Goal: Task Accomplishment & Management: Manage account settings

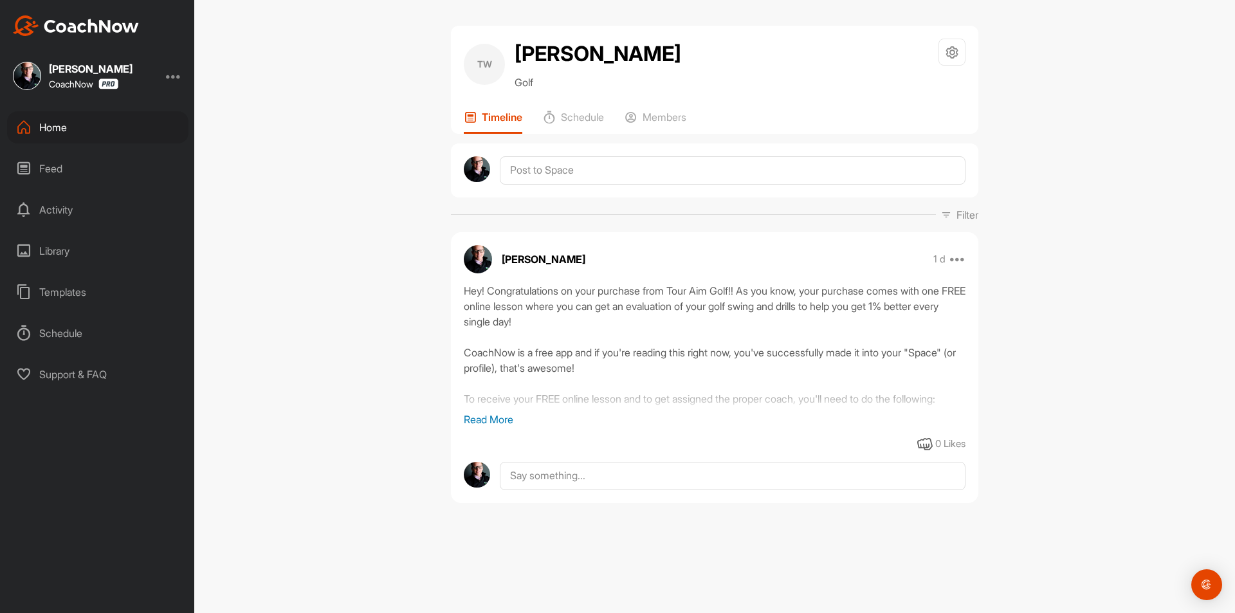
click at [178, 71] on div at bounding box center [173, 75] width 15 height 15
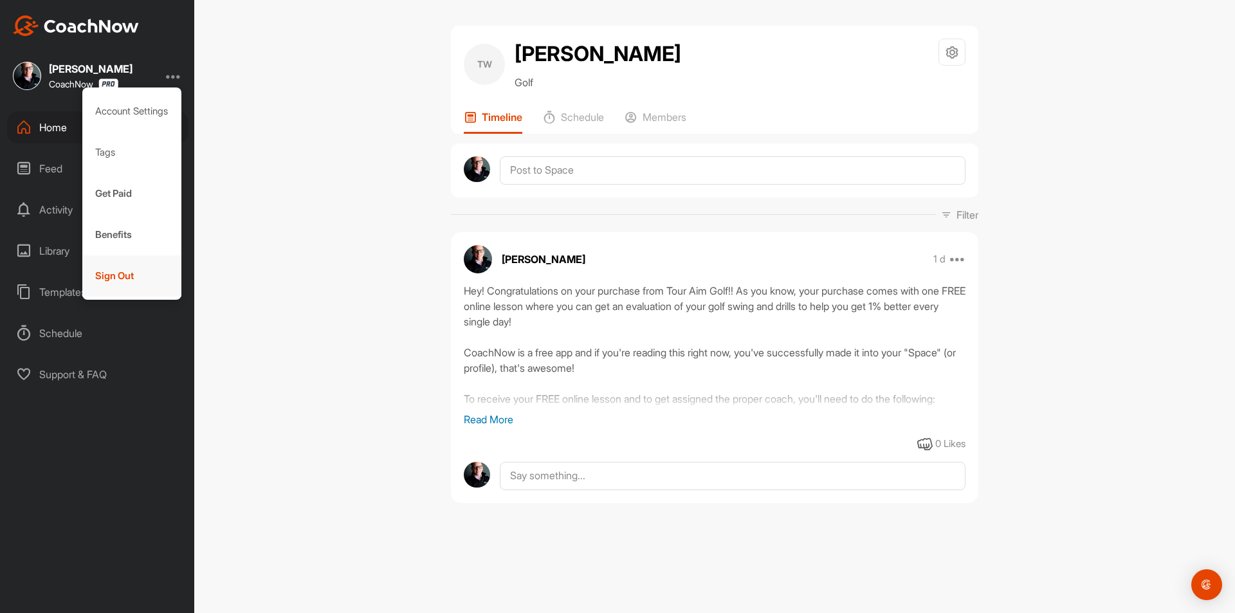
click at [137, 270] on div "Sign Out" at bounding box center [132, 275] width 100 height 41
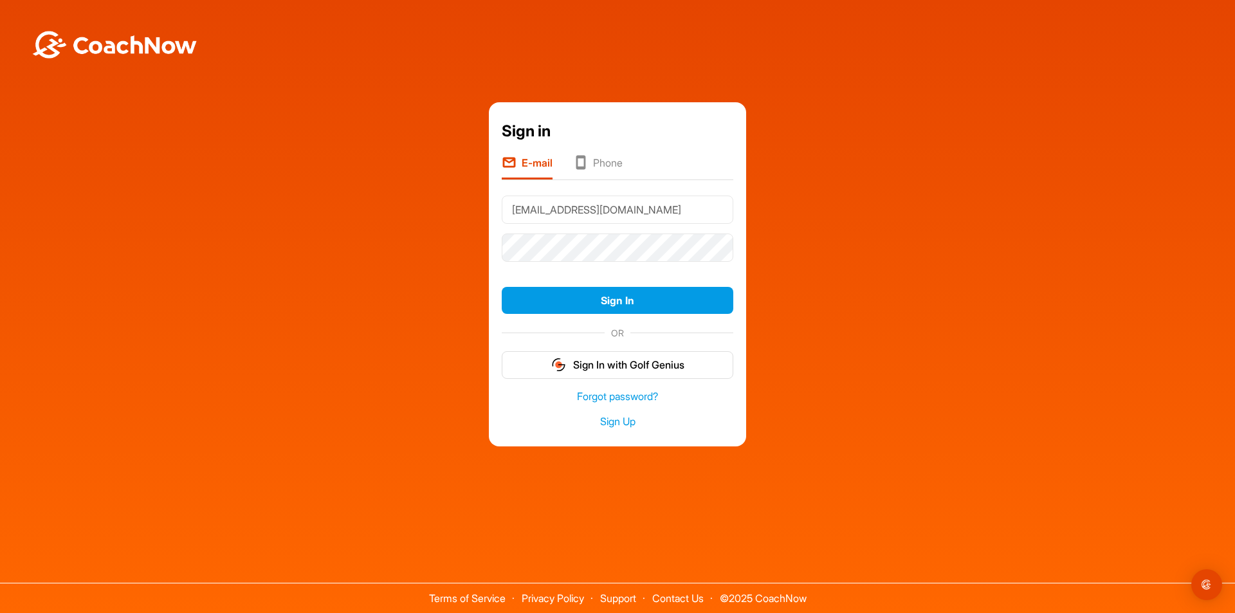
click at [719, 212] on input "Team@thegolfroomeverywhere.com" at bounding box center [618, 210] width 232 height 28
type input "[PERSON_NAME][EMAIL_ADDRESS][DOMAIN_NAME]"
click at [659, 298] on button "Sign In" at bounding box center [618, 301] width 232 height 28
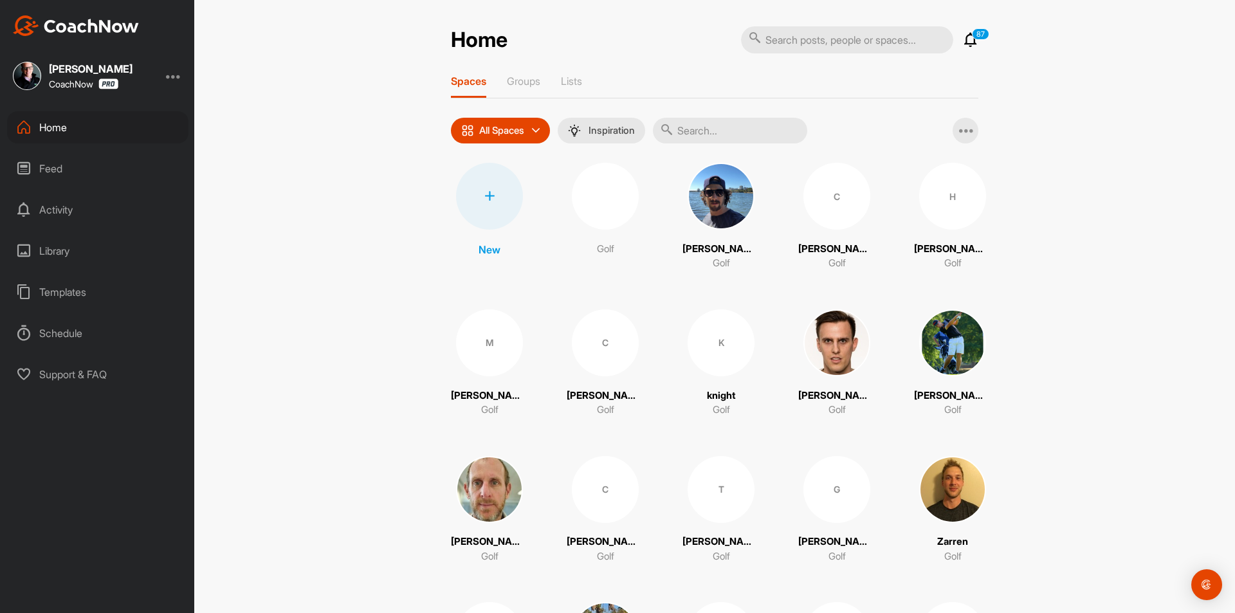
click at [106, 123] on div "Home" at bounding box center [97, 127] width 181 height 32
click at [466, 203] on div at bounding box center [489, 196] width 67 height 67
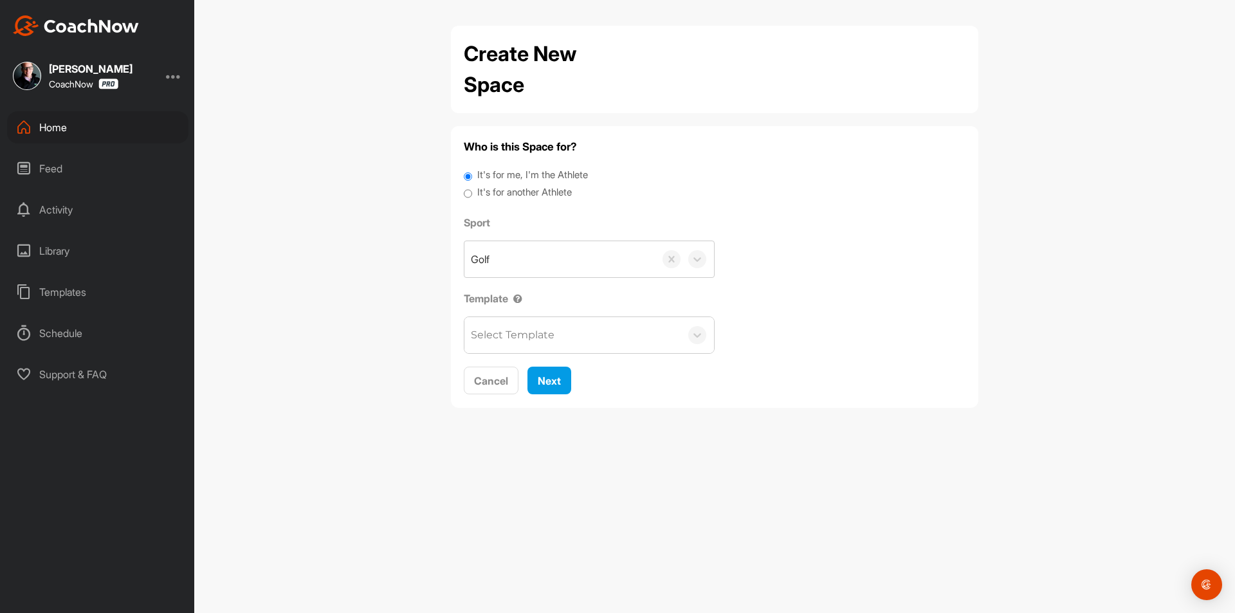
click at [509, 188] on label "It's for another Athlete" at bounding box center [524, 192] width 95 height 15
click at [472, 188] on input "It's for another Athlete" at bounding box center [468, 193] width 8 height 17
radio input "true"
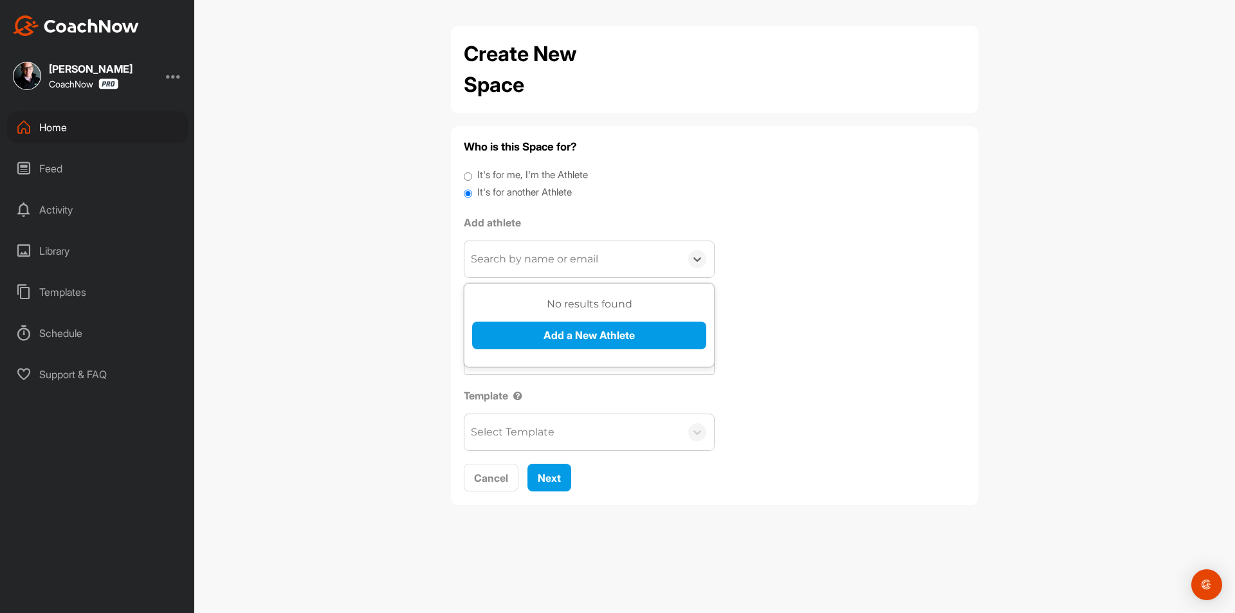
click at [522, 258] on div "Search by name or email" at bounding box center [534, 259] width 127 height 15
paste input "[PERSON_NAME][EMAIL_ADDRESS][DOMAIN_NAME]"
type input "[PERSON_NAME][EMAIL_ADDRESS][DOMAIN_NAME]"
click at [550, 337] on button "Add a New Athlete" at bounding box center [589, 336] width 234 height 28
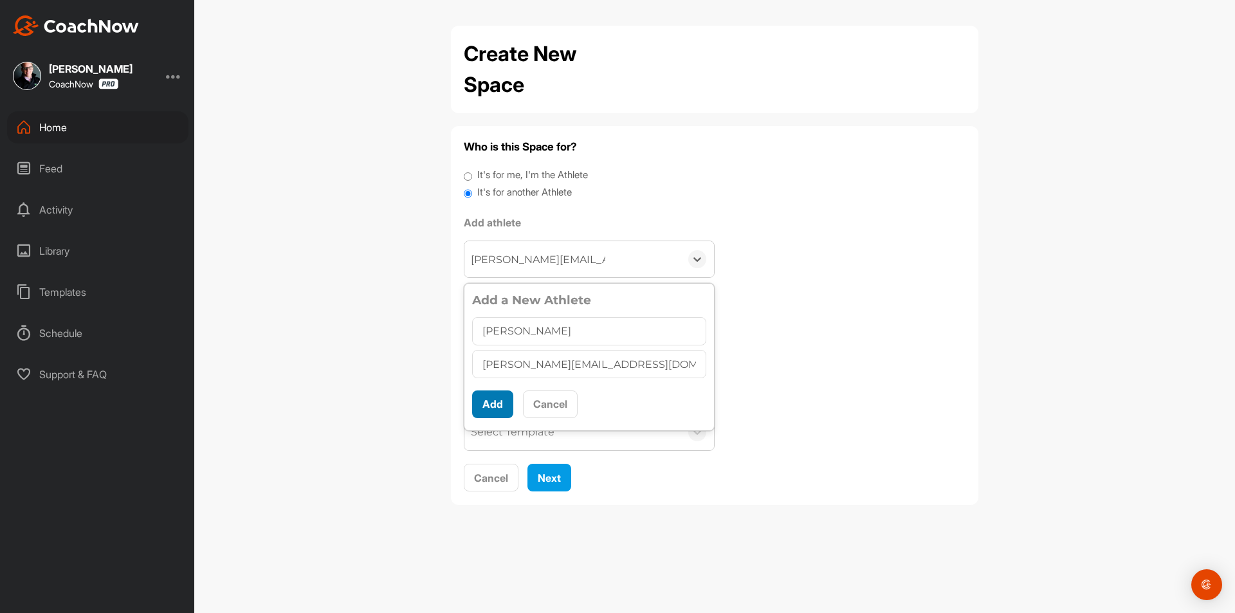
type input "[PERSON_NAME]"
click at [490, 399] on button "Add" at bounding box center [492, 404] width 41 height 28
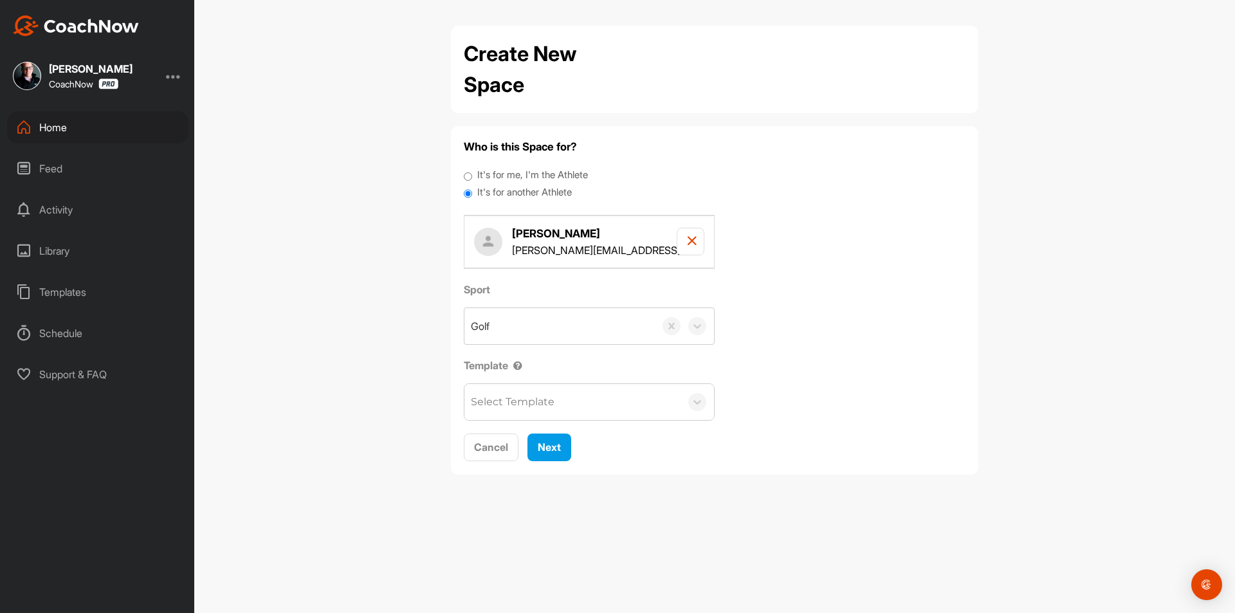
click at [526, 401] on div "Select Template" at bounding box center [513, 401] width 84 height 15
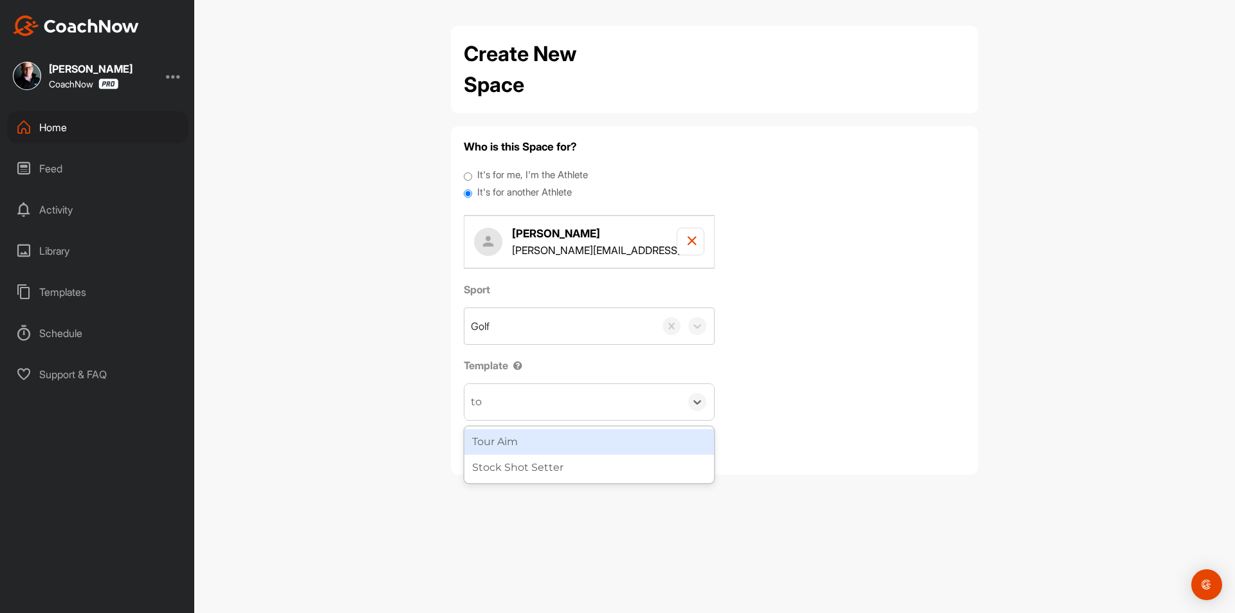
type input "tou"
click at [533, 444] on div "Tour Aim" at bounding box center [589, 442] width 250 height 26
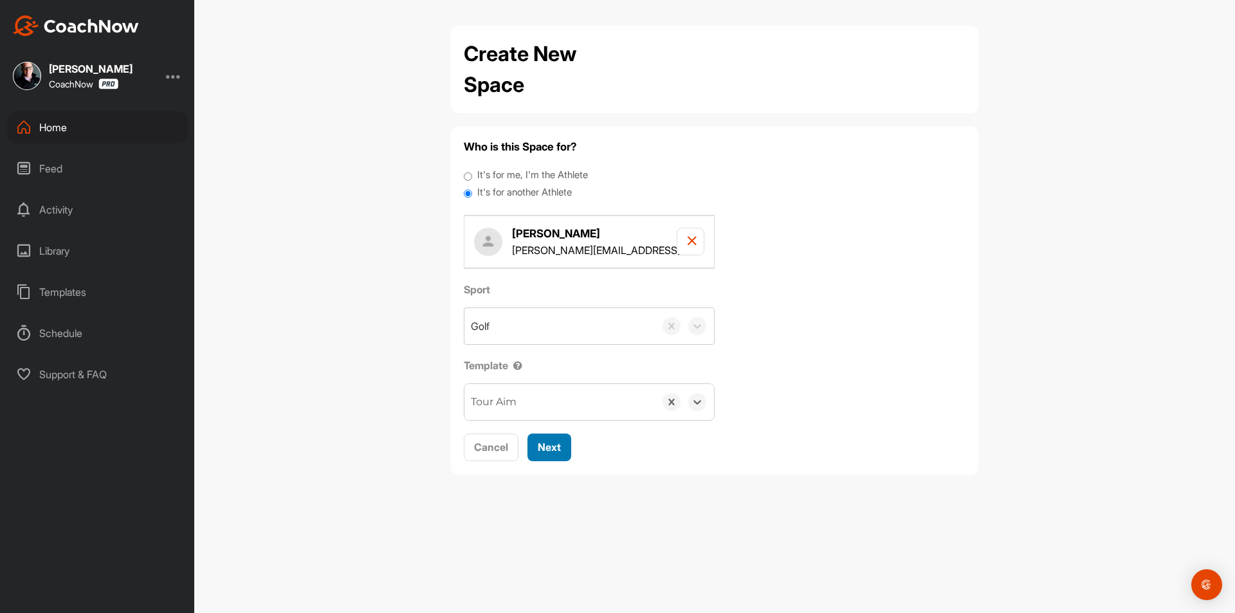
click at [544, 455] on div "Next" at bounding box center [549, 446] width 23 height 15
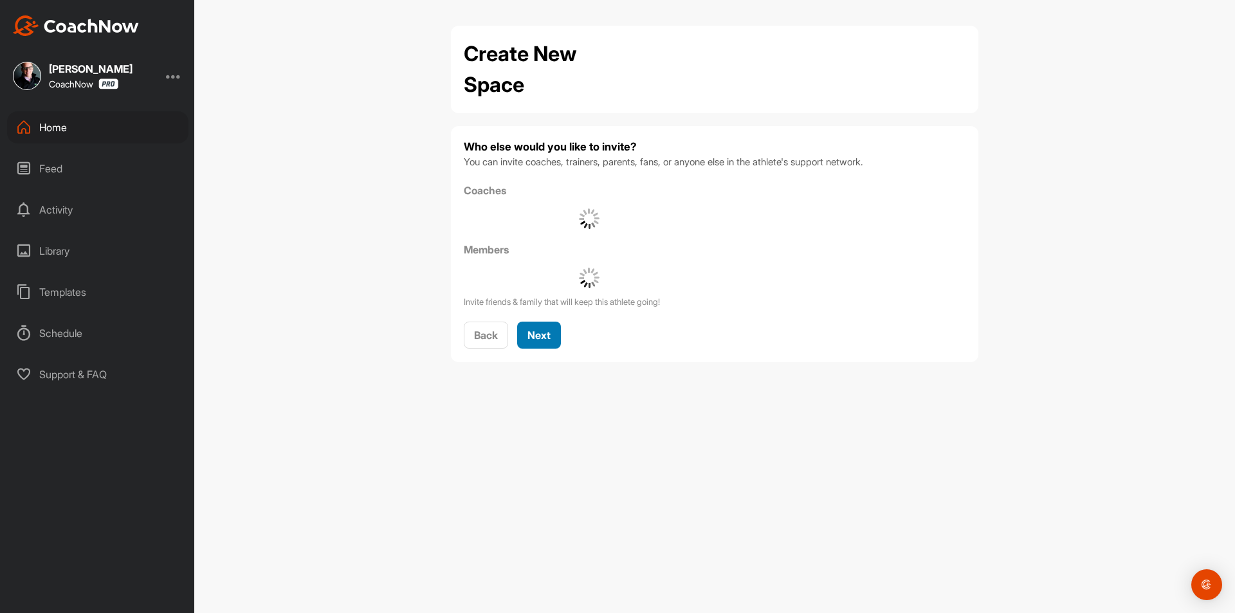
click at [527, 337] on button "Next" at bounding box center [539, 336] width 44 height 28
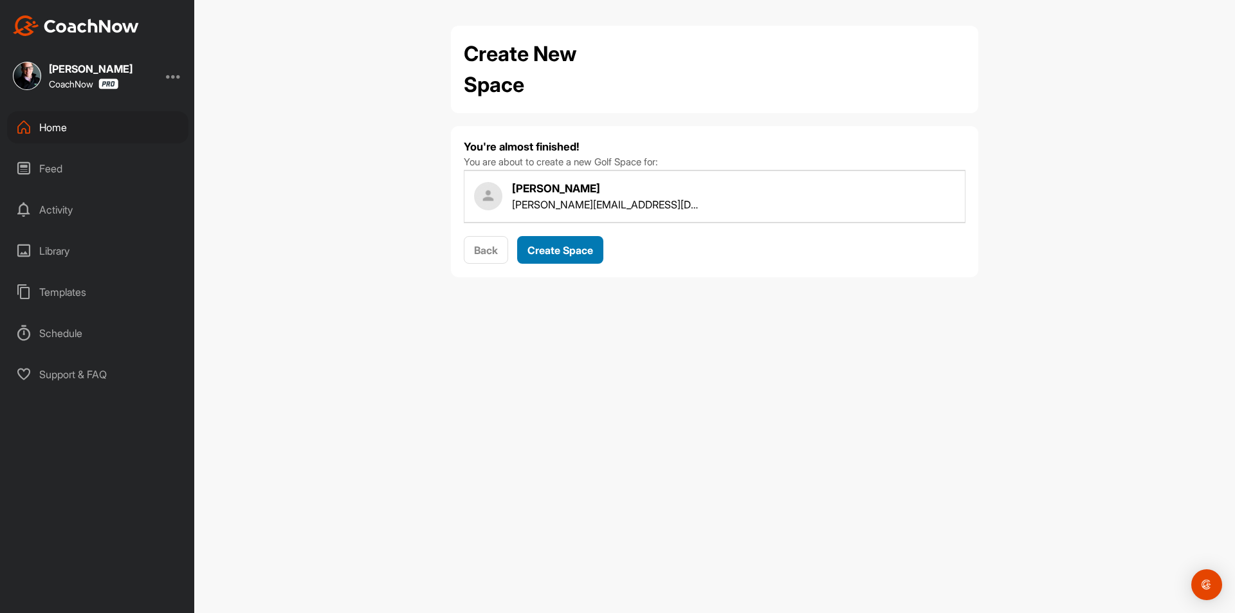
click at [538, 252] on span "Create Space" at bounding box center [561, 250] width 66 height 13
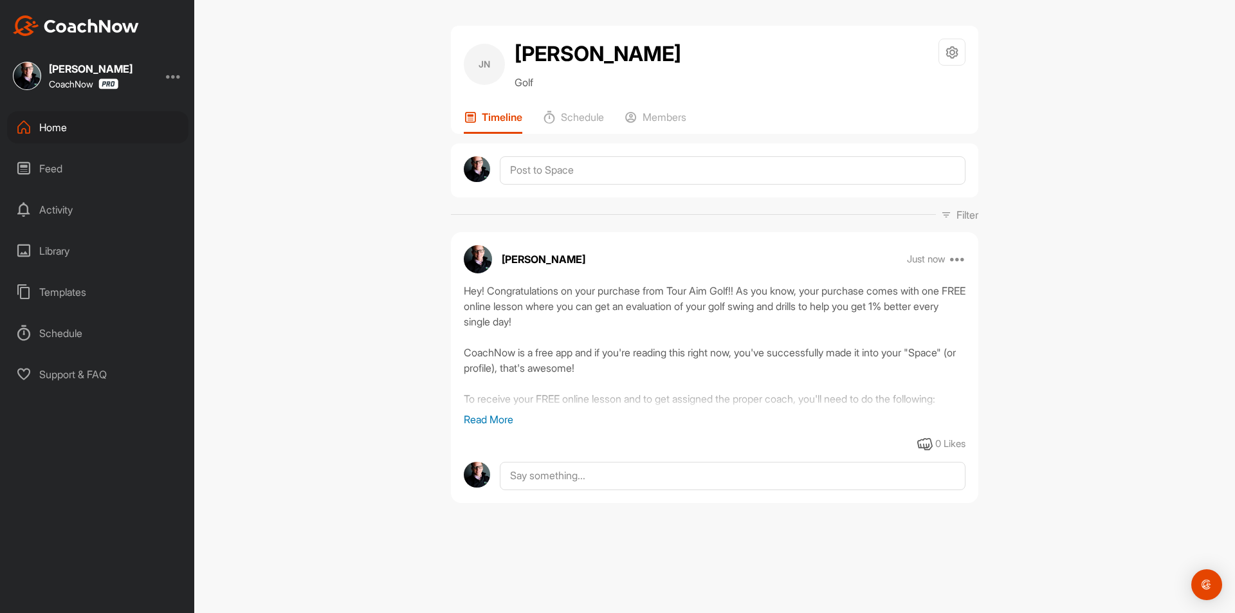
click at [72, 124] on div "Home" at bounding box center [97, 127] width 181 height 32
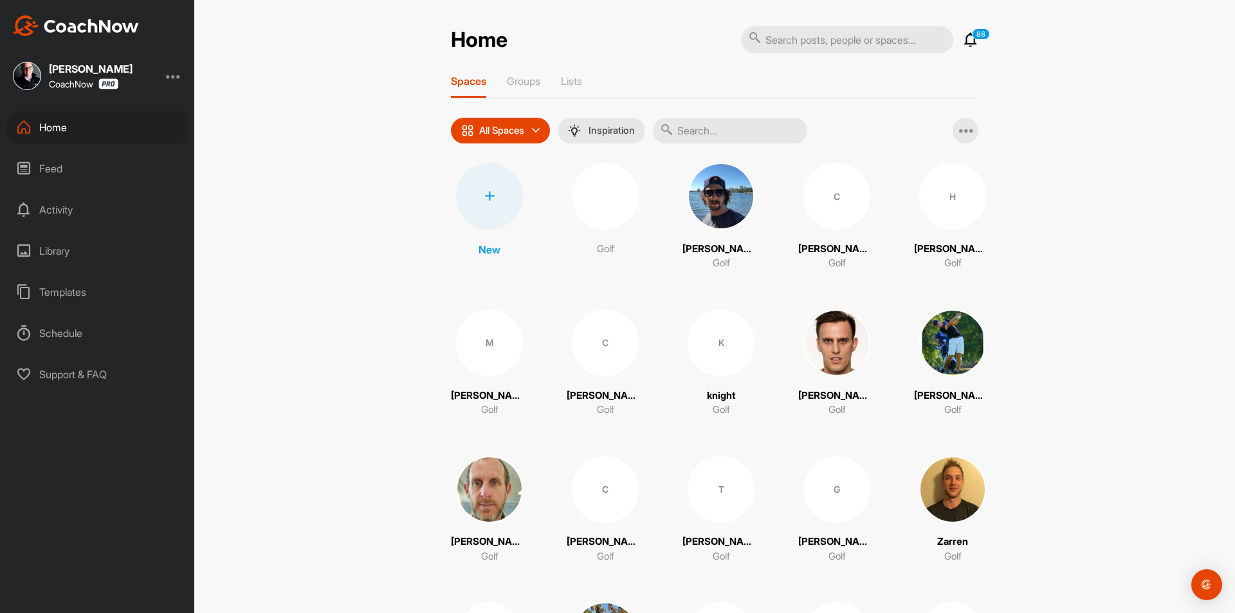
click at [473, 212] on div at bounding box center [489, 196] width 67 height 67
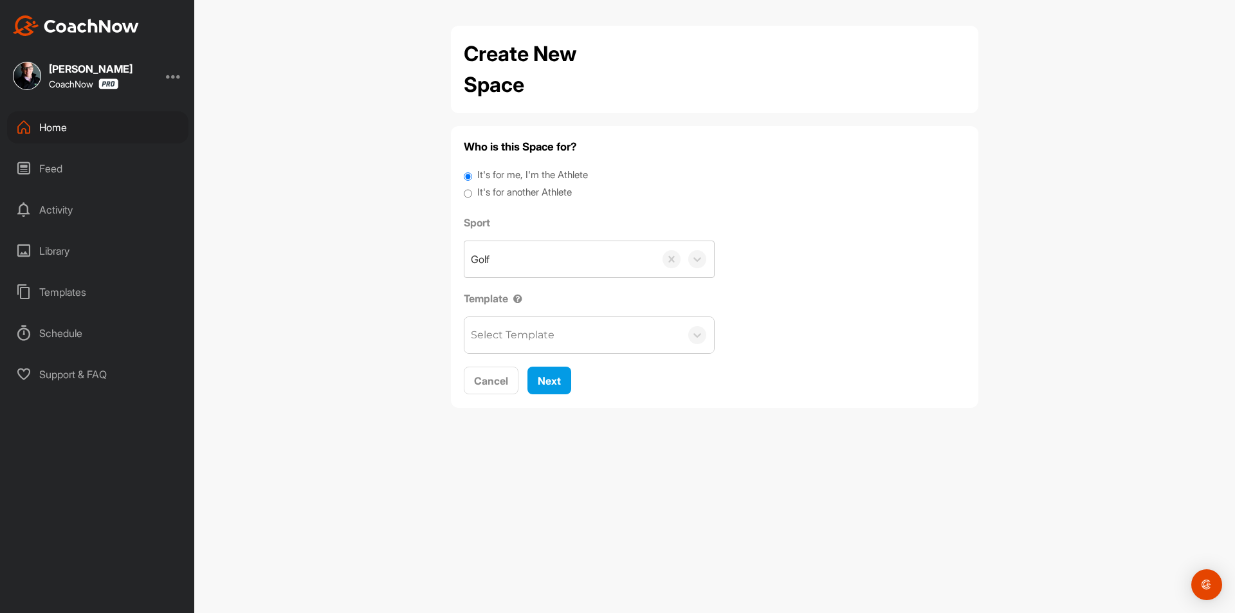
click at [489, 194] on label "It's for another Athlete" at bounding box center [524, 192] width 95 height 15
click at [472, 194] on input "It's for another Athlete" at bounding box center [468, 193] width 8 height 17
radio input "true"
click at [540, 252] on div "Golf" at bounding box center [559, 259] width 190 height 36
click at [513, 194] on label "It's for another Athlete" at bounding box center [524, 192] width 95 height 15
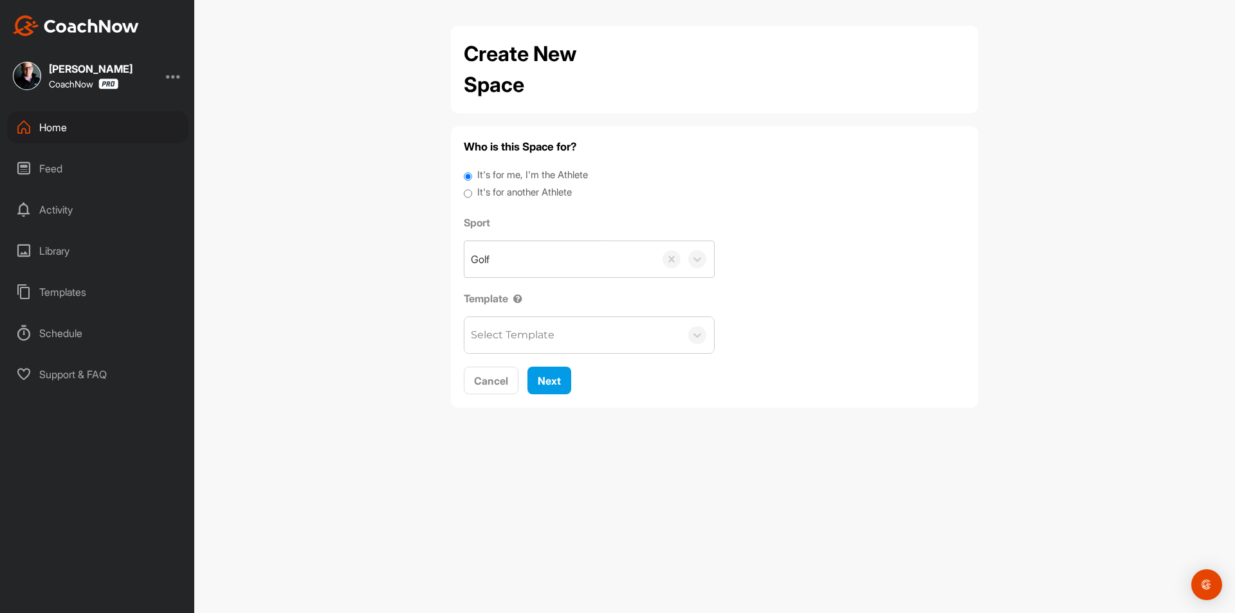
click at [472, 194] on input "It's for another Athlete" at bounding box center [468, 193] width 8 height 17
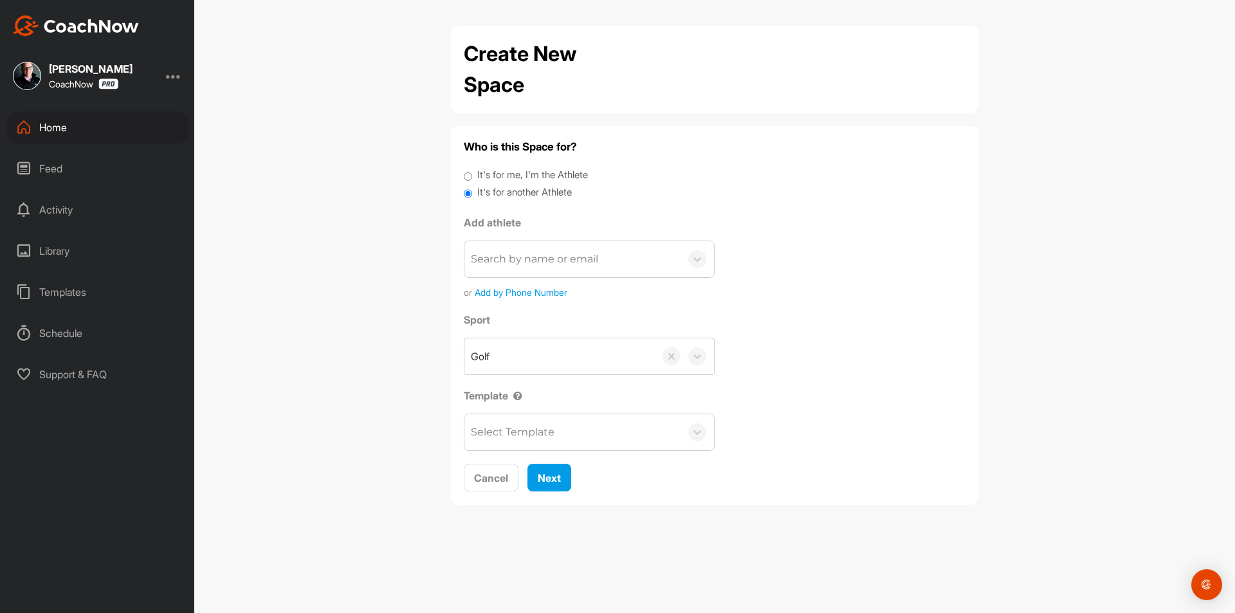
click at [529, 259] on div "Search by name or email" at bounding box center [534, 259] width 127 height 15
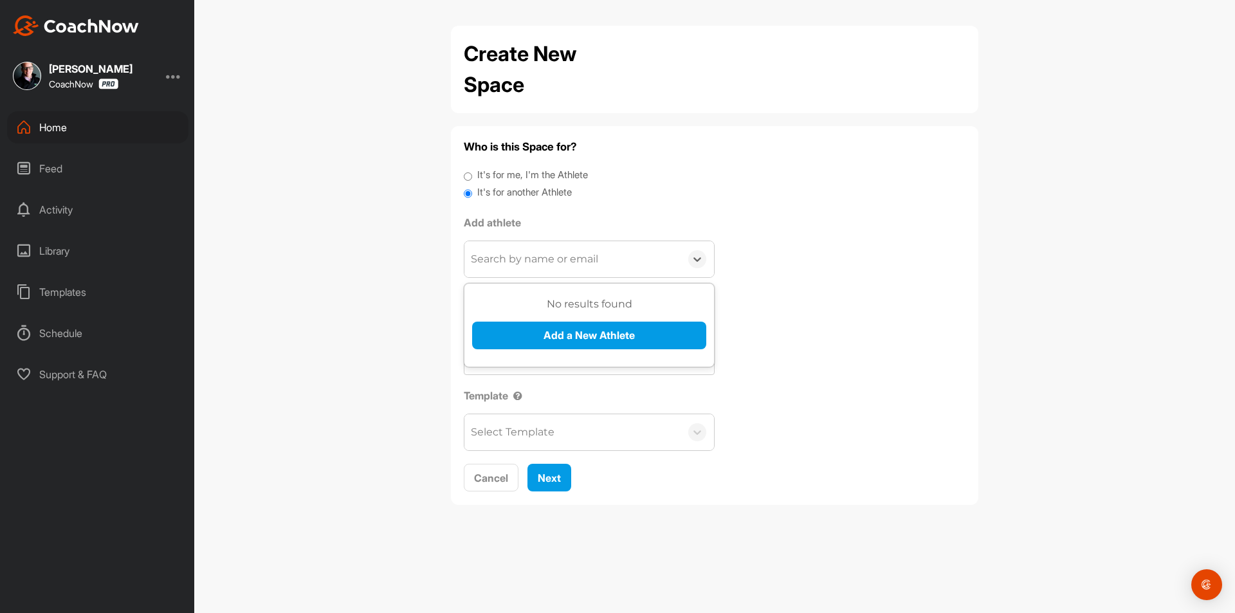
paste input "[EMAIL_ADDRESS][DOMAIN_NAME]"
type input "[EMAIL_ADDRESS][DOMAIN_NAME]"
click at [556, 333] on button "Add a New Athlete" at bounding box center [589, 336] width 234 height 28
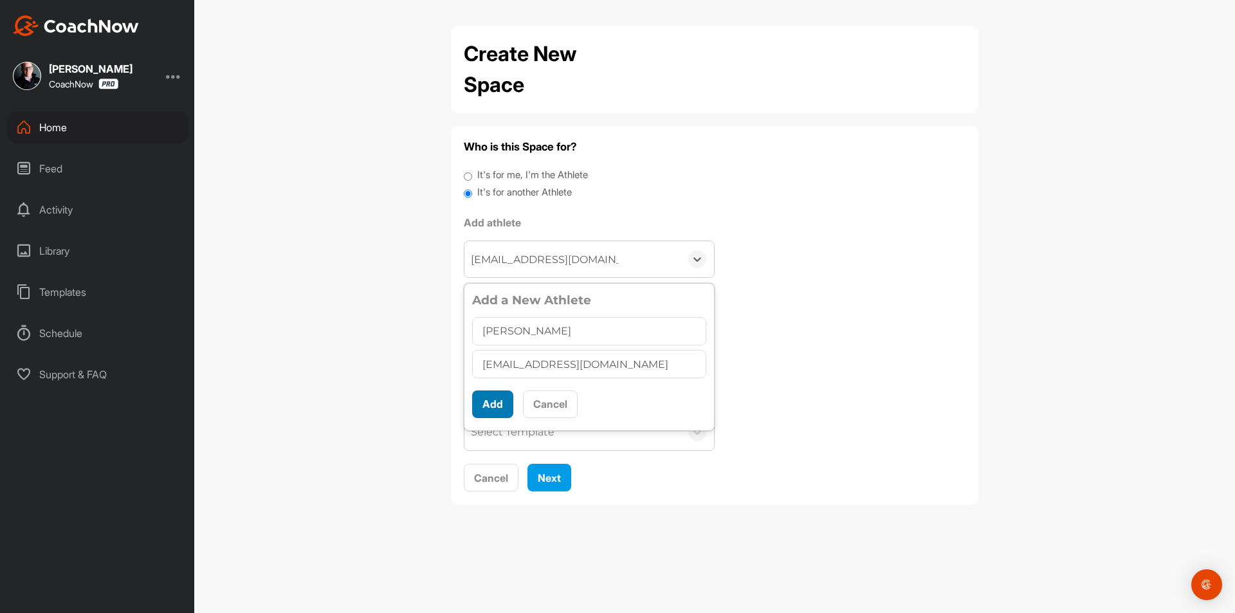
type input "[PERSON_NAME]"
click at [495, 409] on button "Add" at bounding box center [492, 404] width 41 height 28
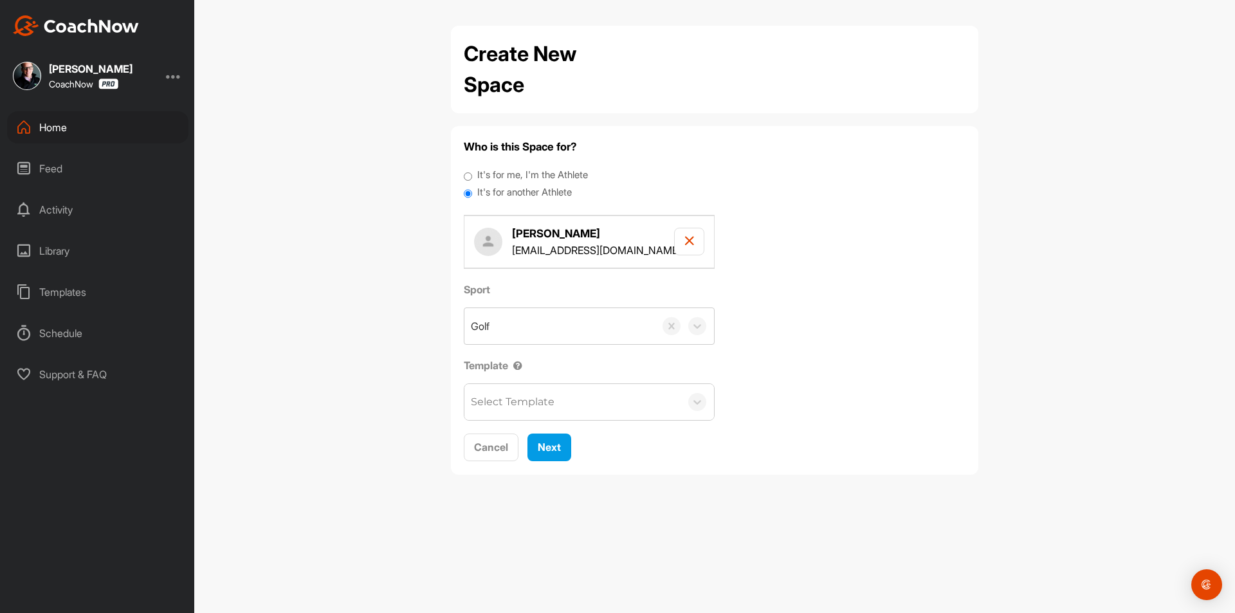
click at [525, 399] on div "Select Template" at bounding box center [513, 401] width 84 height 15
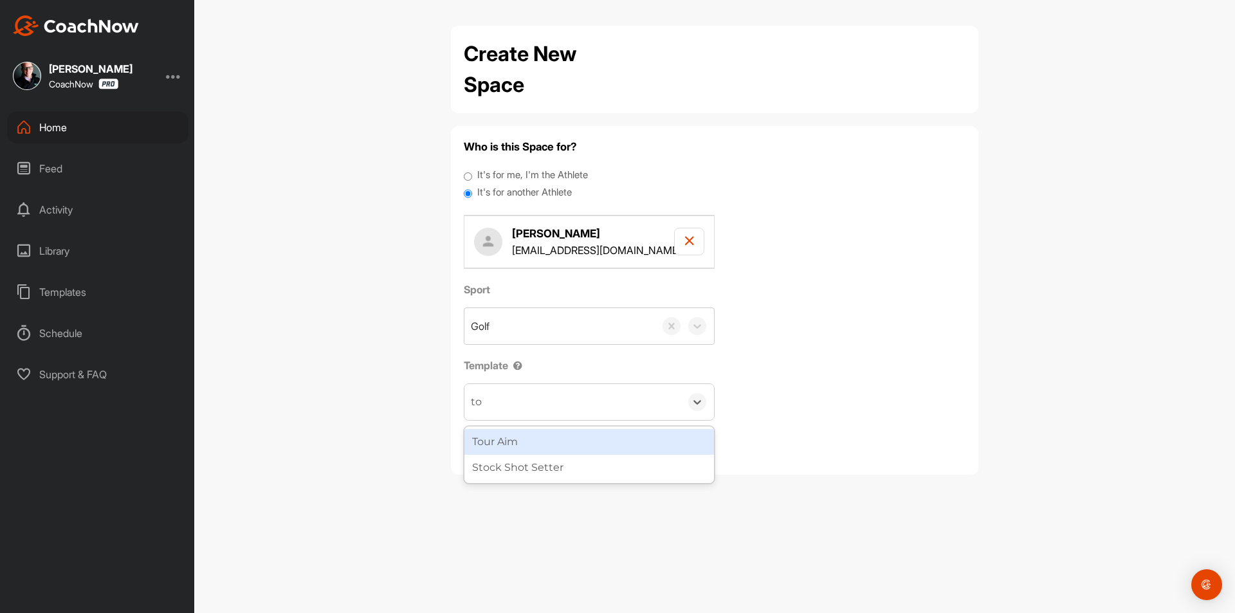
type input "tou"
click at [528, 452] on div "Tour Aim" at bounding box center [589, 442] width 250 height 26
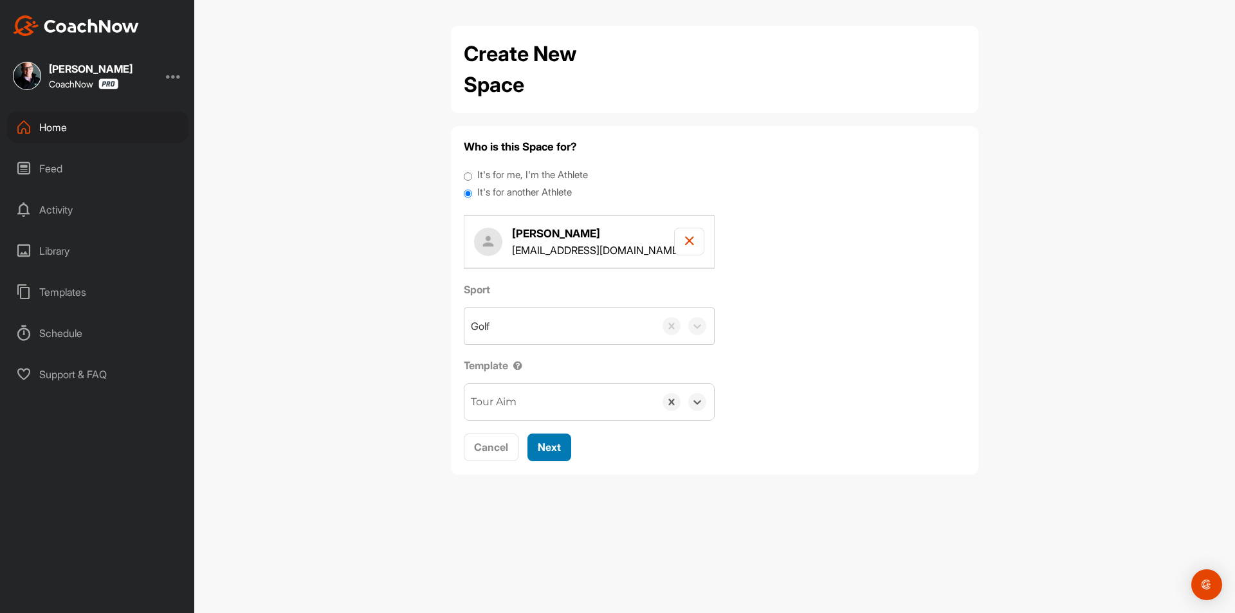
click at [549, 447] on span "Next" at bounding box center [549, 447] width 23 height 13
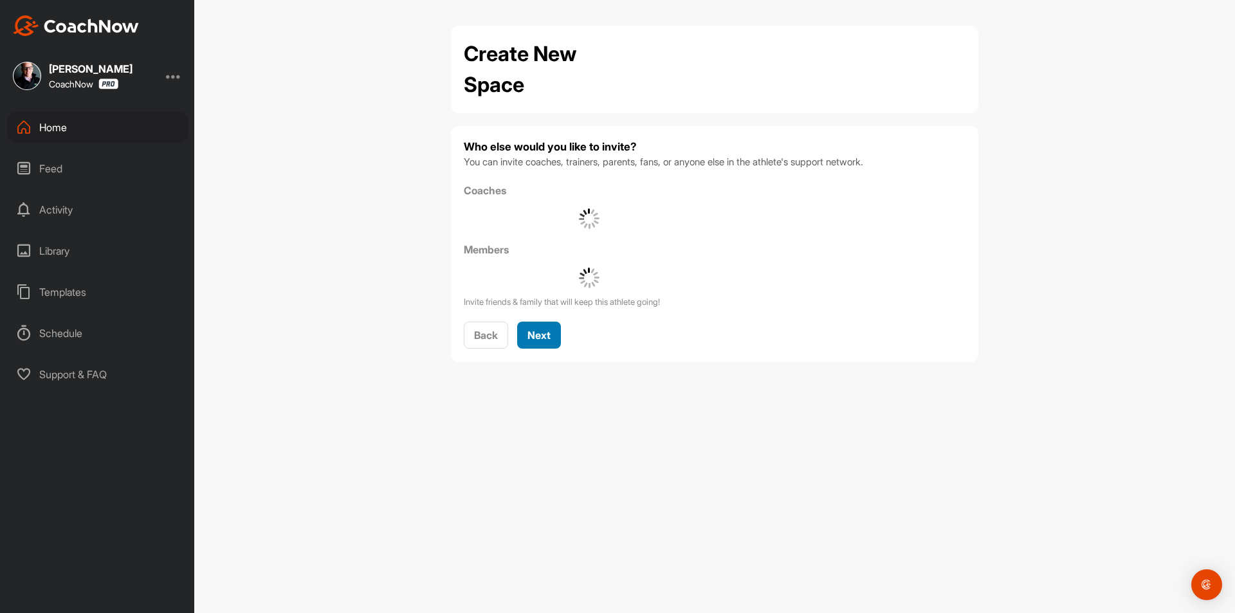
click at [542, 330] on span "Next" at bounding box center [539, 335] width 23 height 13
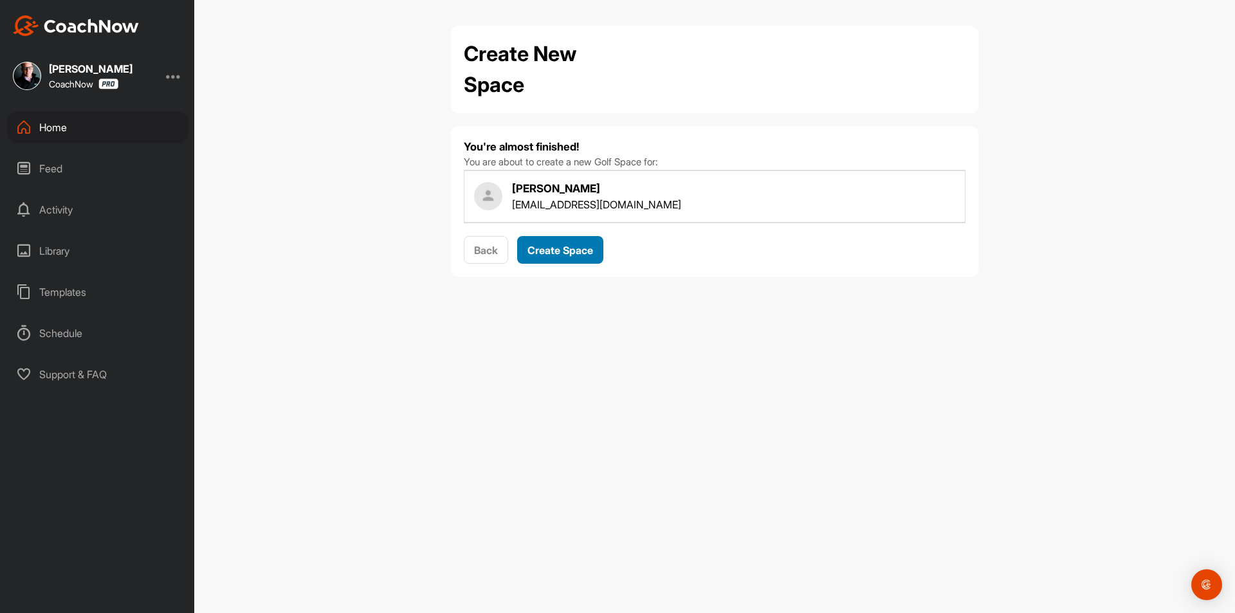
click at [552, 256] on span "Create Space" at bounding box center [561, 250] width 66 height 13
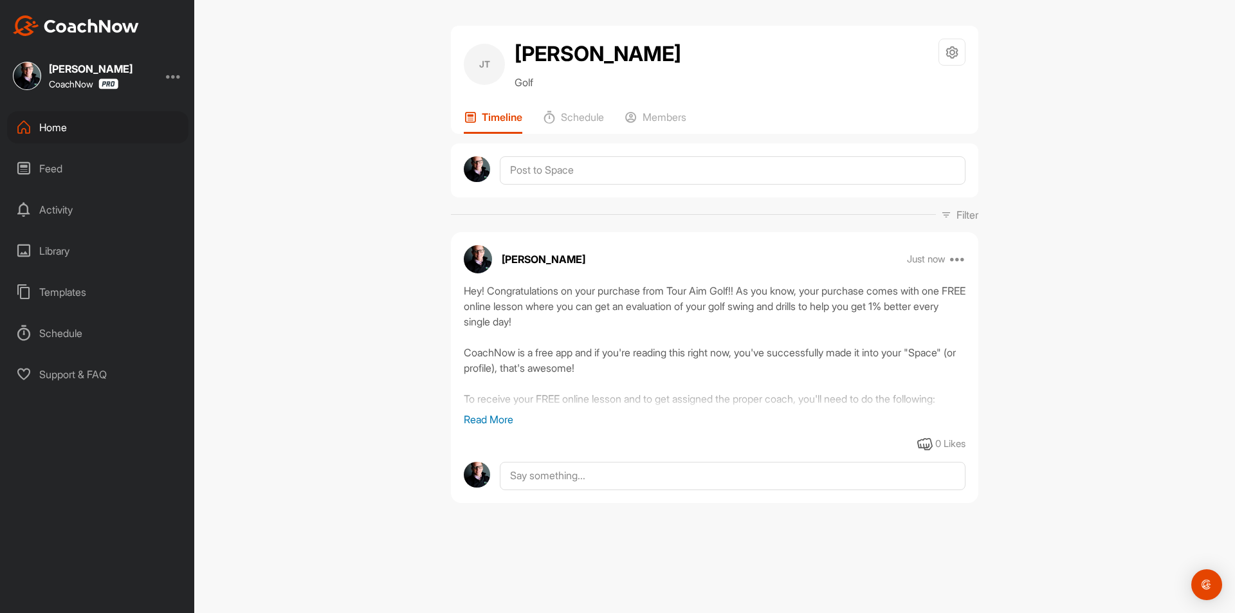
click at [112, 121] on div "Home" at bounding box center [97, 127] width 181 height 32
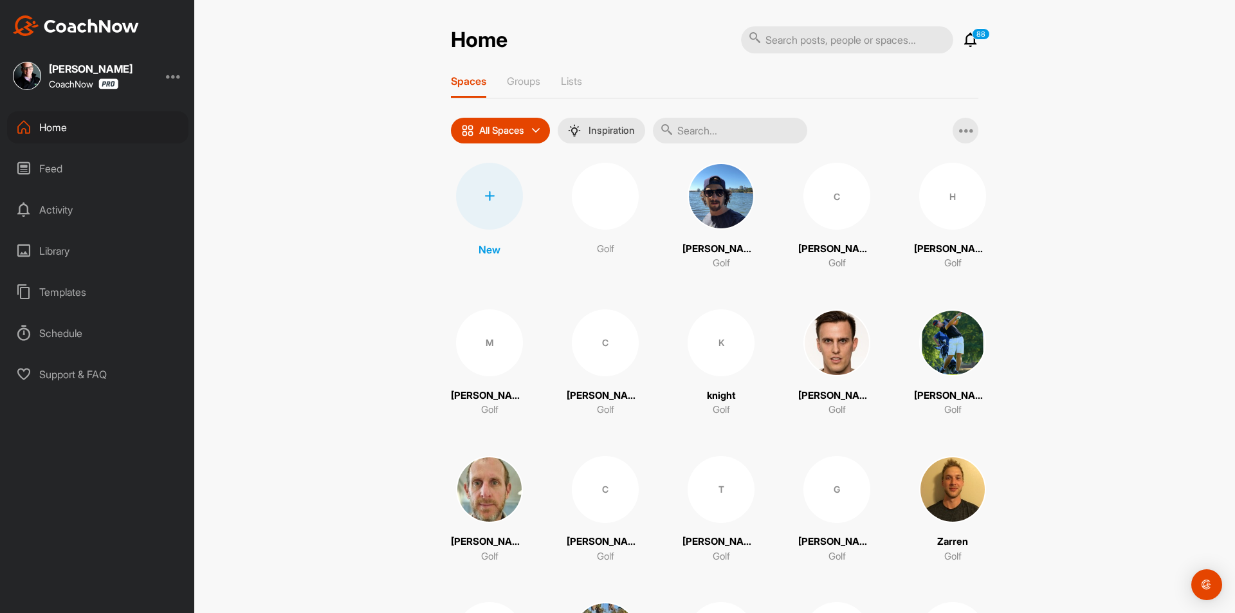
click at [493, 202] on div at bounding box center [489, 196] width 67 height 67
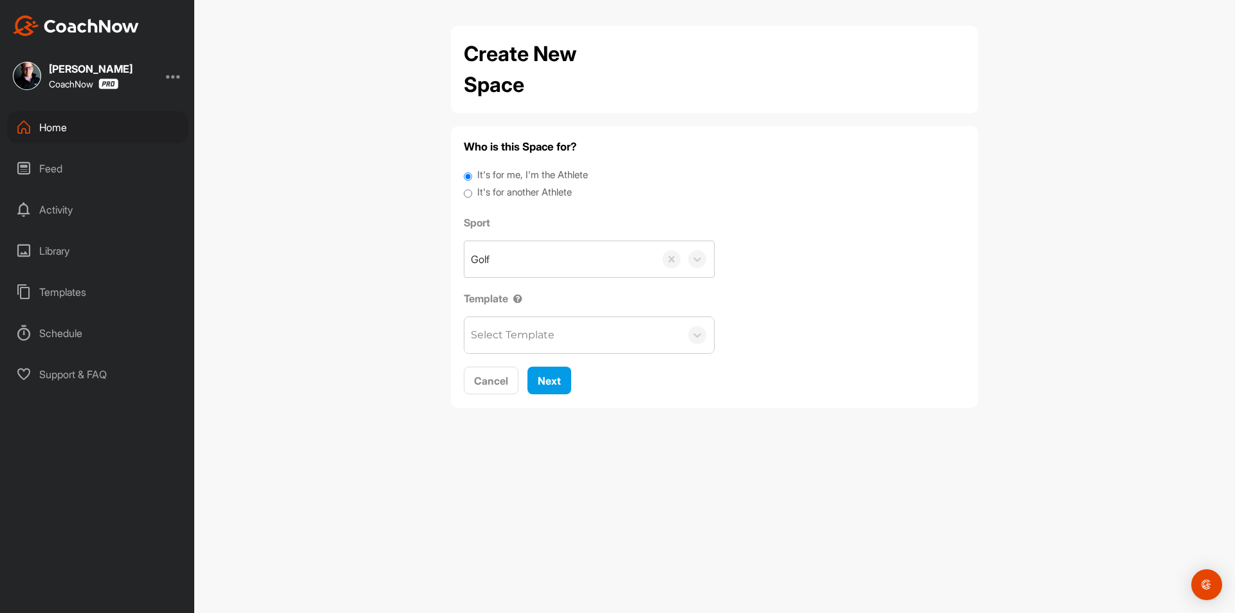
click at [513, 190] on label "It's for another Athlete" at bounding box center [524, 192] width 95 height 15
click at [472, 190] on input "It's for another Athlete" at bounding box center [468, 193] width 8 height 17
radio input "true"
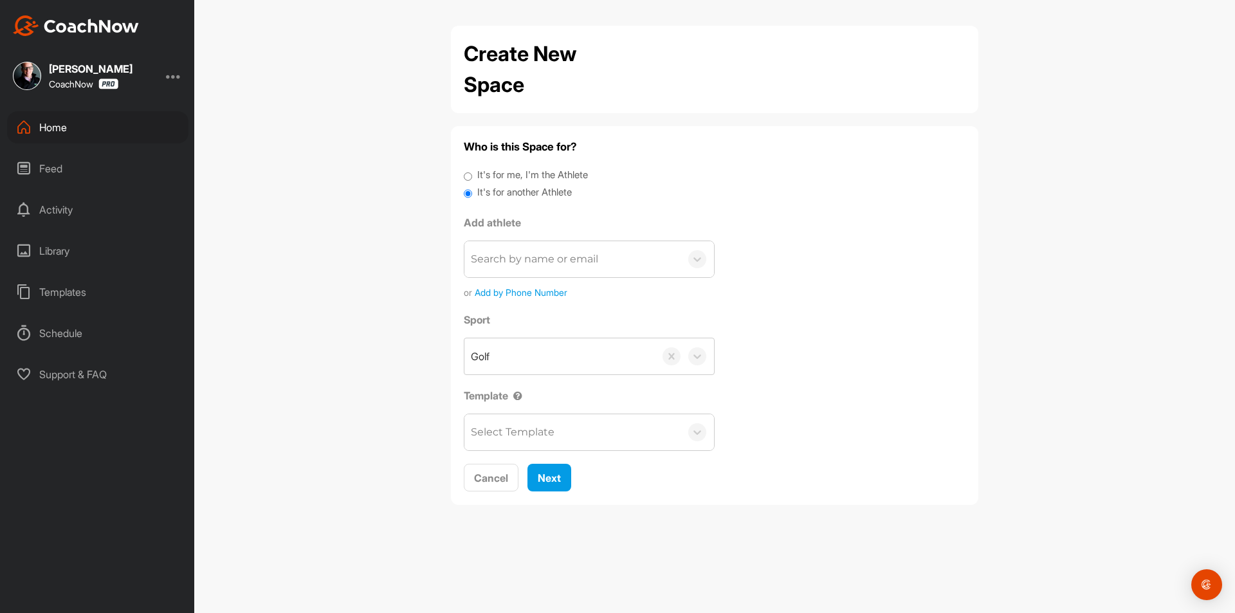
click at [537, 260] on div "Search by name or email" at bounding box center [534, 259] width 127 height 15
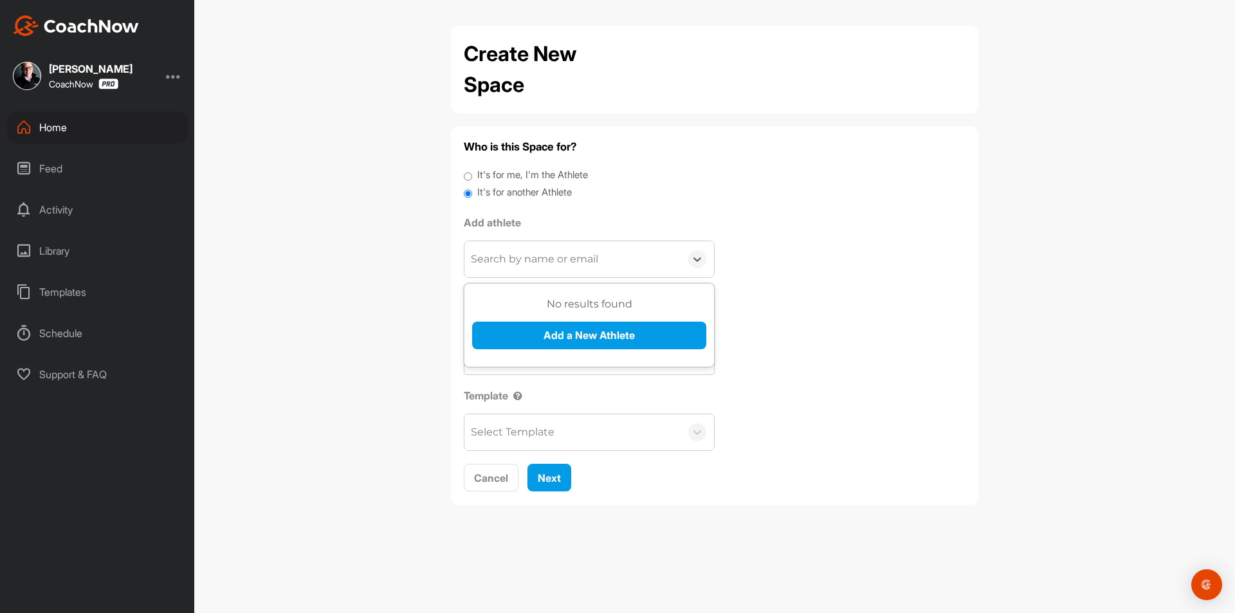
paste input "[EMAIL_ADDRESS][DOMAIN_NAME]"
type input "[EMAIL_ADDRESS][DOMAIN_NAME]"
click at [549, 328] on button "Add a New Athlete" at bounding box center [589, 336] width 234 height 28
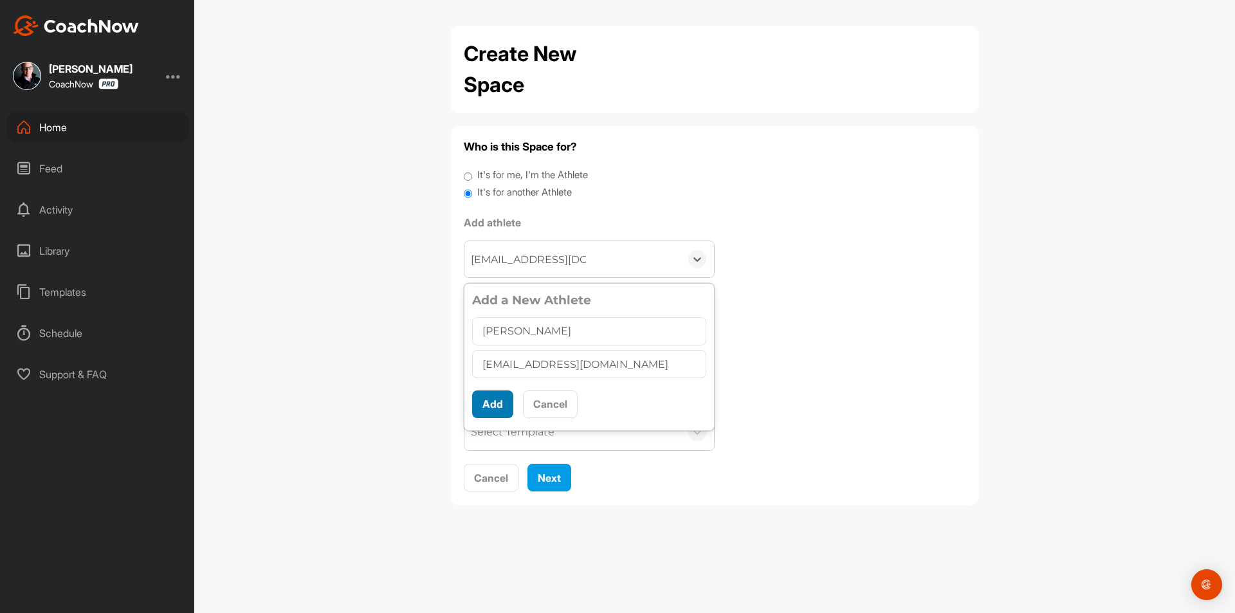
type input "[PERSON_NAME]"
click at [488, 407] on button "Add" at bounding box center [492, 404] width 41 height 28
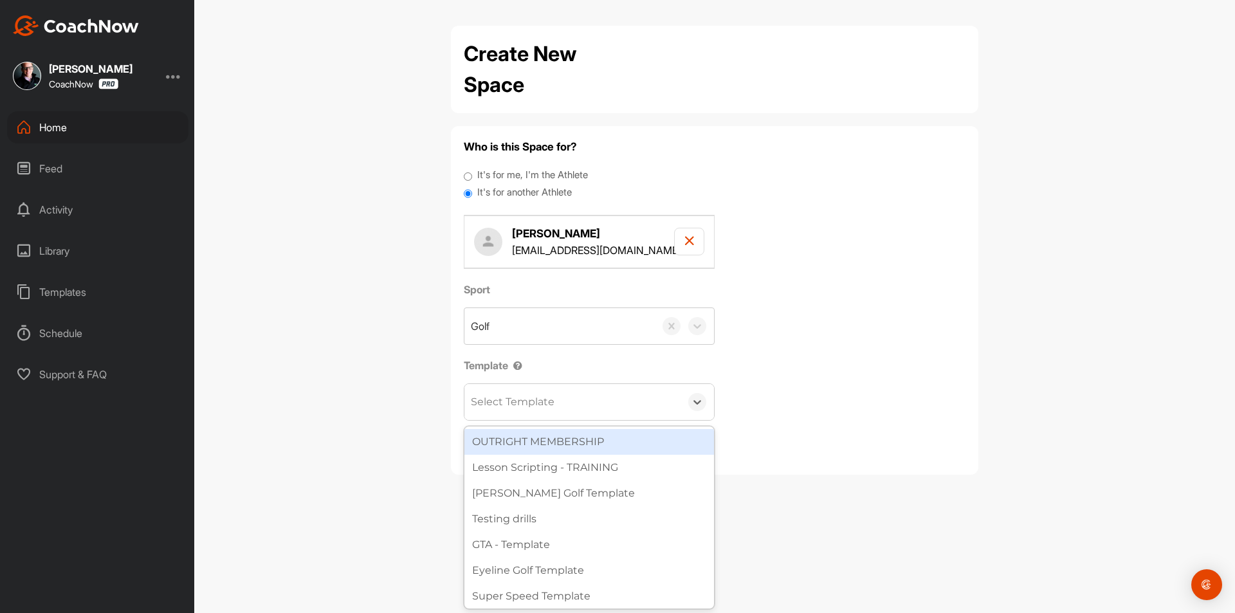
click at [521, 403] on div "Select Template" at bounding box center [513, 401] width 84 height 15
type input "tou"
click at [518, 452] on div "Tour Aim" at bounding box center [589, 442] width 250 height 26
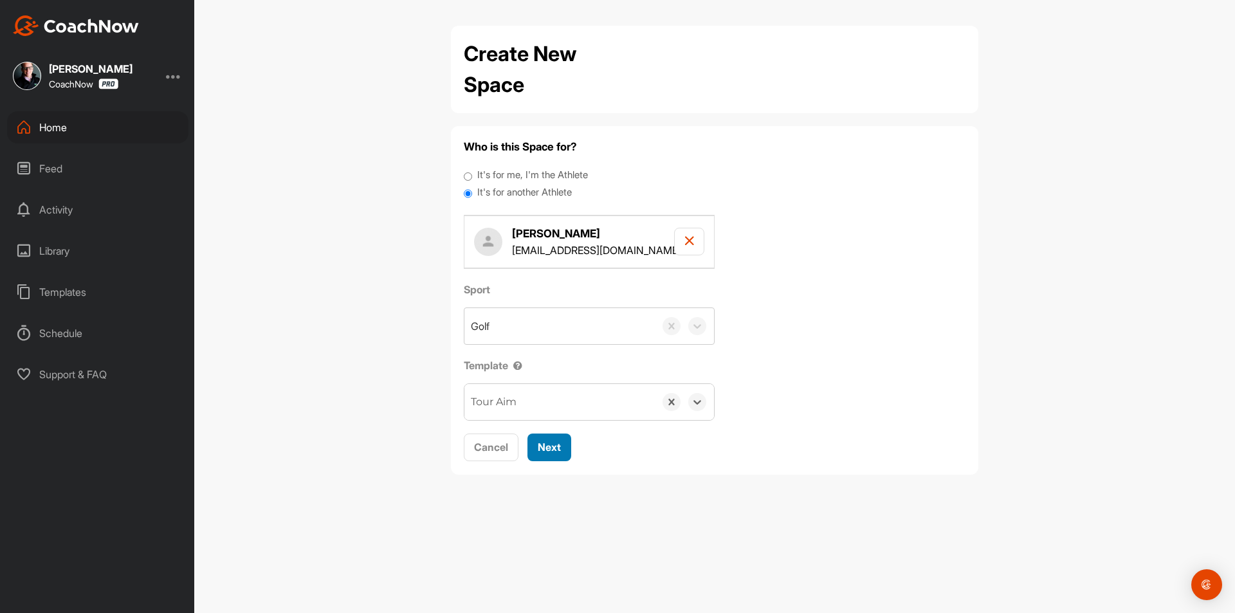
click at [548, 446] on span "Next" at bounding box center [549, 447] width 23 height 13
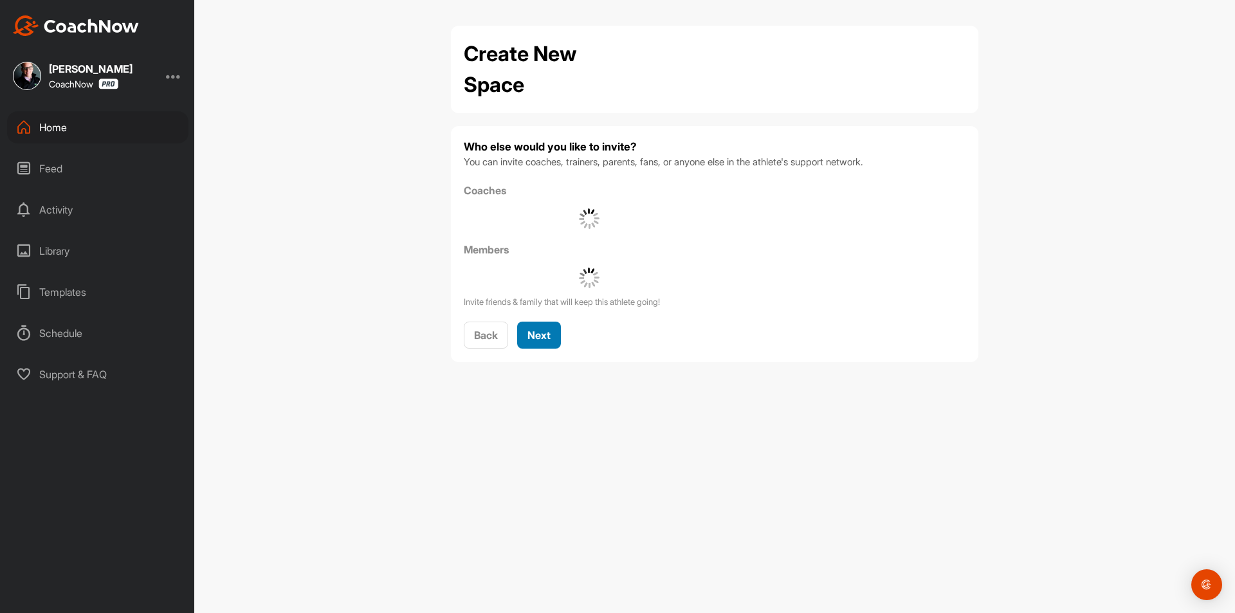
click at [537, 327] on div "Next" at bounding box center [539, 334] width 23 height 15
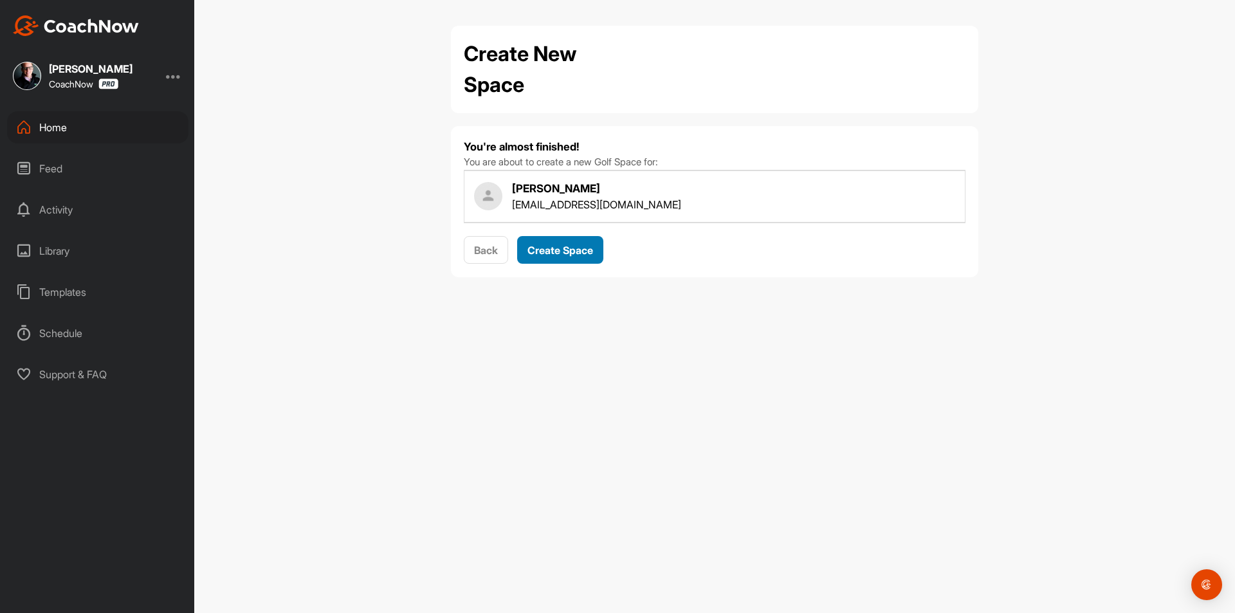
click at [574, 247] on span "Create Space" at bounding box center [561, 250] width 66 height 13
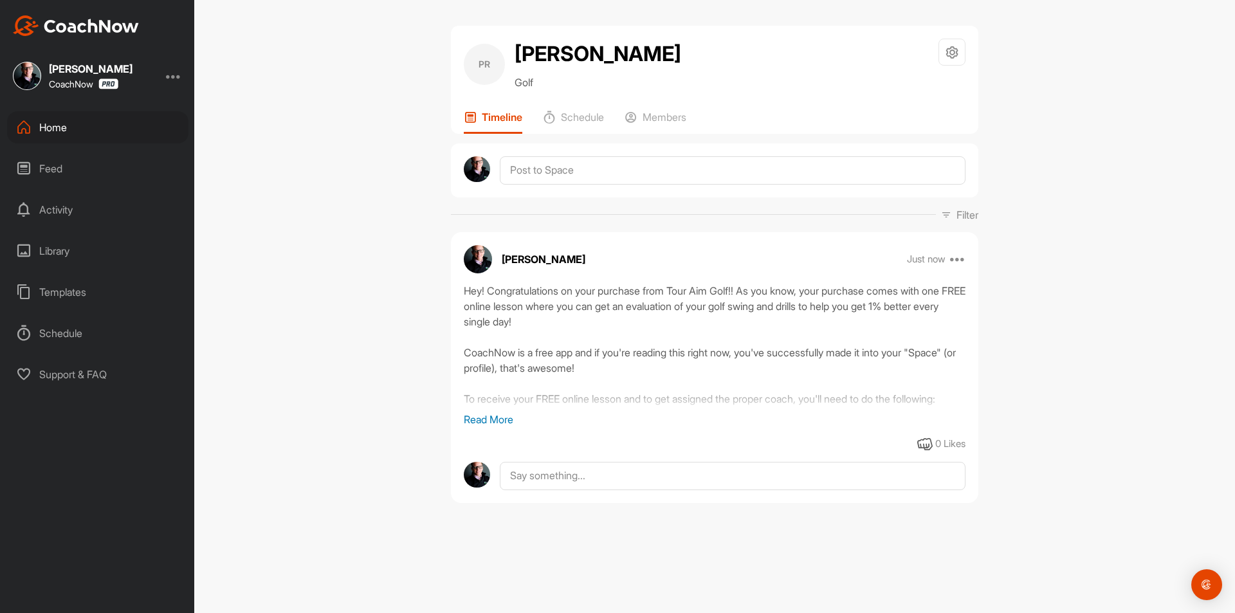
click at [86, 133] on div "Home" at bounding box center [97, 127] width 181 height 32
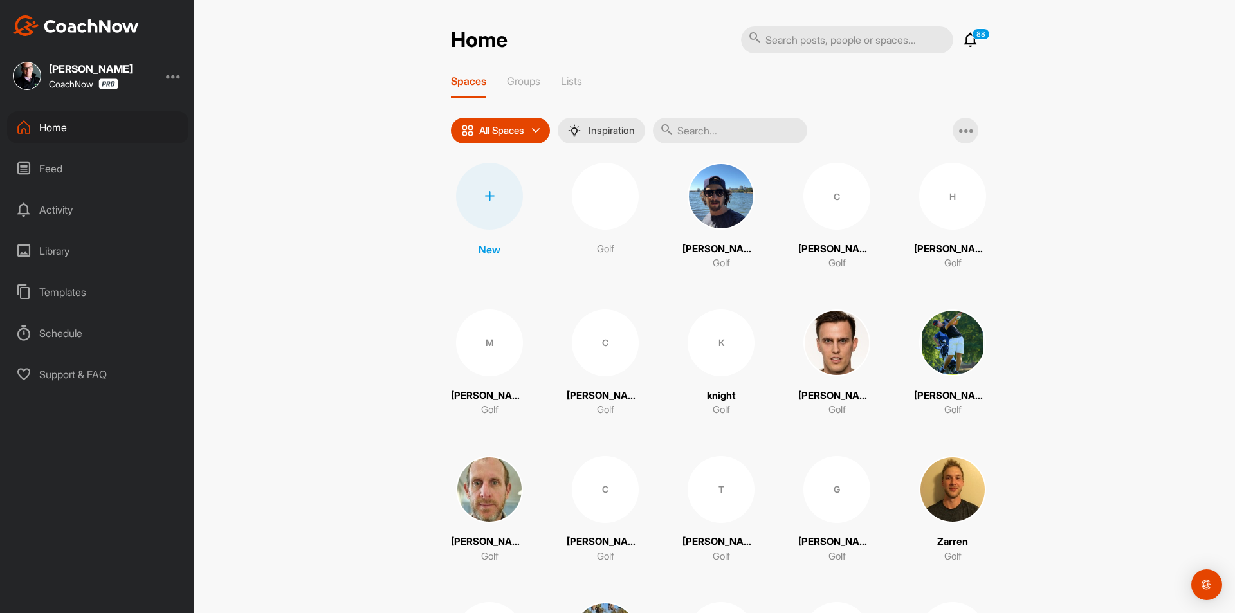
click at [510, 192] on div at bounding box center [489, 196] width 67 height 67
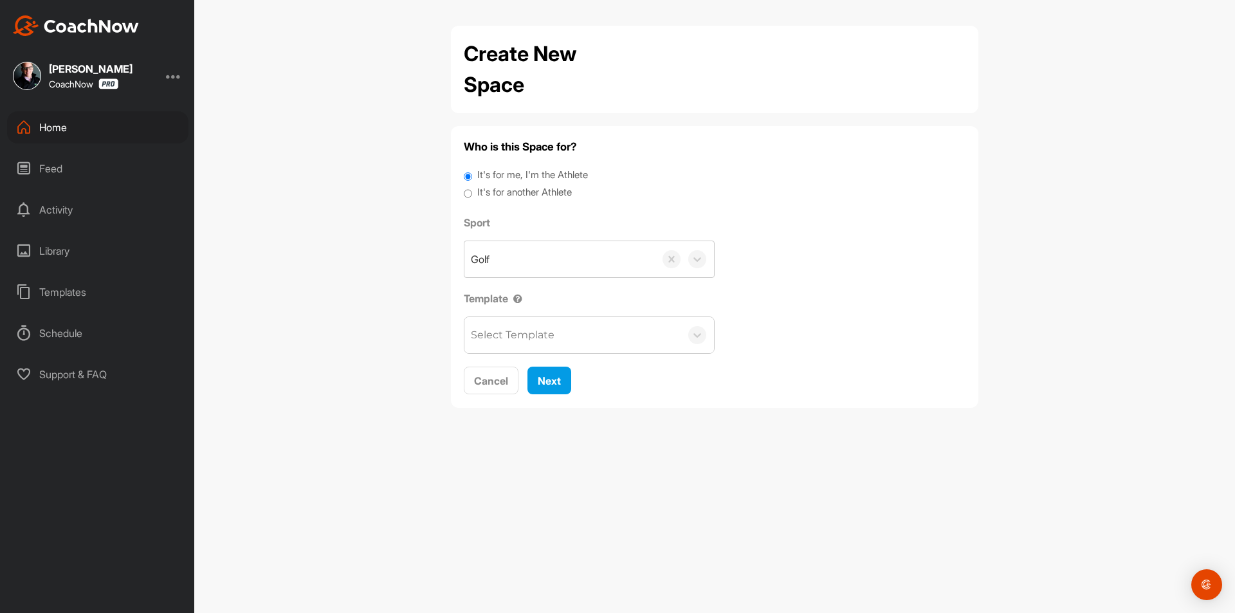
click at [517, 185] on label "It's for another Athlete" at bounding box center [524, 192] width 95 height 15
click at [472, 185] on input "It's for another Athlete" at bounding box center [468, 193] width 8 height 17
radio input "true"
click at [502, 192] on label "It's for another Athlete" at bounding box center [524, 192] width 95 height 15
click at [472, 192] on input "It's for another Athlete" at bounding box center [468, 193] width 8 height 17
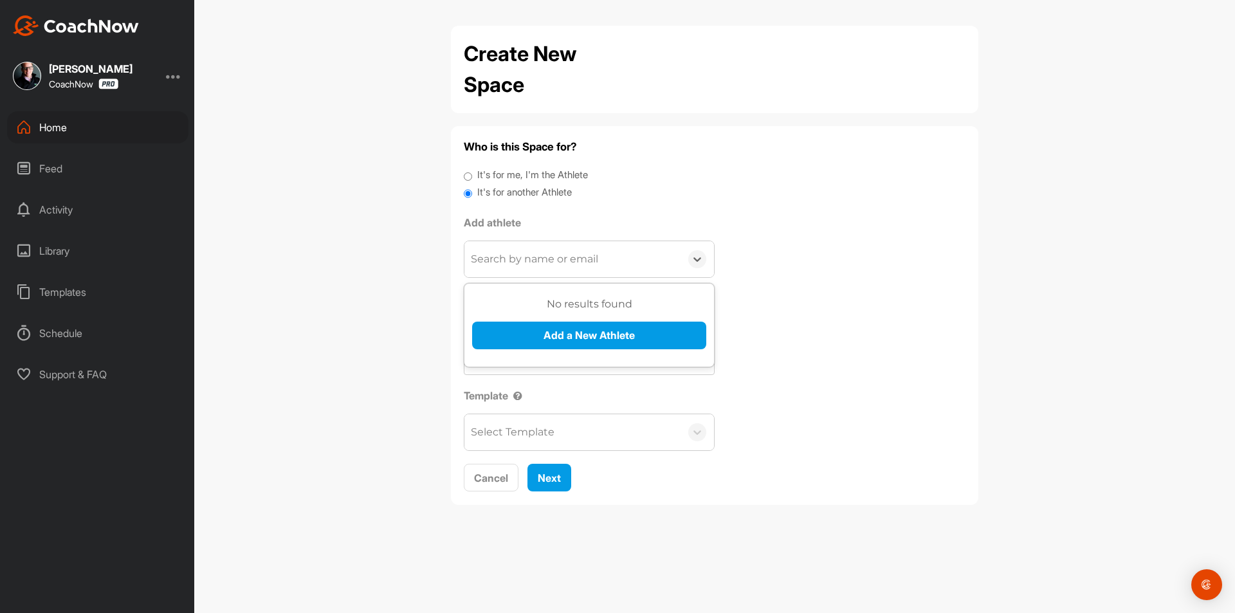
click at [528, 258] on div "Search by name or email" at bounding box center [534, 259] width 127 height 15
paste input "[EMAIL_ADDRESS][DOMAIN_NAME]"
type input "[EMAIL_ADDRESS][DOMAIN_NAME]"
click at [539, 340] on button "Add a New Athlete" at bounding box center [589, 336] width 234 height 28
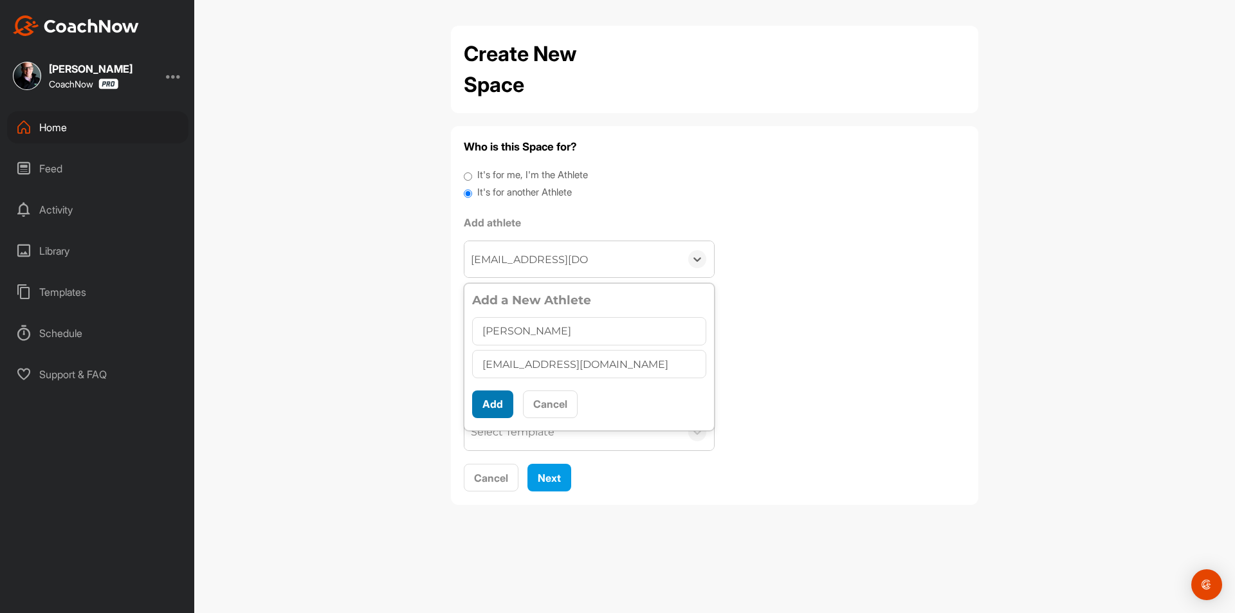
type input "[PERSON_NAME]"
click at [495, 407] on button "Add" at bounding box center [492, 404] width 41 height 28
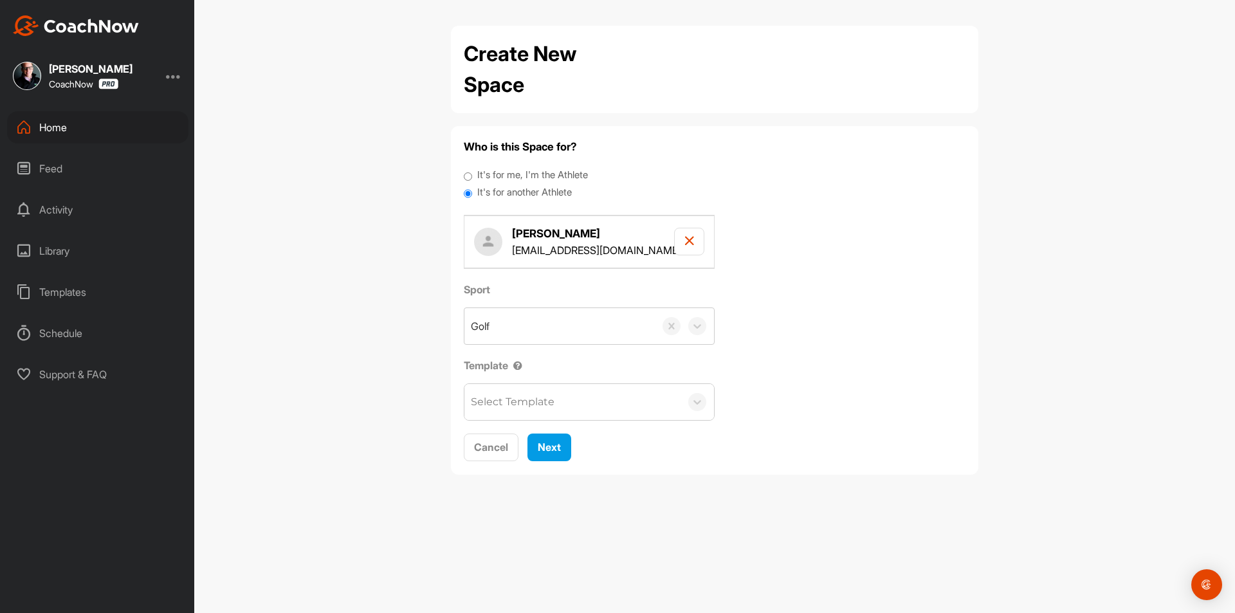
click at [509, 403] on div "Select Template" at bounding box center [513, 401] width 84 height 15
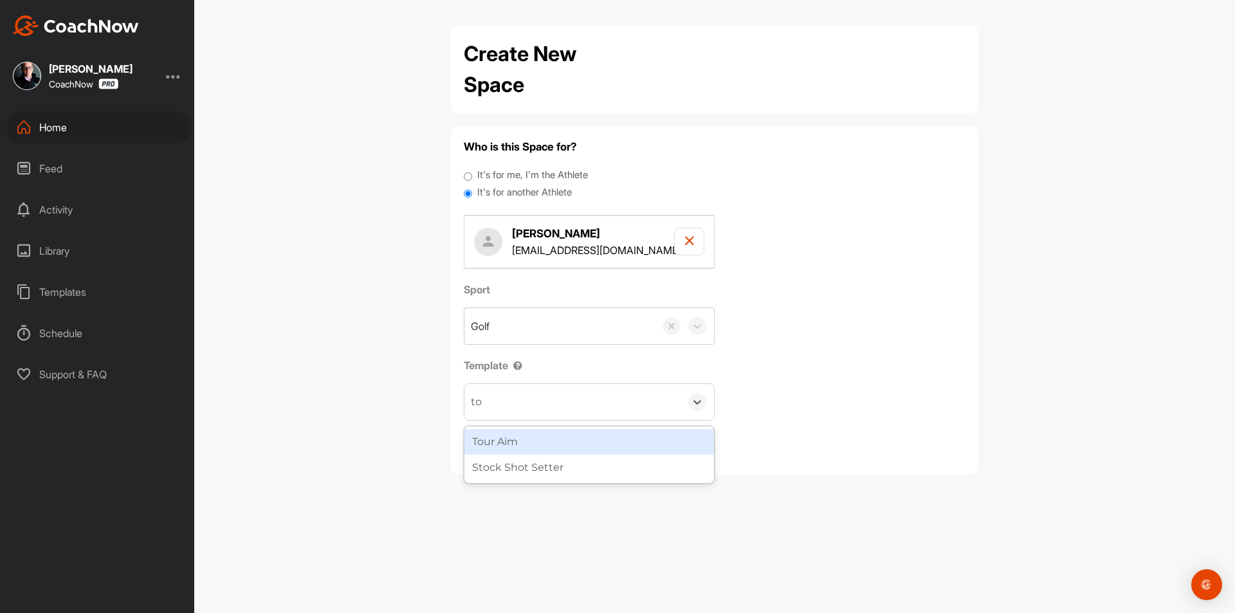
type input "tou"
drag, startPoint x: 530, startPoint y: 449, endPoint x: 542, endPoint y: 445, distance: 13.0
click at [529, 449] on div "Tour Aim" at bounding box center [589, 442] width 250 height 26
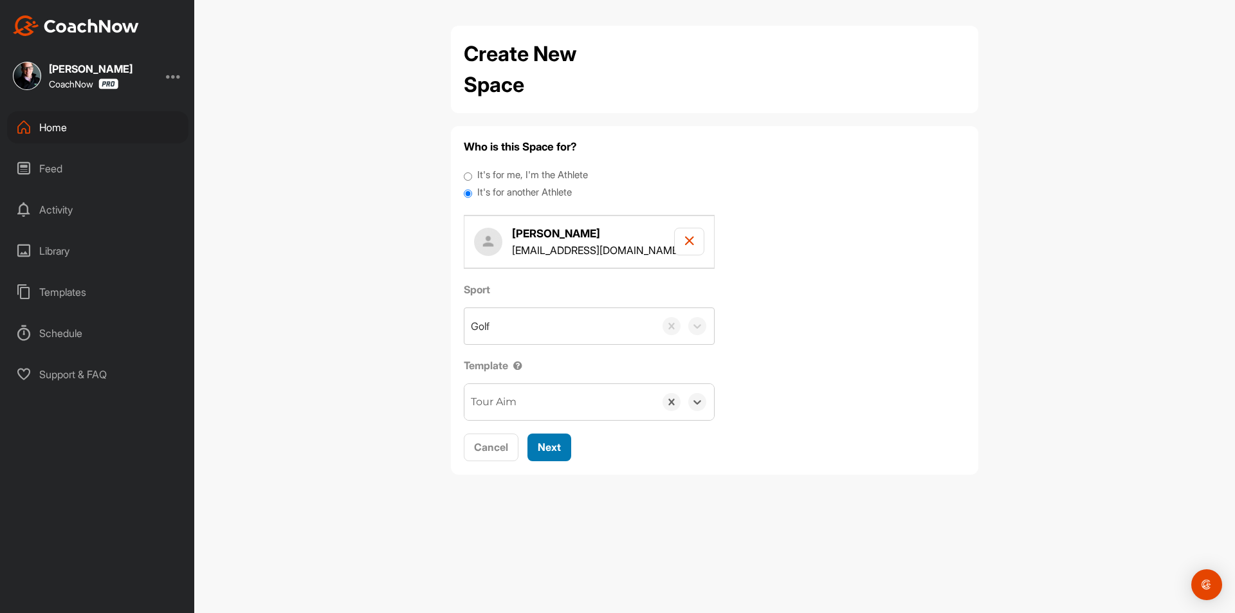
click at [544, 445] on span "Next" at bounding box center [549, 447] width 23 height 13
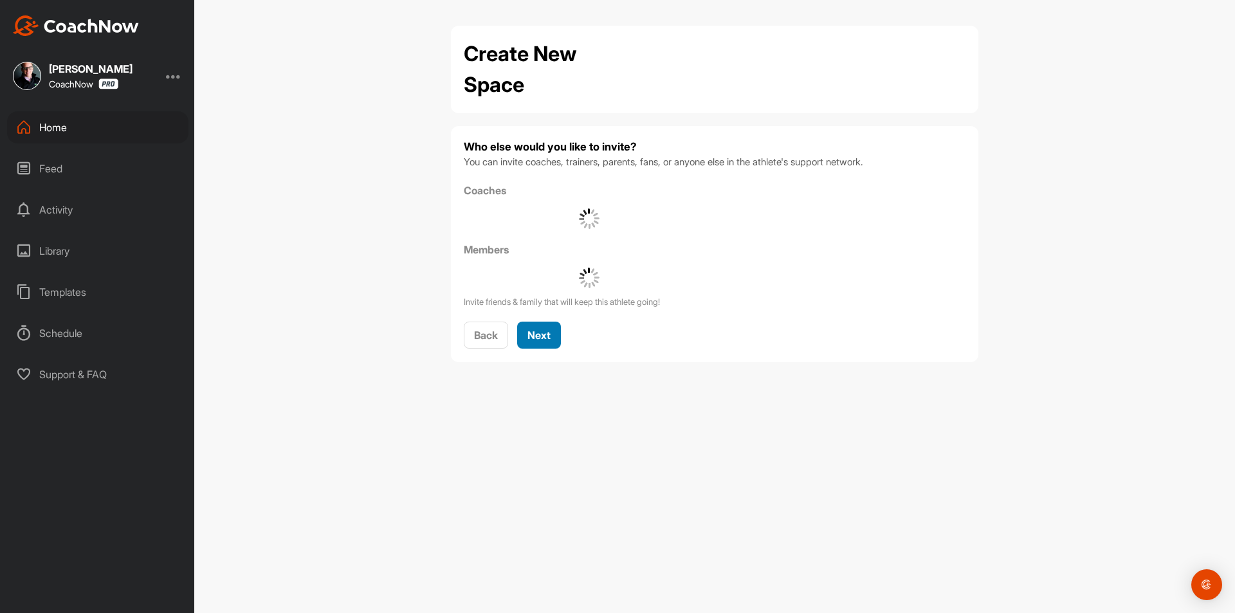
click at [542, 334] on span "Next" at bounding box center [539, 335] width 23 height 13
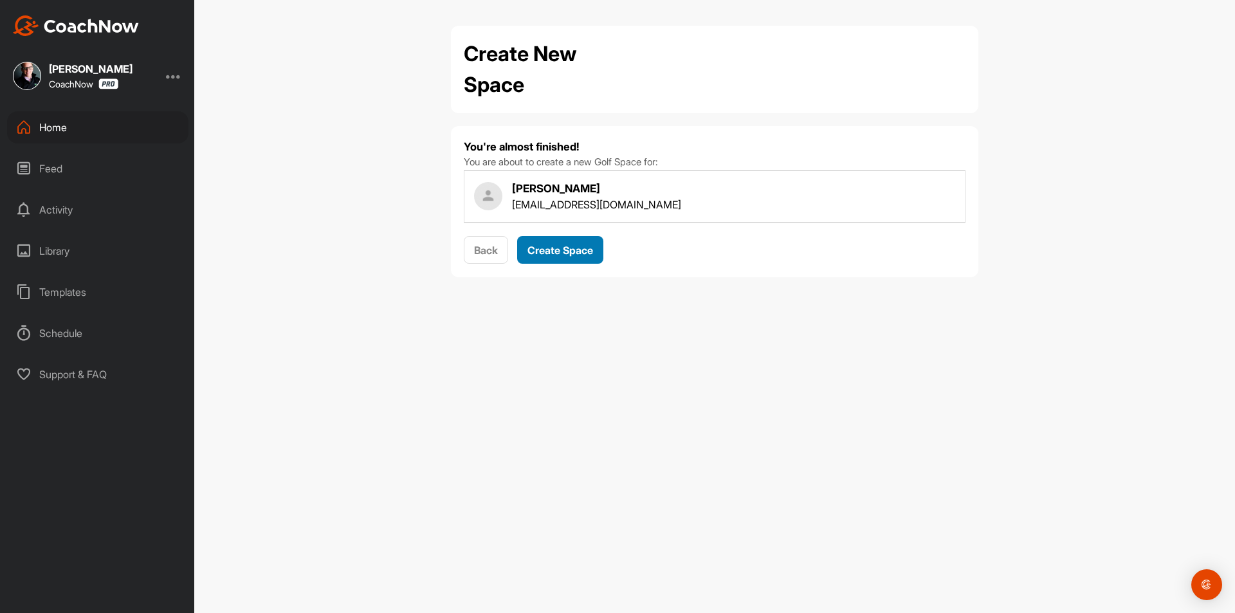
click at [553, 251] on span "Create Space" at bounding box center [561, 250] width 66 height 13
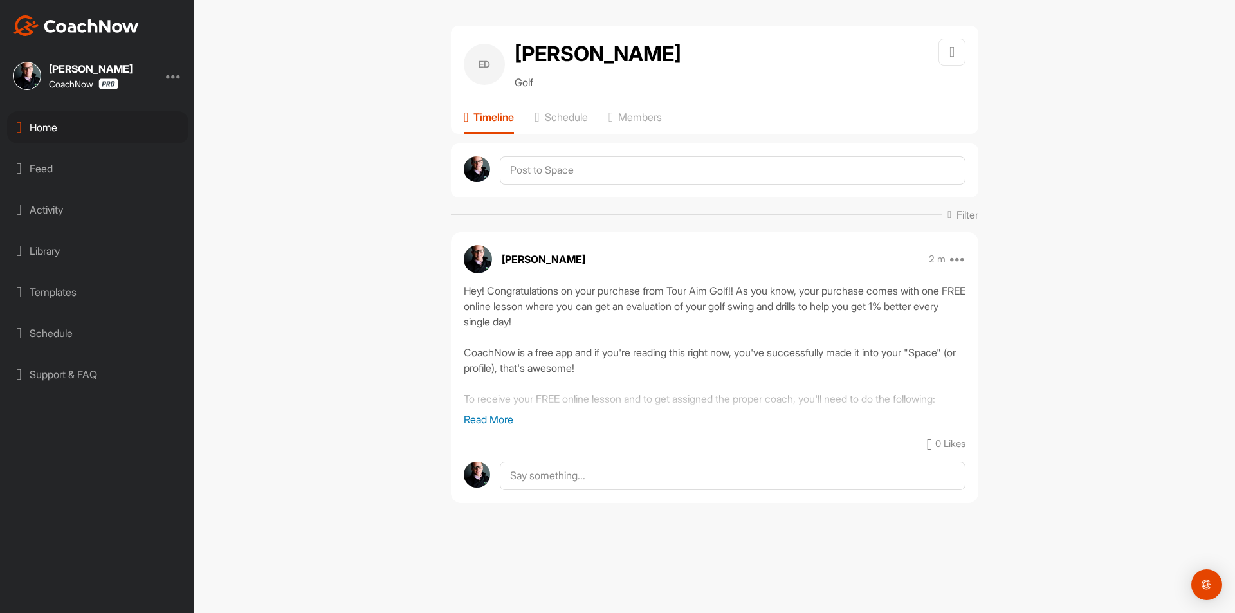
click at [67, 123] on div "Home" at bounding box center [97, 127] width 181 height 32
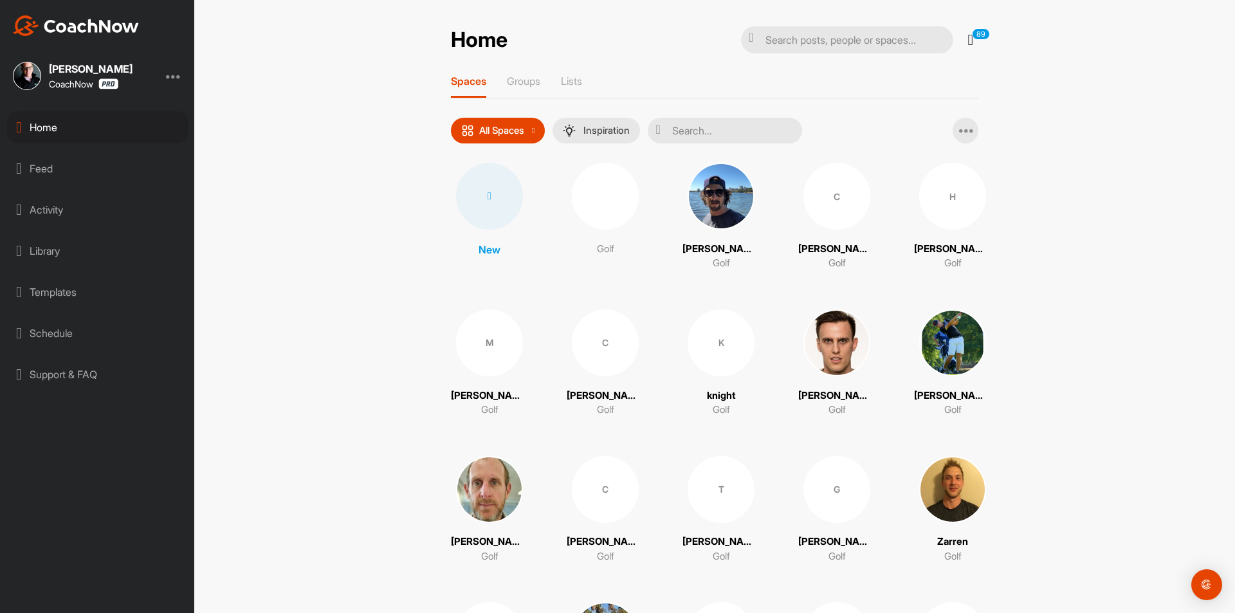
click at [485, 203] on div at bounding box center [489, 196] width 67 height 67
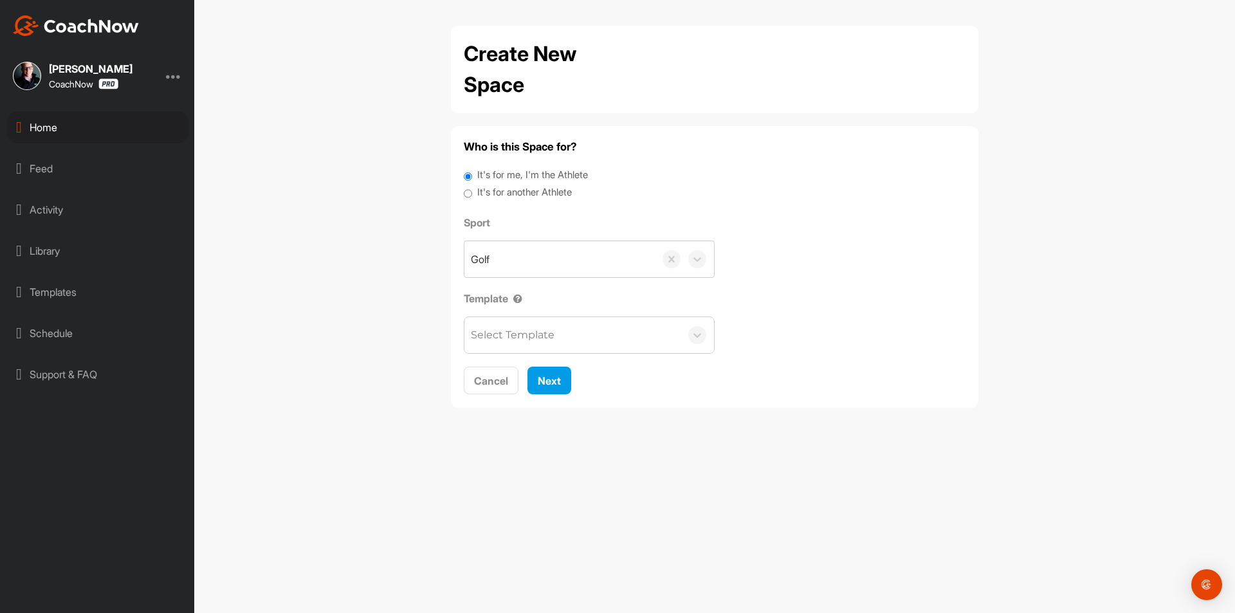
click at [499, 188] on label "It's for another Athlete" at bounding box center [524, 192] width 95 height 15
click at [472, 188] on input "It's for another Athlete" at bounding box center [468, 193] width 8 height 17
radio input "true"
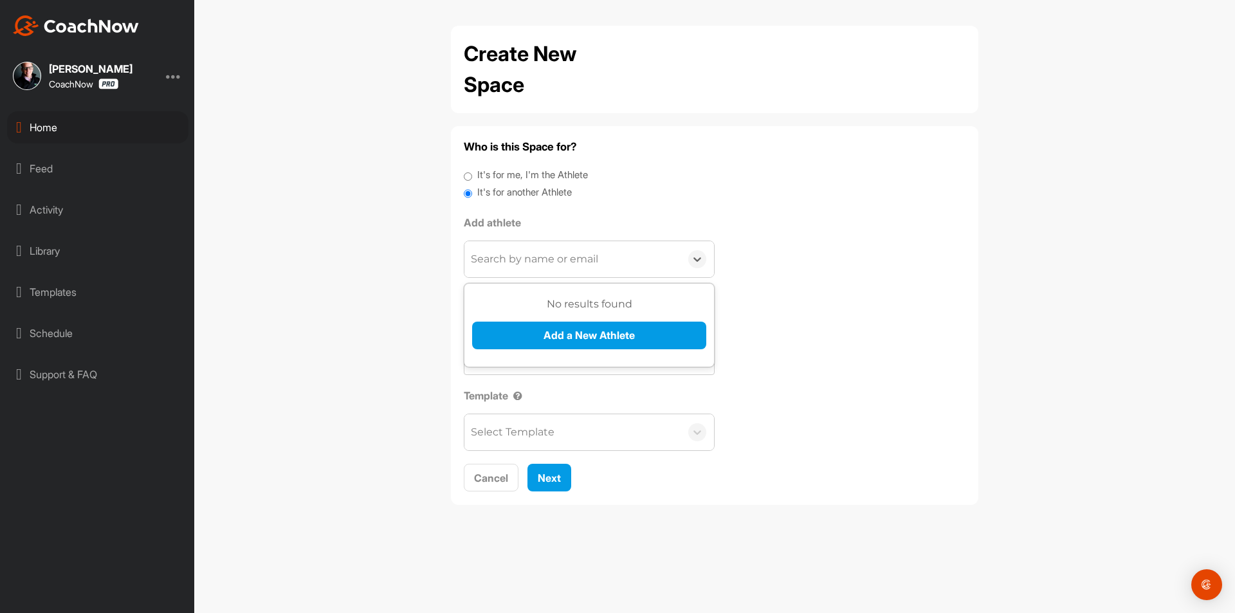
click at [537, 264] on div "Search by name or email" at bounding box center [534, 259] width 127 height 15
paste input "warren.grisham@gmail.com"
type input "warren.grisham@gmail.com"
click at [571, 330] on button "Add a New Athlete" at bounding box center [589, 336] width 234 height 28
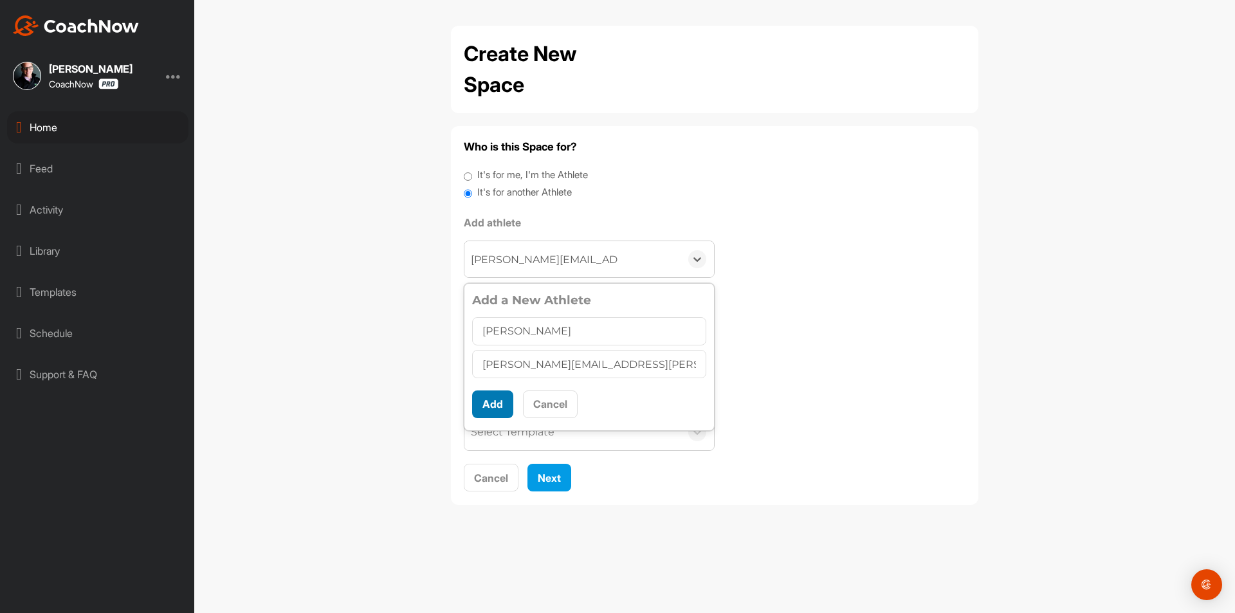
type input "Grisham Warren"
click at [490, 405] on button "Add" at bounding box center [492, 404] width 41 height 28
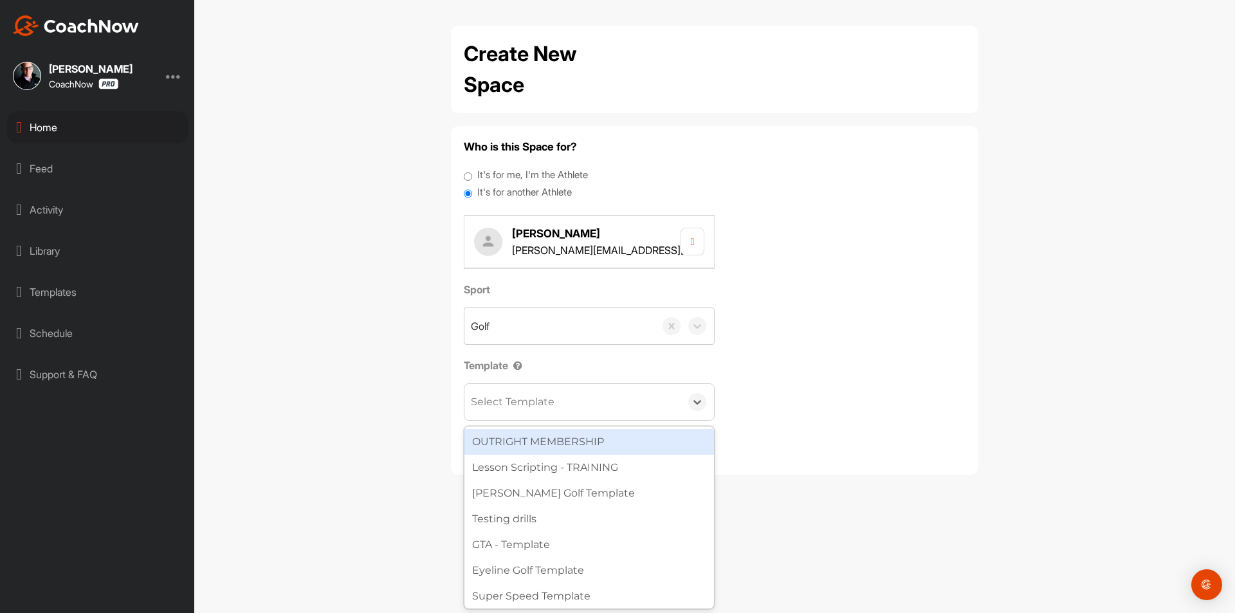
click at [503, 399] on div "Select Template" at bounding box center [513, 401] width 84 height 15
type input "wat"
click at [565, 439] on div "[PERSON_NAME] Golf Template" at bounding box center [589, 442] width 250 height 26
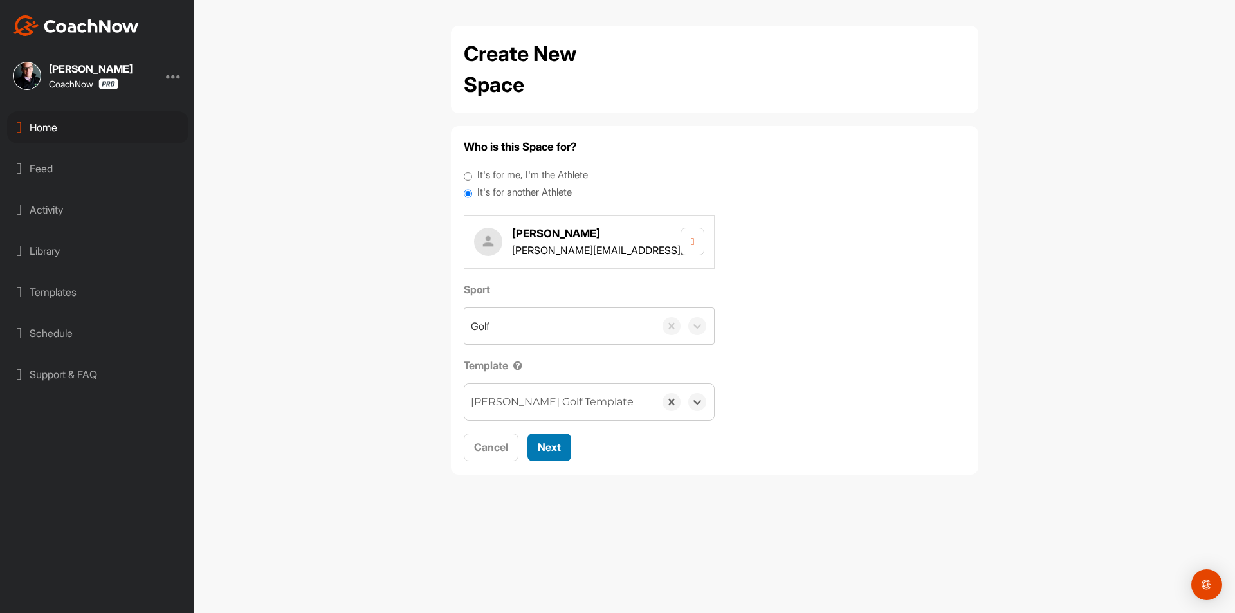
click at [555, 446] on span "Next" at bounding box center [549, 447] width 23 height 13
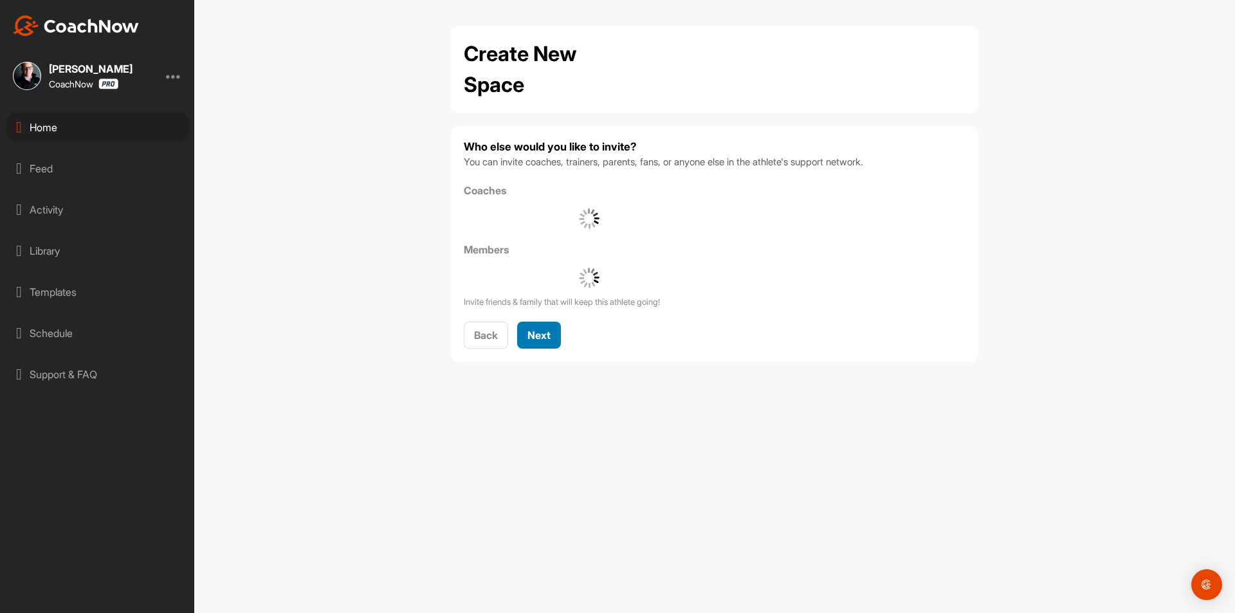
click at [533, 344] on button "Next" at bounding box center [539, 336] width 44 height 28
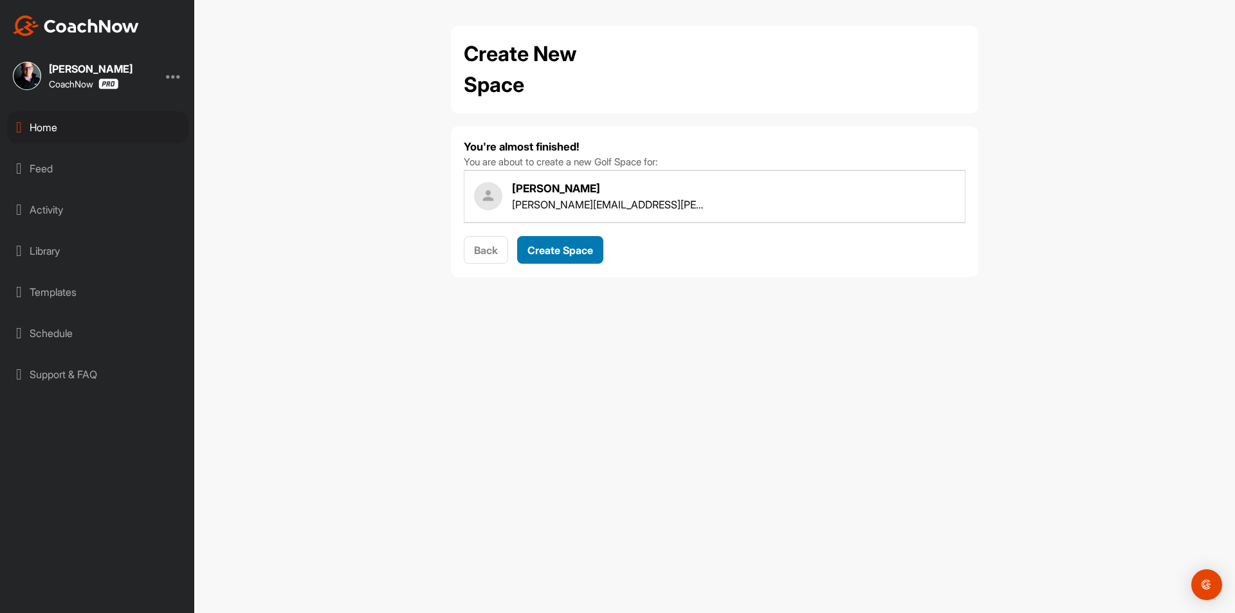
click at [569, 255] on span "Create Space" at bounding box center [561, 250] width 66 height 13
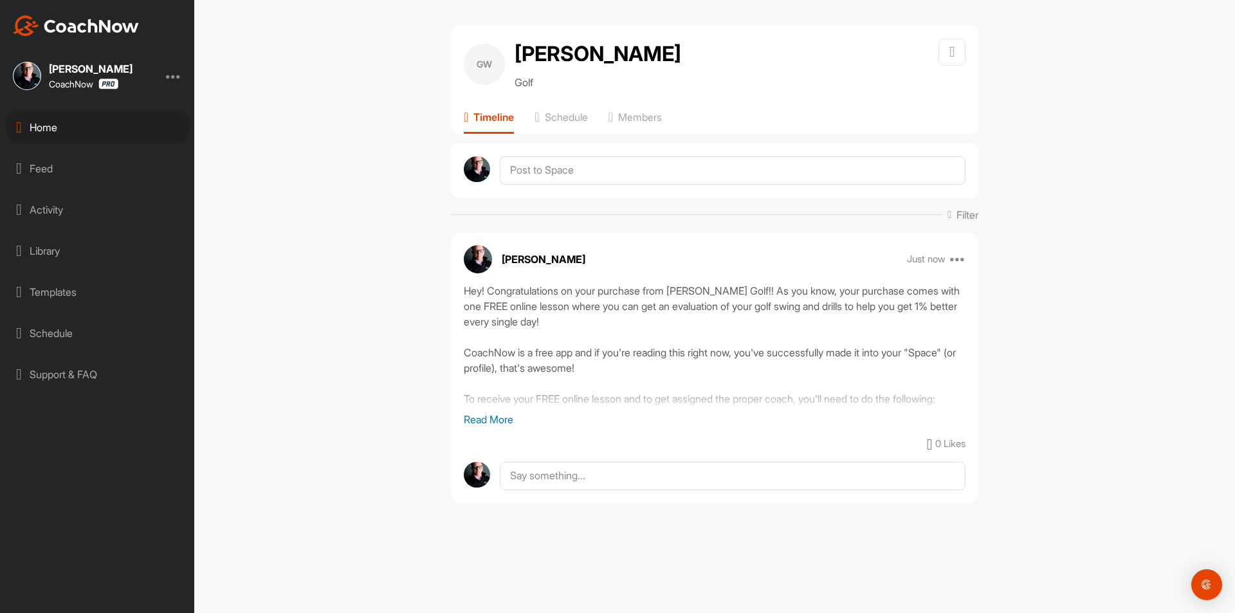
click at [152, 135] on div "Home" at bounding box center [97, 127] width 181 height 32
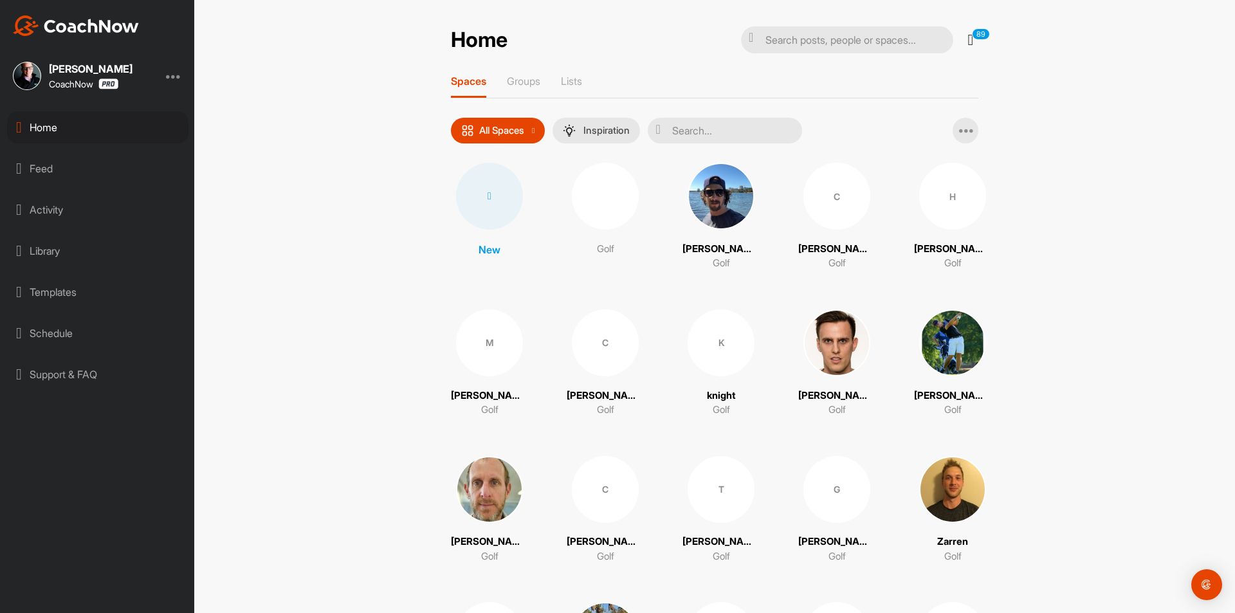
click at [483, 203] on div at bounding box center [489, 196] width 67 height 67
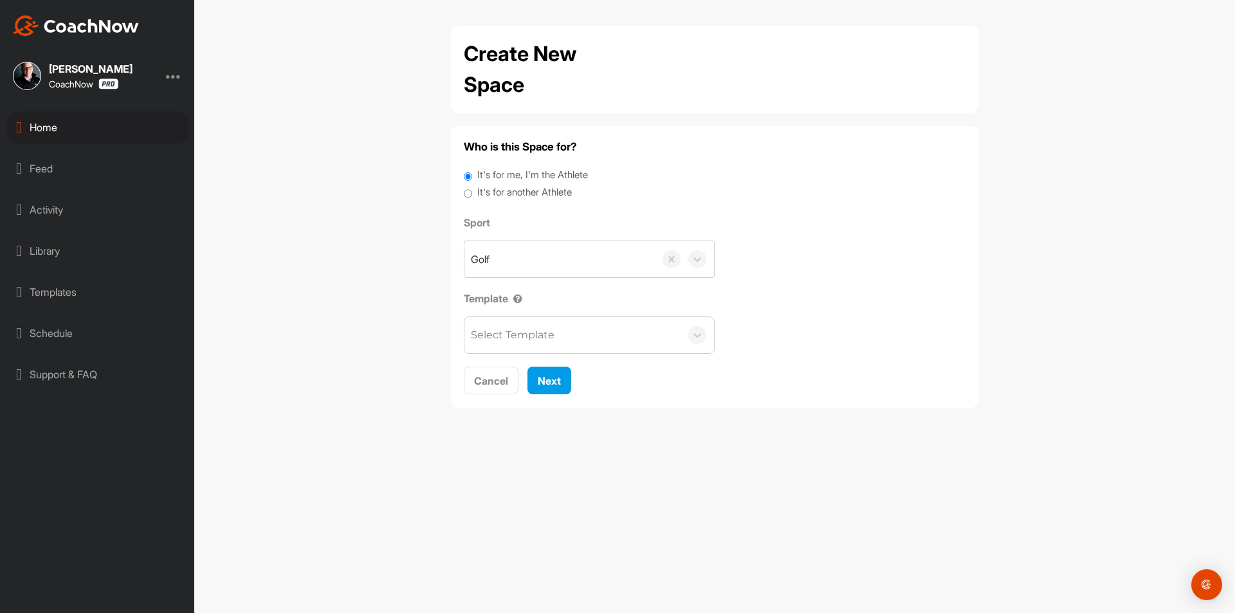
click at [495, 194] on label "It's for another Athlete" at bounding box center [524, 192] width 95 height 15
click at [472, 194] on input "It's for another Athlete" at bounding box center [468, 193] width 8 height 17
radio input "true"
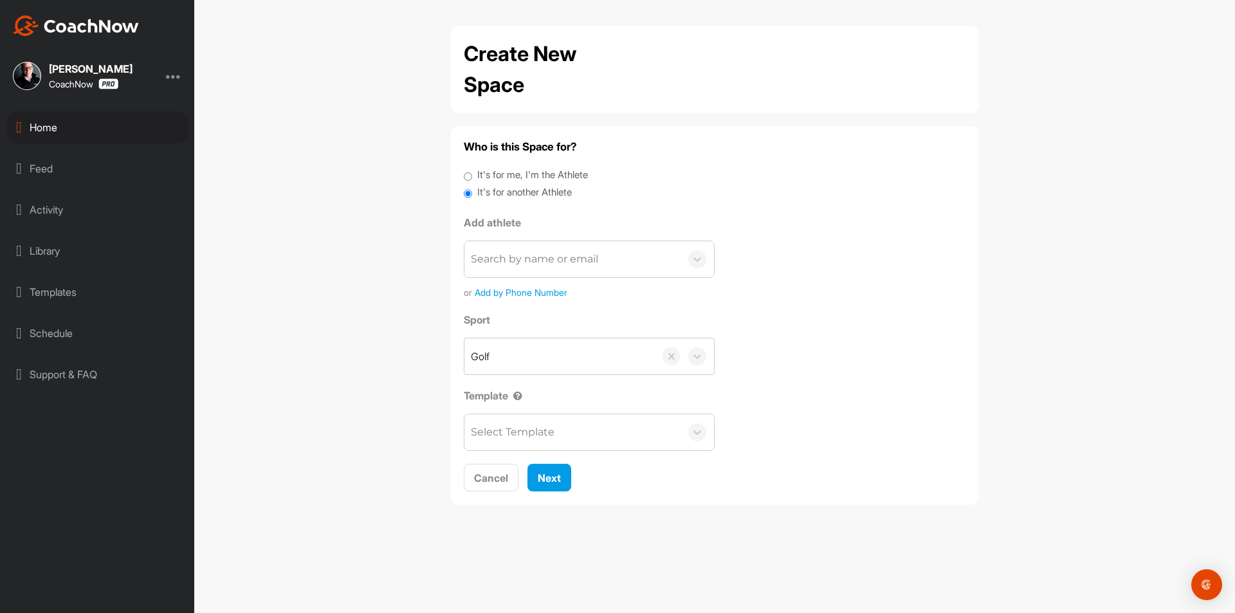
click at [522, 264] on div "Search by name or email" at bounding box center [534, 259] width 127 height 15
click at [542, 254] on div "Search by name or email" at bounding box center [534, 259] width 127 height 15
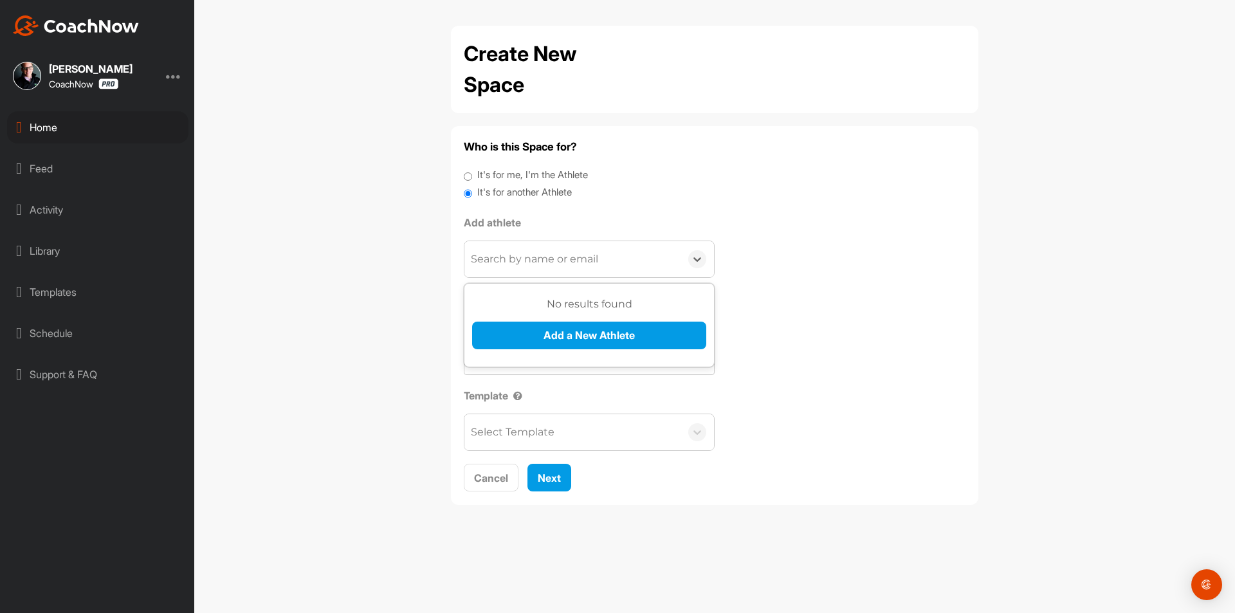
paste input "fordezilla@hotmail.com"
type input "fordezilla@hotmail.com"
click at [572, 333] on button "Add a New Athlete" at bounding box center [589, 336] width 234 height 28
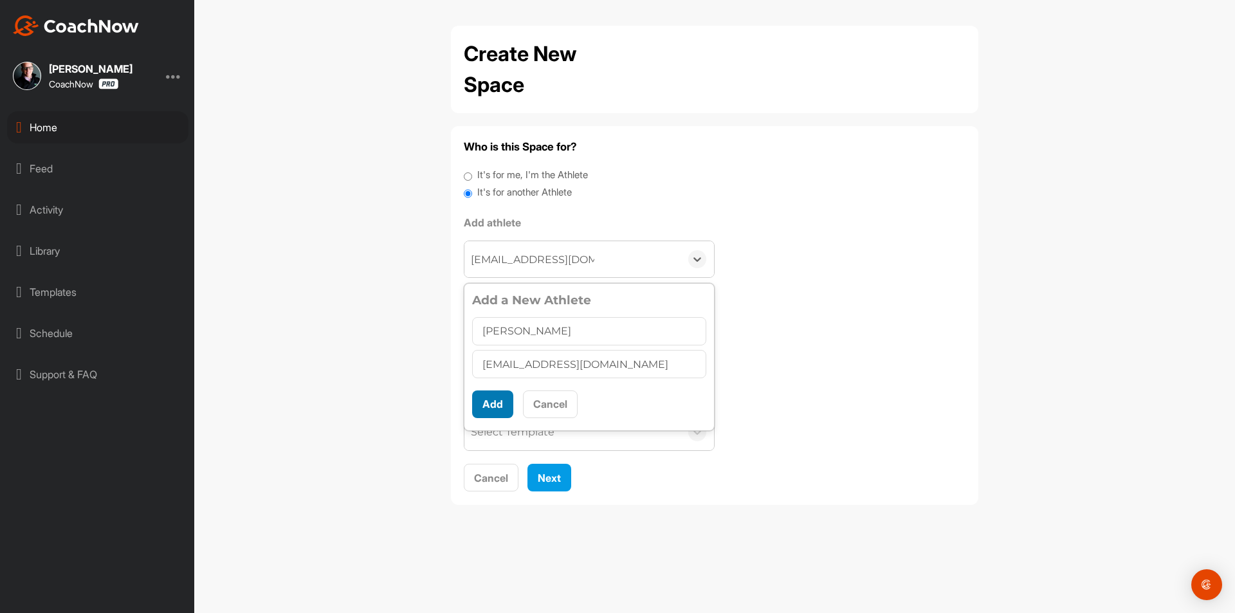
type input "Simon Forde"
click at [484, 407] on button "Add" at bounding box center [492, 404] width 41 height 28
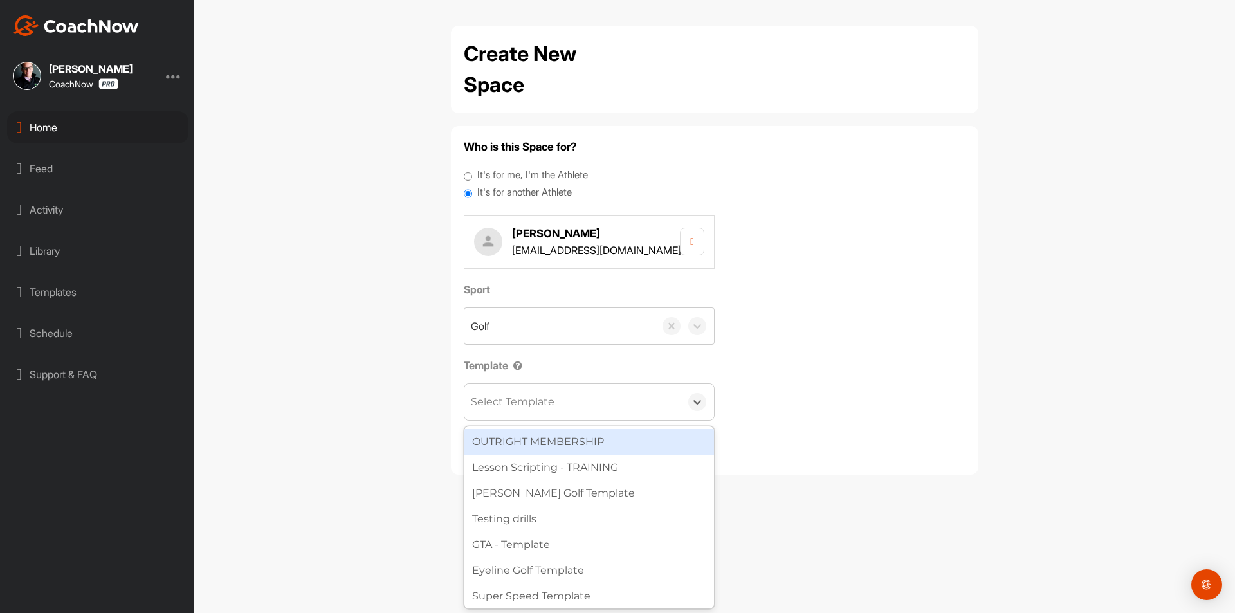
click at [511, 404] on div "Select Template" at bounding box center [513, 401] width 84 height 15
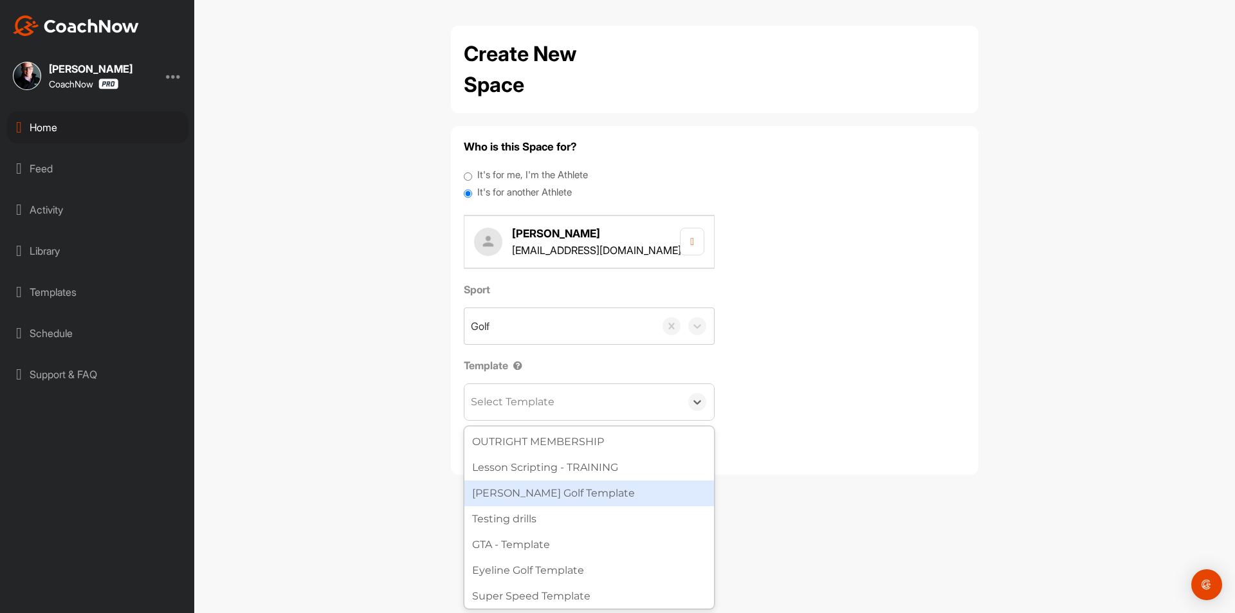
click at [515, 486] on div "[PERSON_NAME] Golf Template" at bounding box center [589, 494] width 250 height 26
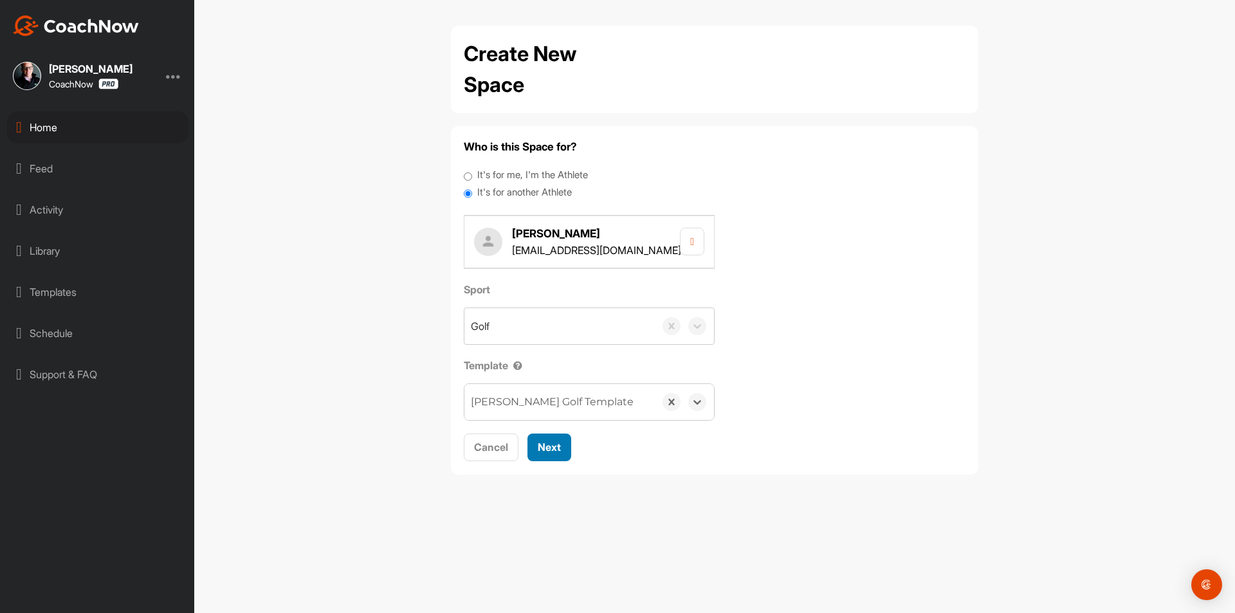
click at [538, 450] on button "Next" at bounding box center [550, 448] width 44 height 28
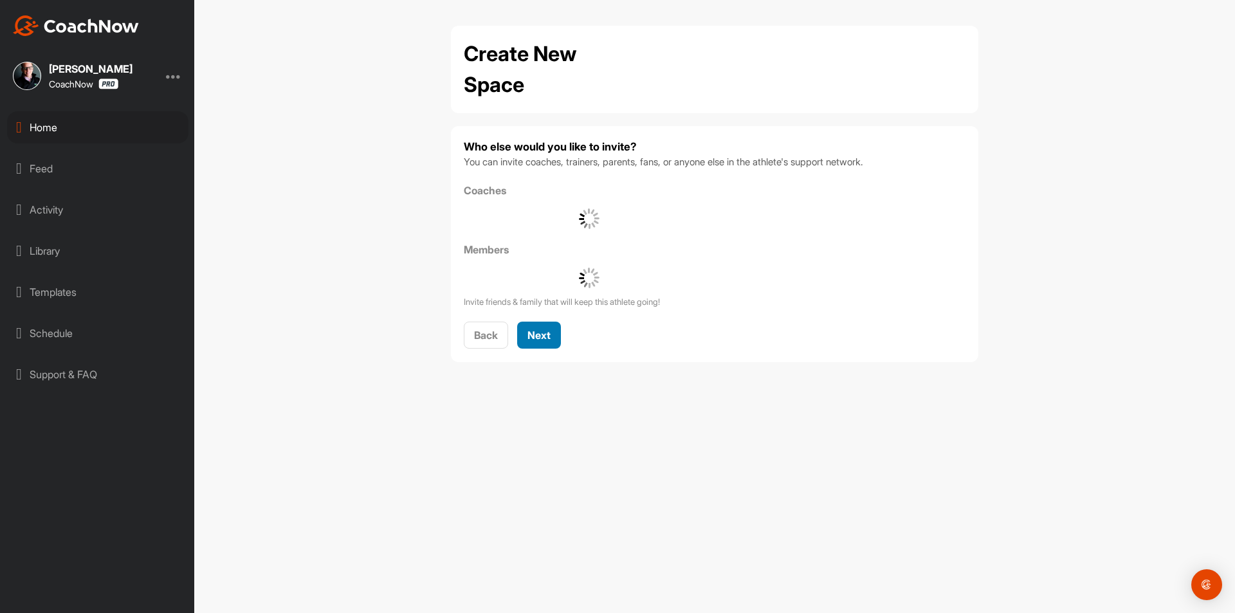
click at [547, 327] on div "Next" at bounding box center [539, 334] width 23 height 15
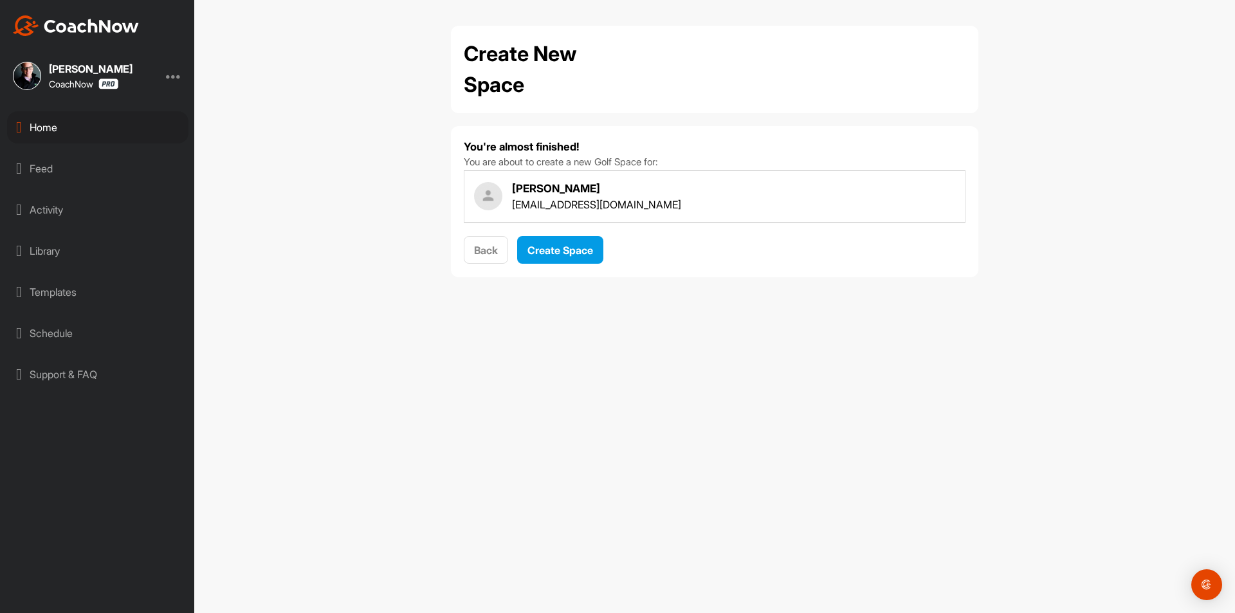
click at [561, 230] on div "You're almost finished! You are about to create a new Golf Space for: Simon For…" at bounding box center [715, 201] width 502 height 125
click at [564, 256] on span "Create Space" at bounding box center [561, 250] width 66 height 13
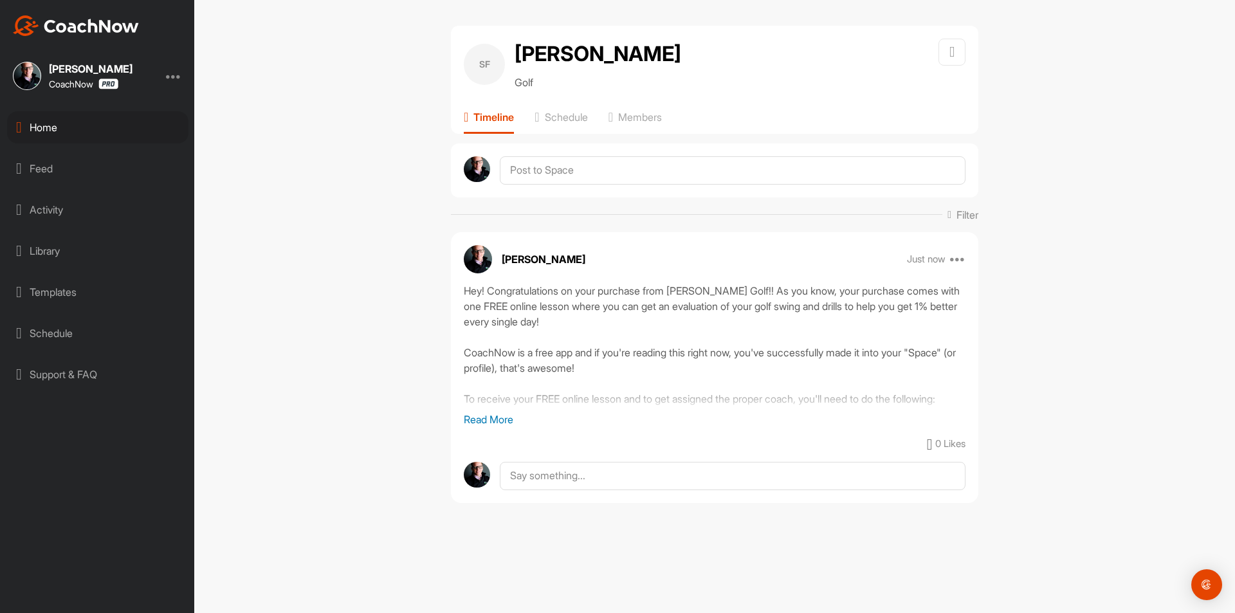
click at [111, 130] on div "Home" at bounding box center [97, 127] width 181 height 32
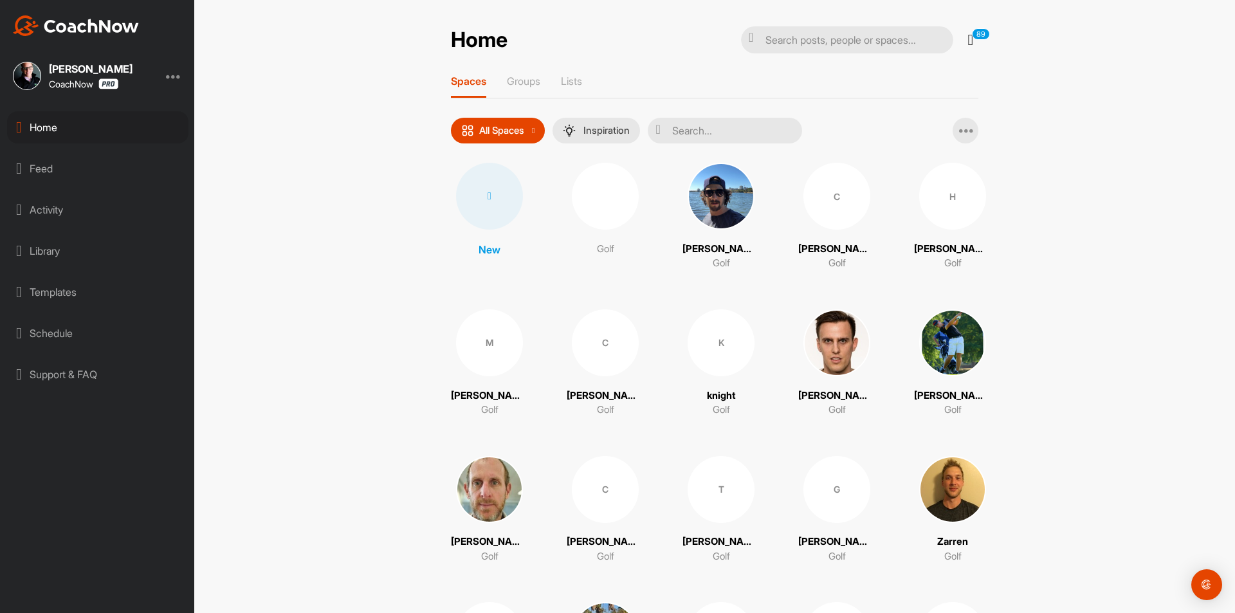
click at [486, 218] on div at bounding box center [489, 196] width 67 height 67
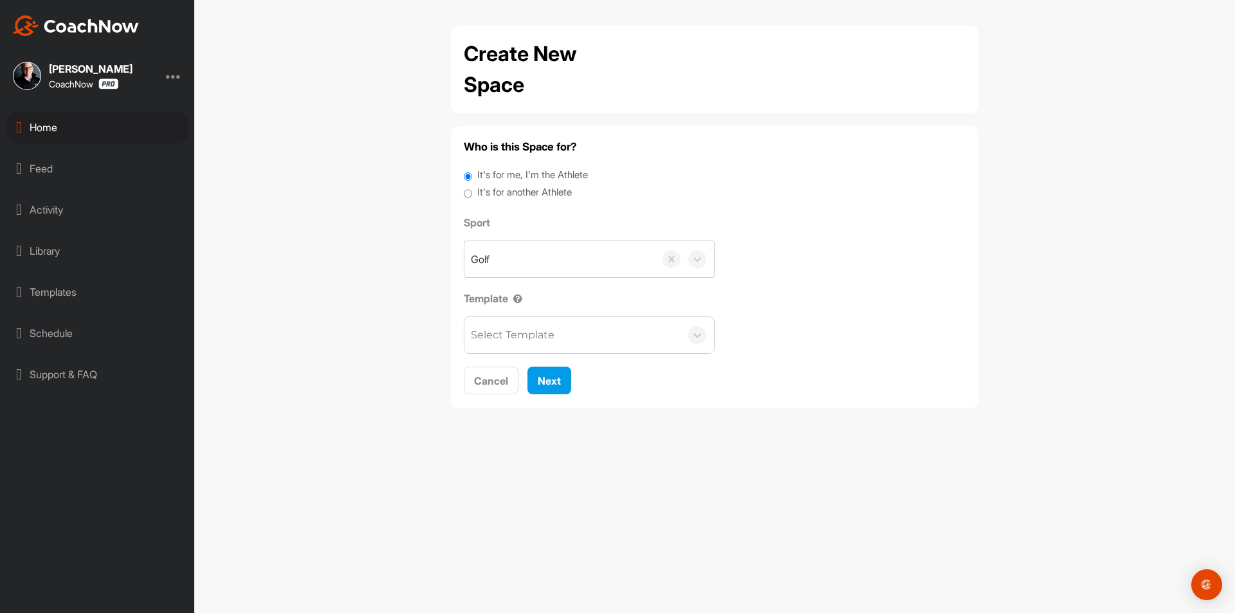
click at [503, 191] on label "It's for another Athlete" at bounding box center [524, 192] width 95 height 15
click at [472, 191] on input "It's for another Athlete" at bounding box center [468, 193] width 8 height 17
radio input "true"
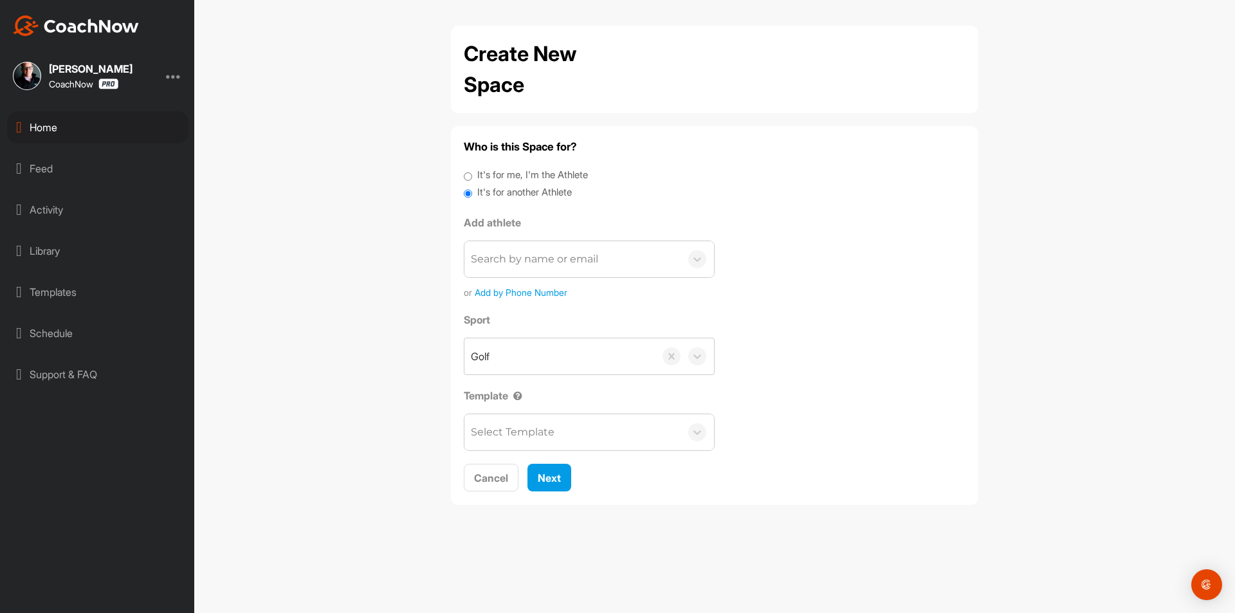
click at [511, 245] on div "Search by name or email" at bounding box center [572, 259] width 216 height 36
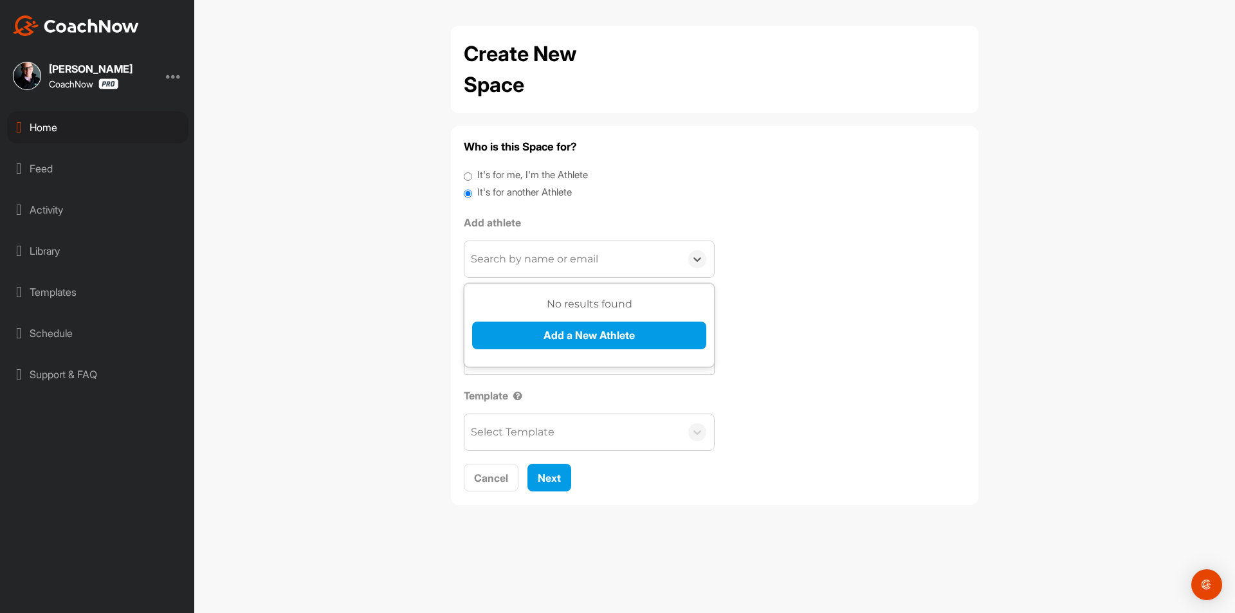
paste input "taylorbrad814@yahoo.com"
type input "taylorbrad814@yahoo.com"
click at [538, 324] on button "Add a New Athlete" at bounding box center [589, 336] width 234 height 28
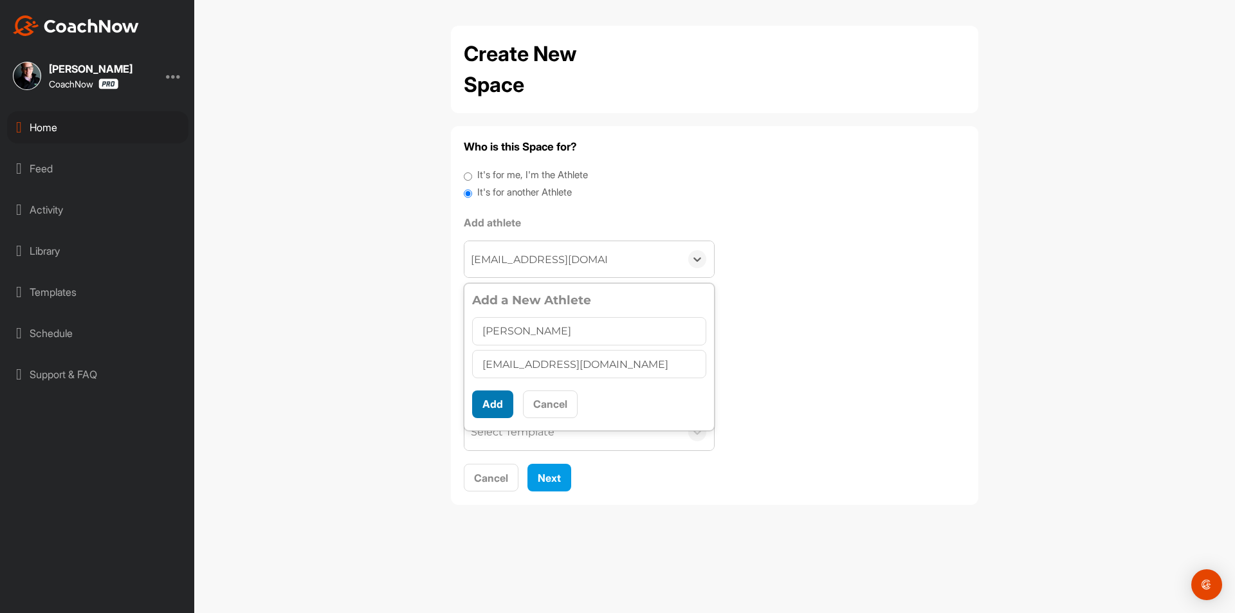
type input "Brad Taylor"
click at [495, 406] on button "Add" at bounding box center [492, 404] width 41 height 28
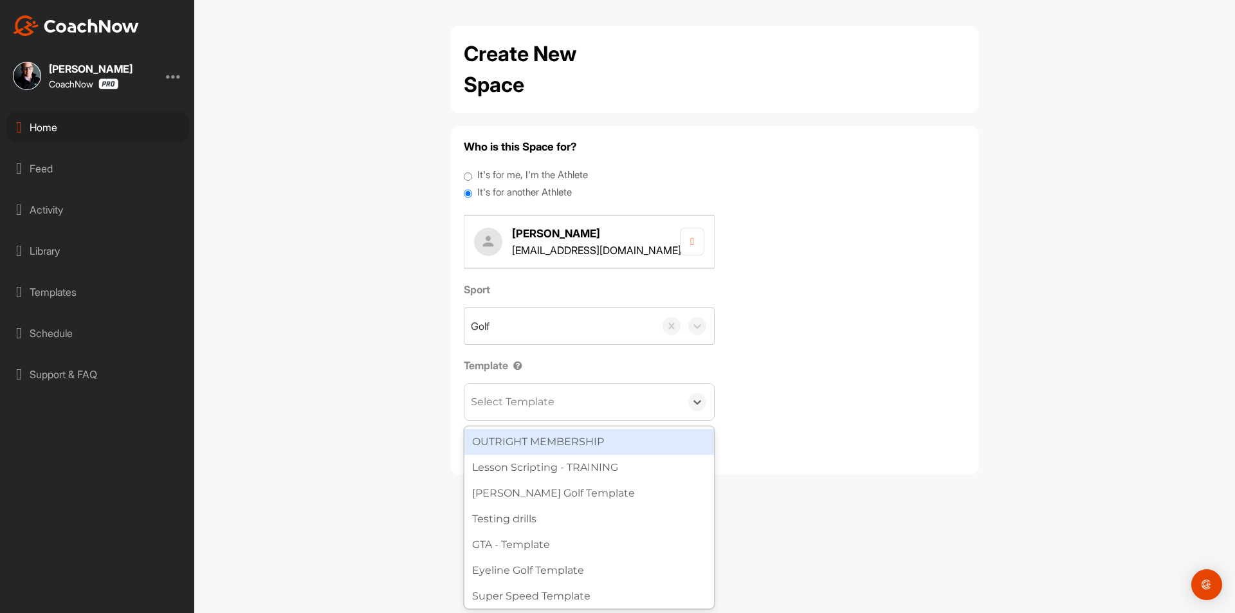
click at [503, 403] on div "Select Template" at bounding box center [513, 401] width 84 height 15
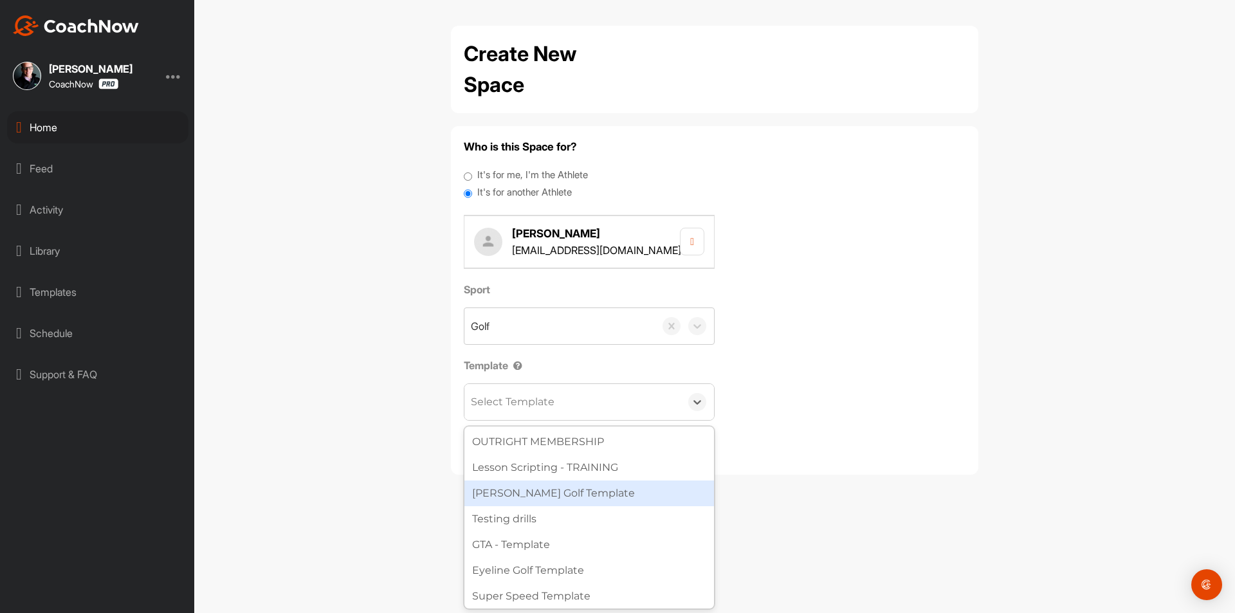
click at [526, 490] on div "[PERSON_NAME] Golf Template" at bounding box center [589, 494] width 250 height 26
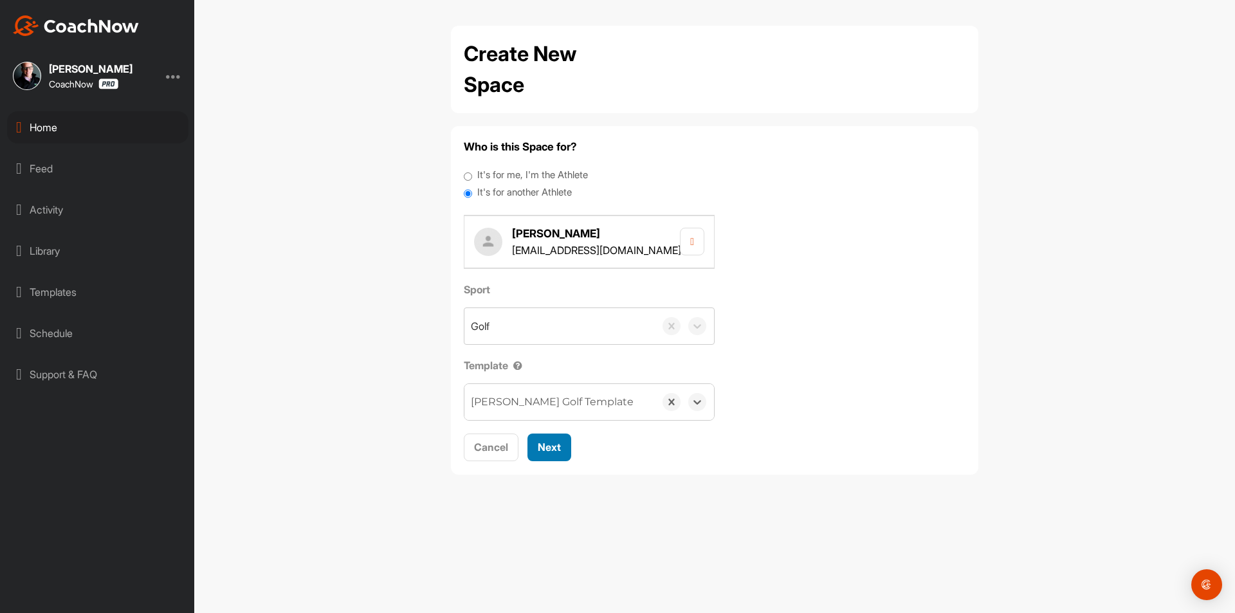
click at [531, 454] on button "Next" at bounding box center [550, 448] width 44 height 28
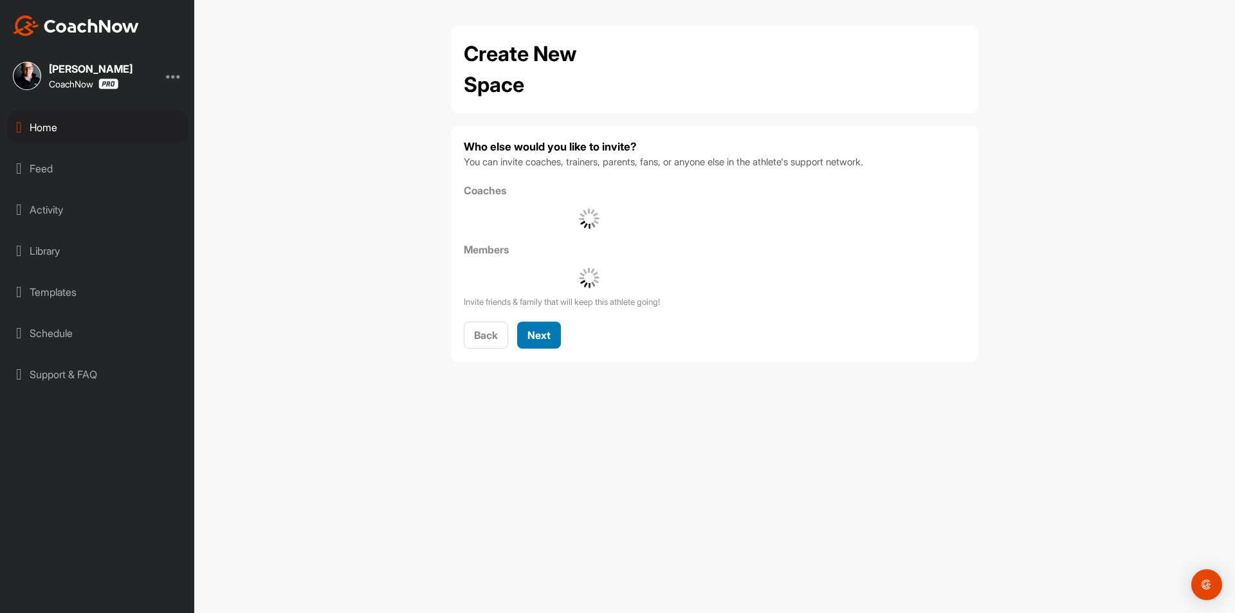
click at [542, 333] on span "Next" at bounding box center [539, 335] width 23 height 13
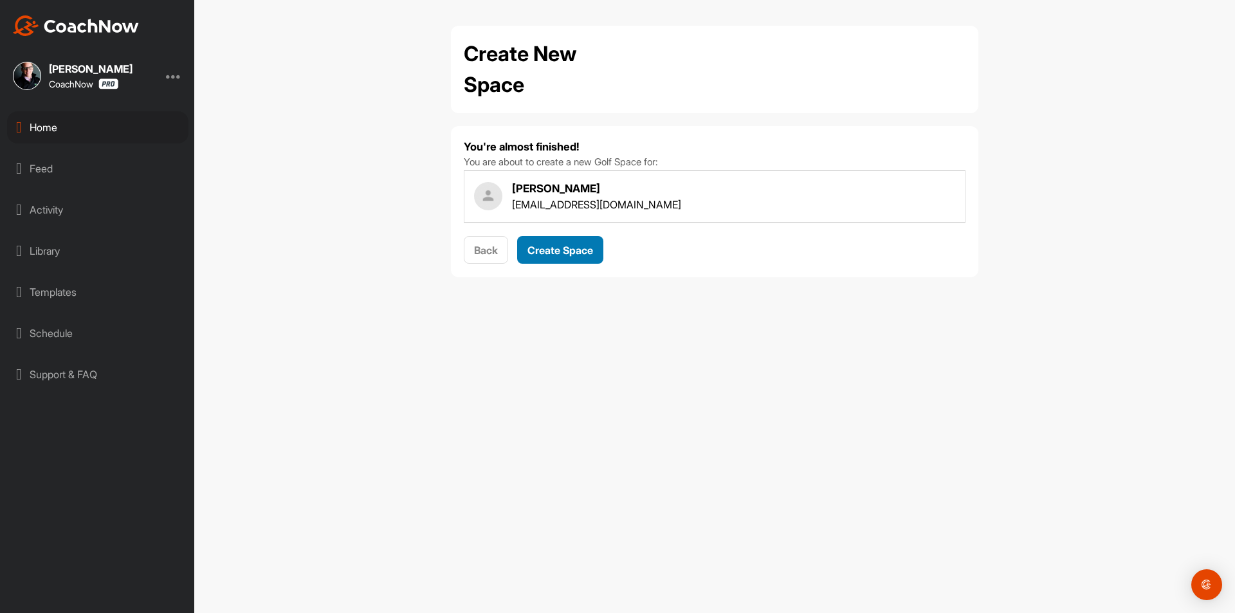
click at [567, 251] on span "Create Space" at bounding box center [561, 250] width 66 height 13
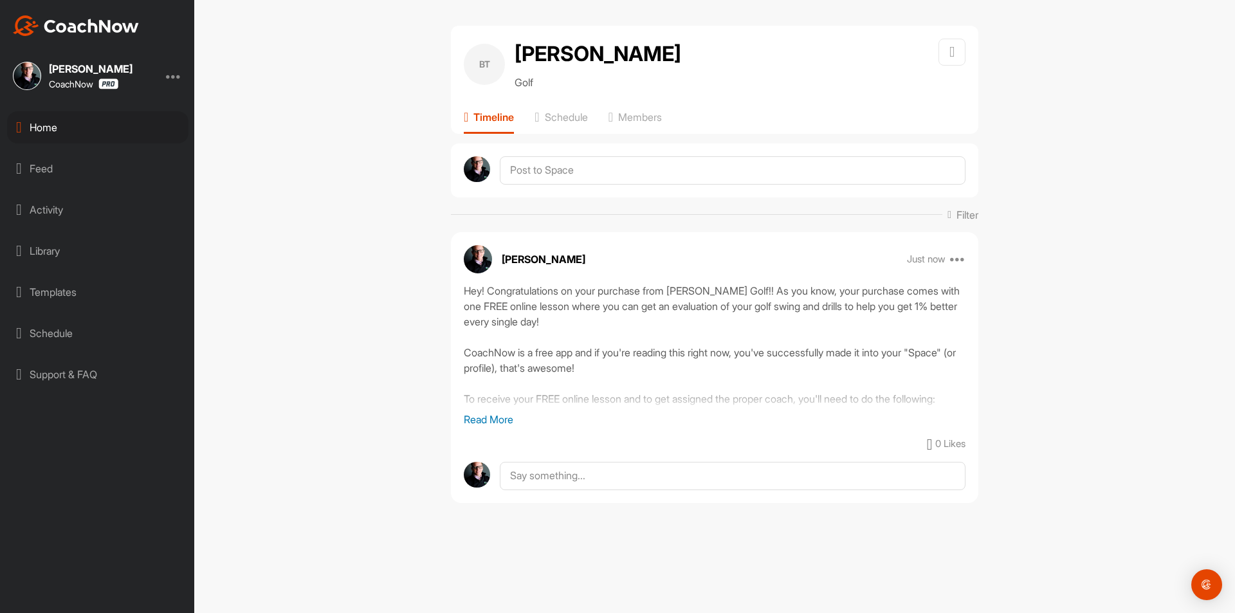
click at [127, 134] on div "Home" at bounding box center [97, 127] width 181 height 32
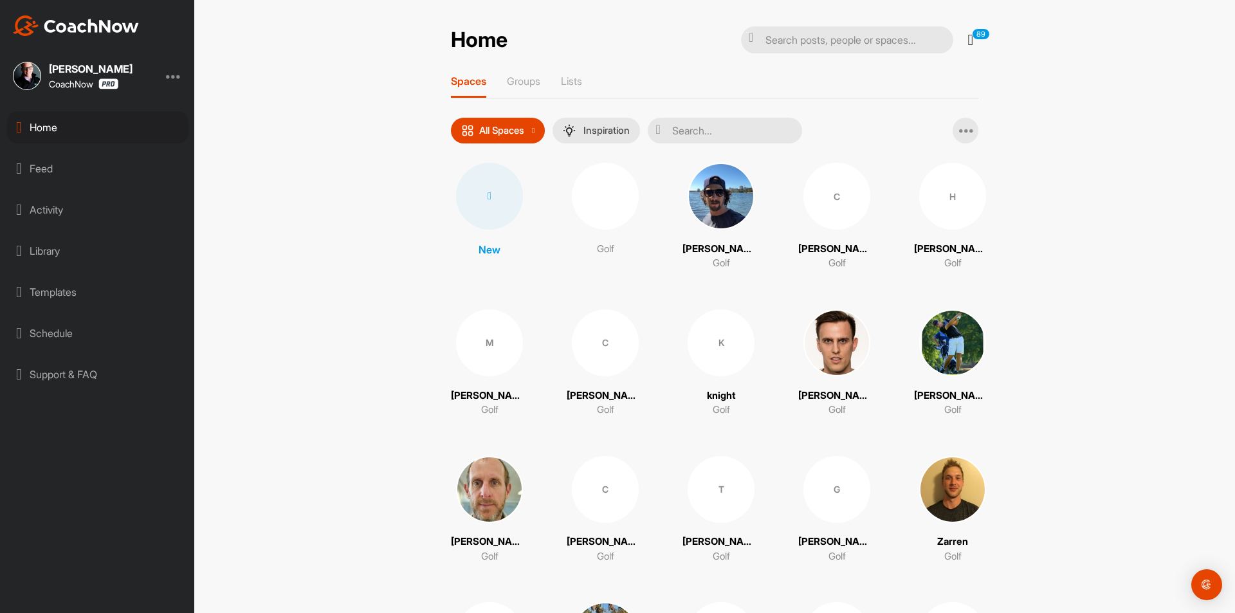
click at [484, 185] on div at bounding box center [489, 196] width 67 height 67
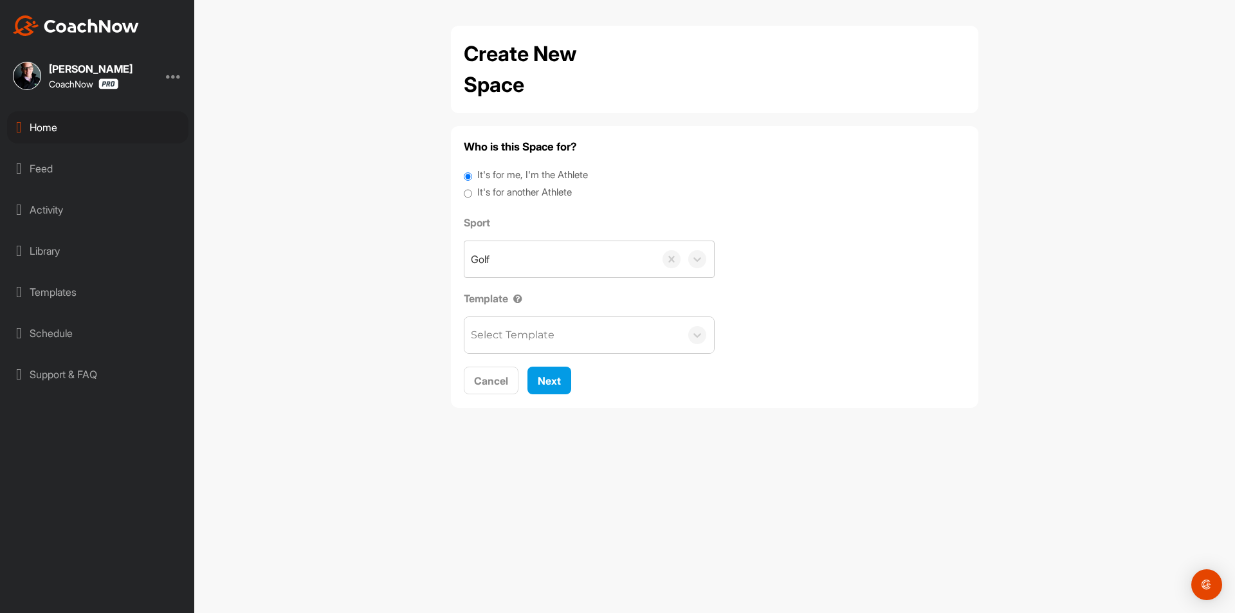
click at [496, 192] on label "It's for another Athlete" at bounding box center [524, 192] width 95 height 15
click at [472, 192] on input "It's for another Athlete" at bounding box center [468, 193] width 8 height 17
radio input "true"
click at [503, 192] on label "It's for another Athlete" at bounding box center [524, 192] width 95 height 15
click at [472, 192] on input "It's for another Athlete" at bounding box center [468, 193] width 8 height 17
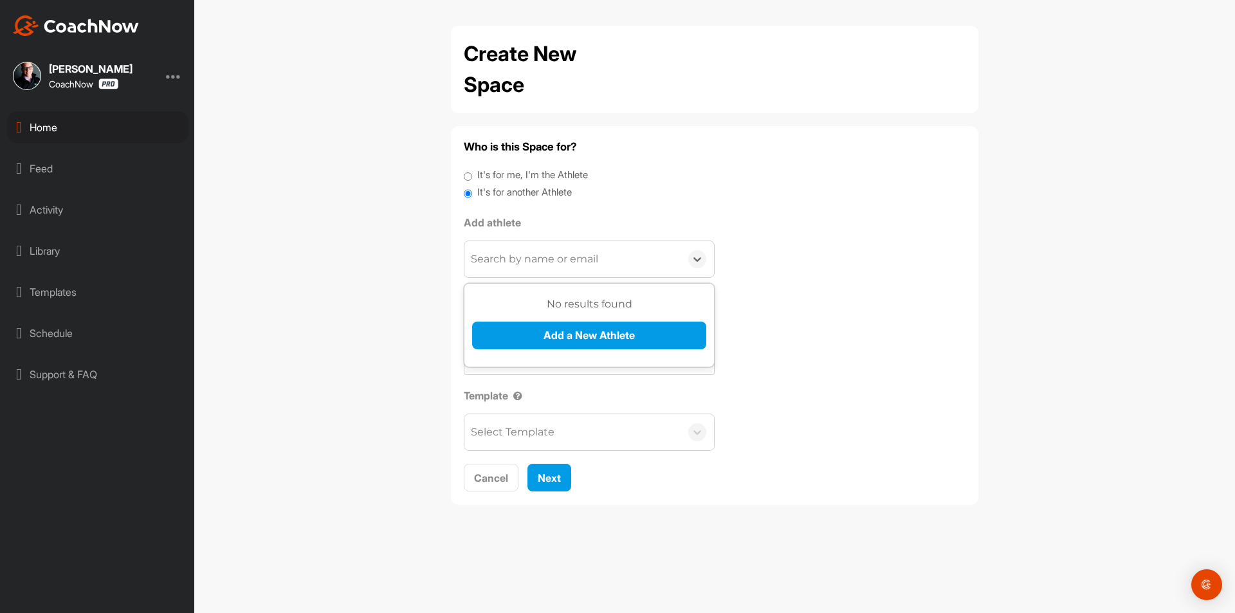
click at [511, 266] on div "Search by name or email" at bounding box center [534, 259] width 127 height 15
paste input "ruben48g@gmail.com"
type input "ruben48g@gmail.com"
click at [510, 324] on button "Add a New Athlete" at bounding box center [589, 336] width 234 height 28
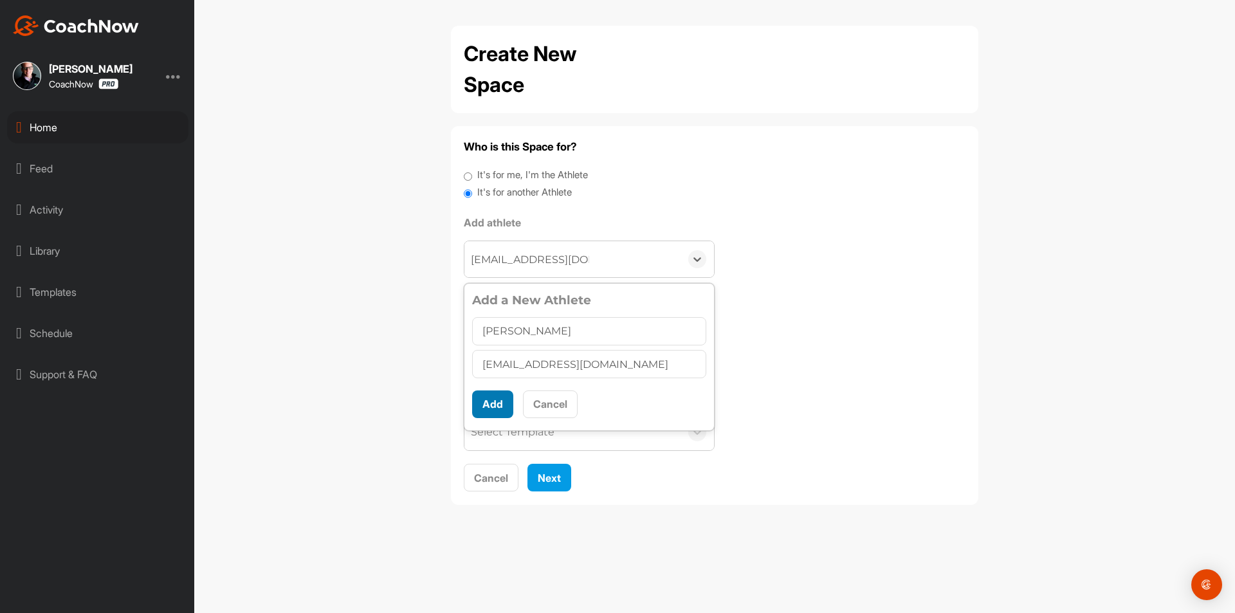
type input "Ruben Garcia"
click at [488, 401] on button "Add" at bounding box center [492, 404] width 41 height 28
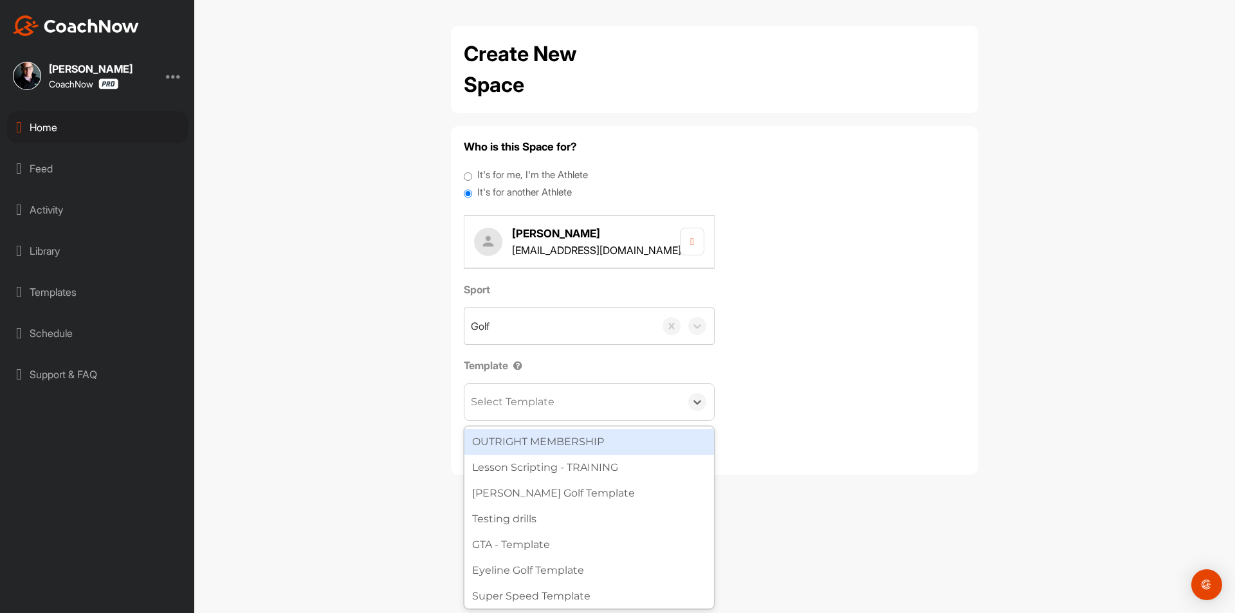
click at [502, 407] on div "Select Template" at bounding box center [513, 401] width 84 height 15
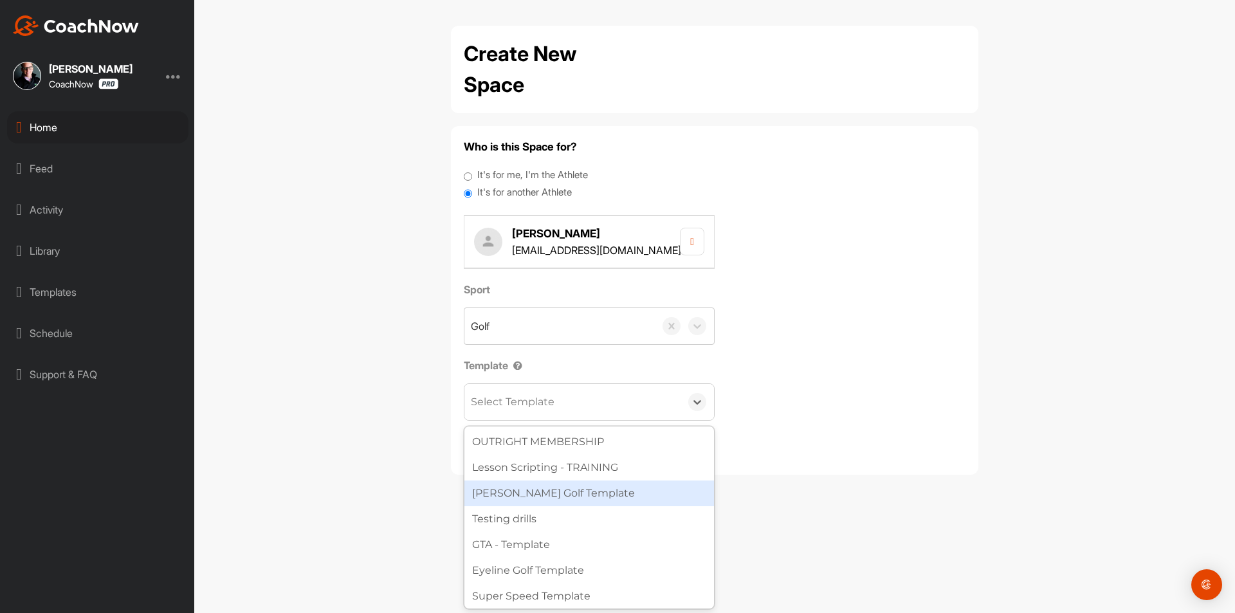
click at [580, 495] on div "[PERSON_NAME] Golf Template" at bounding box center [589, 494] width 250 height 26
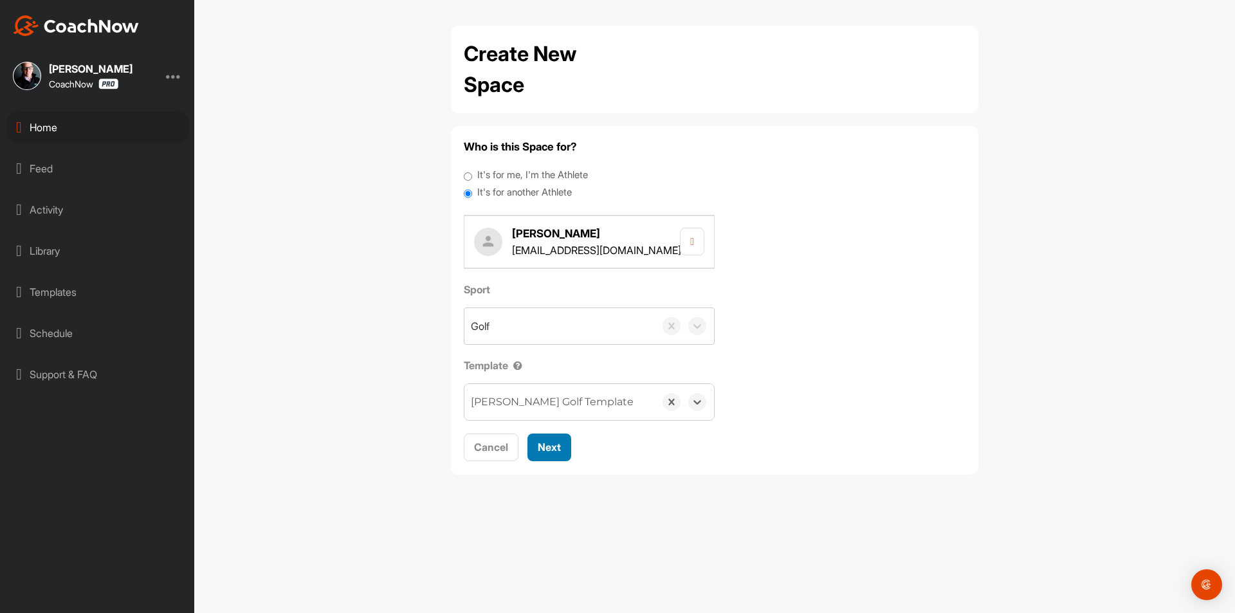
click at [554, 459] on button "Next" at bounding box center [550, 448] width 44 height 28
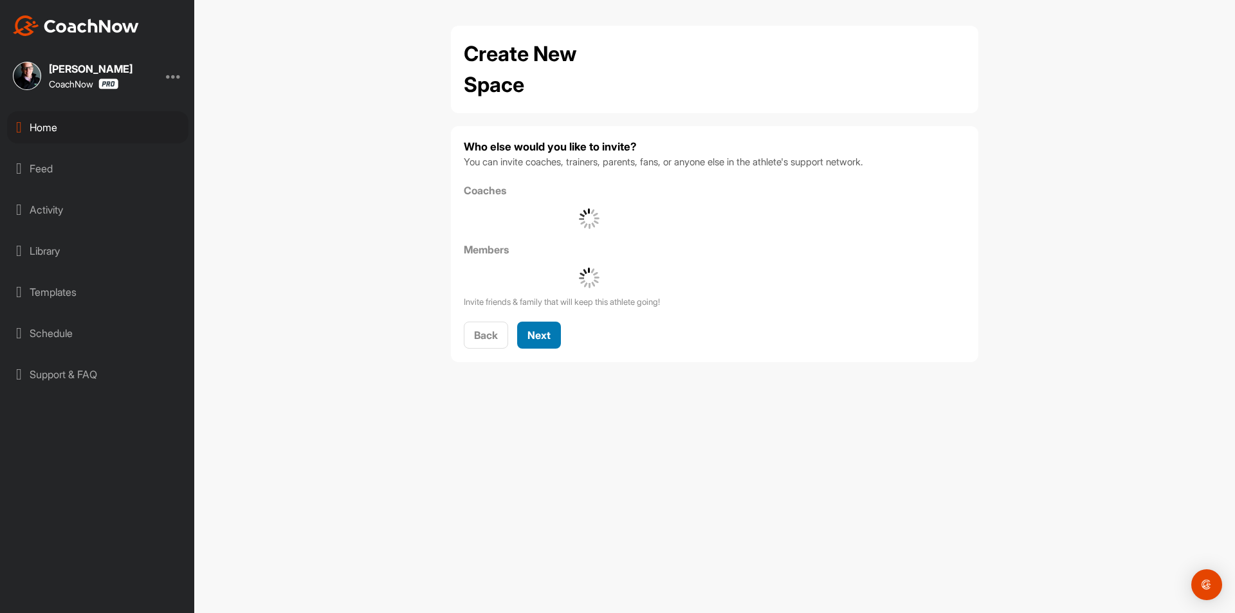
click at [538, 334] on span "Next" at bounding box center [539, 335] width 23 height 13
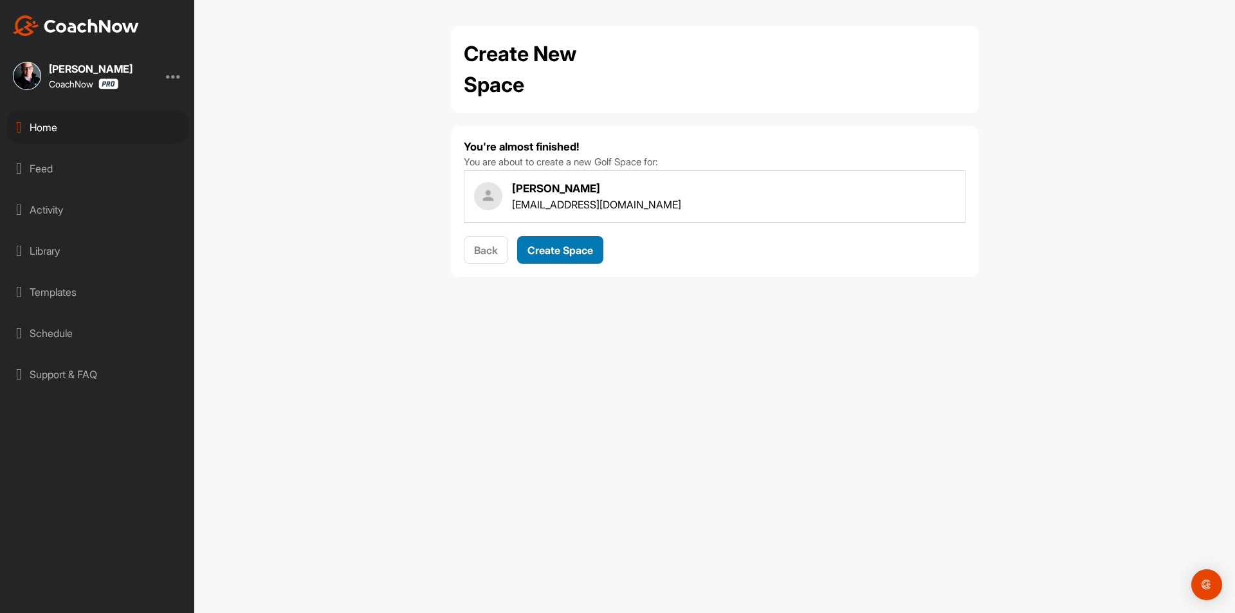
click at [583, 253] on span "Create Space" at bounding box center [561, 250] width 66 height 13
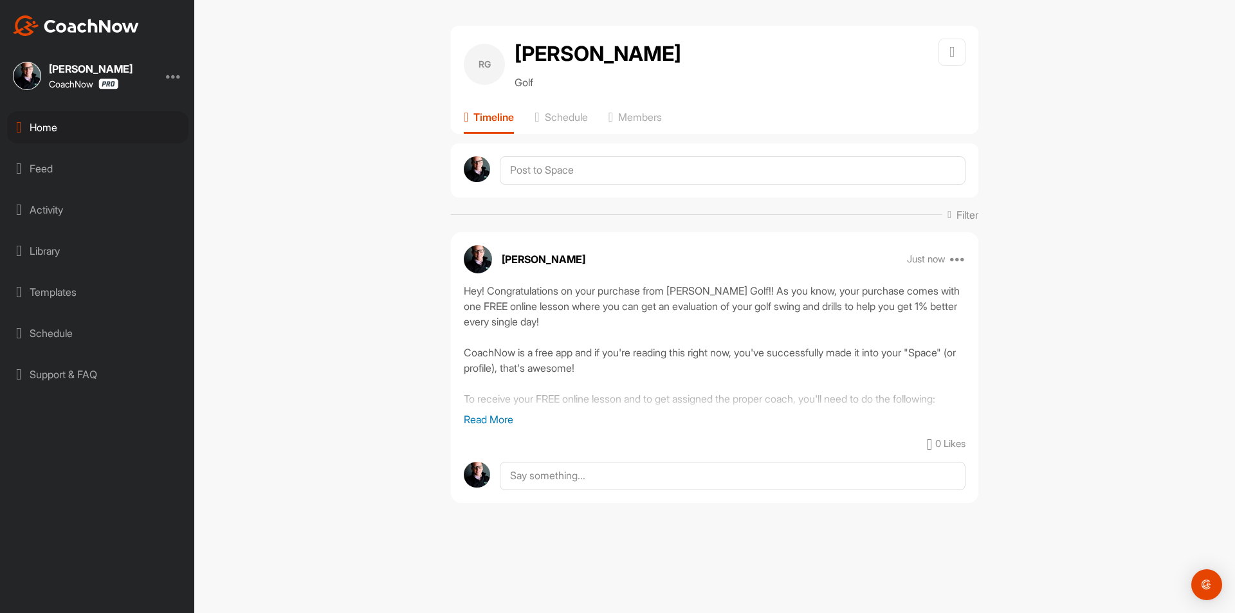
click at [124, 133] on div "Home" at bounding box center [97, 127] width 181 height 32
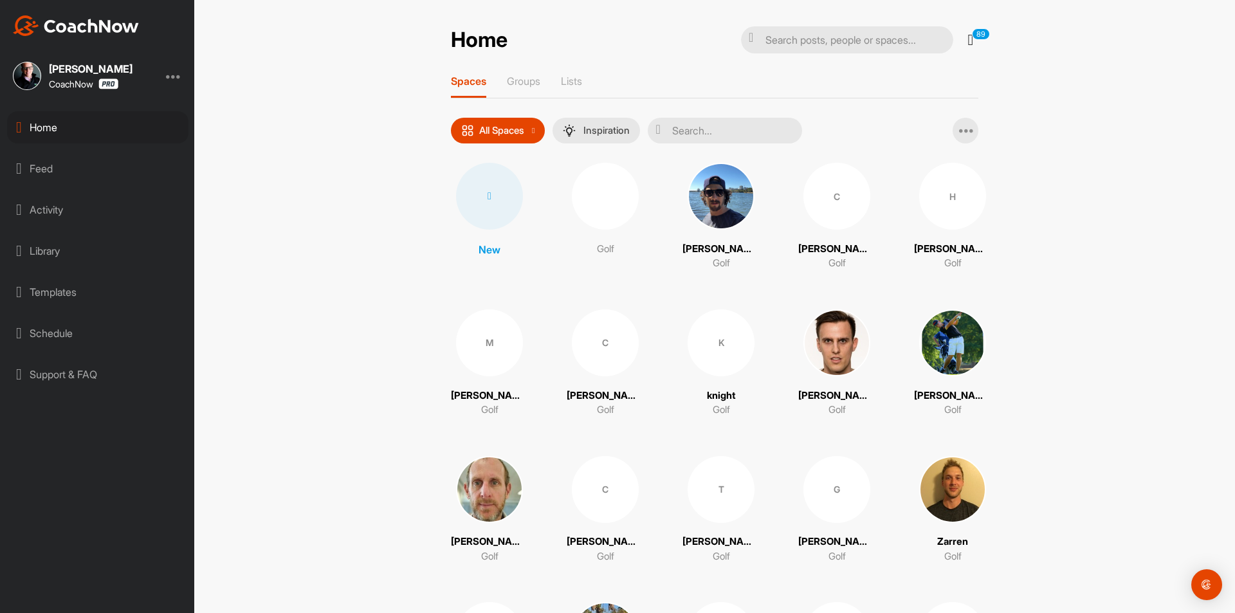
click at [491, 207] on div at bounding box center [489, 196] width 67 height 67
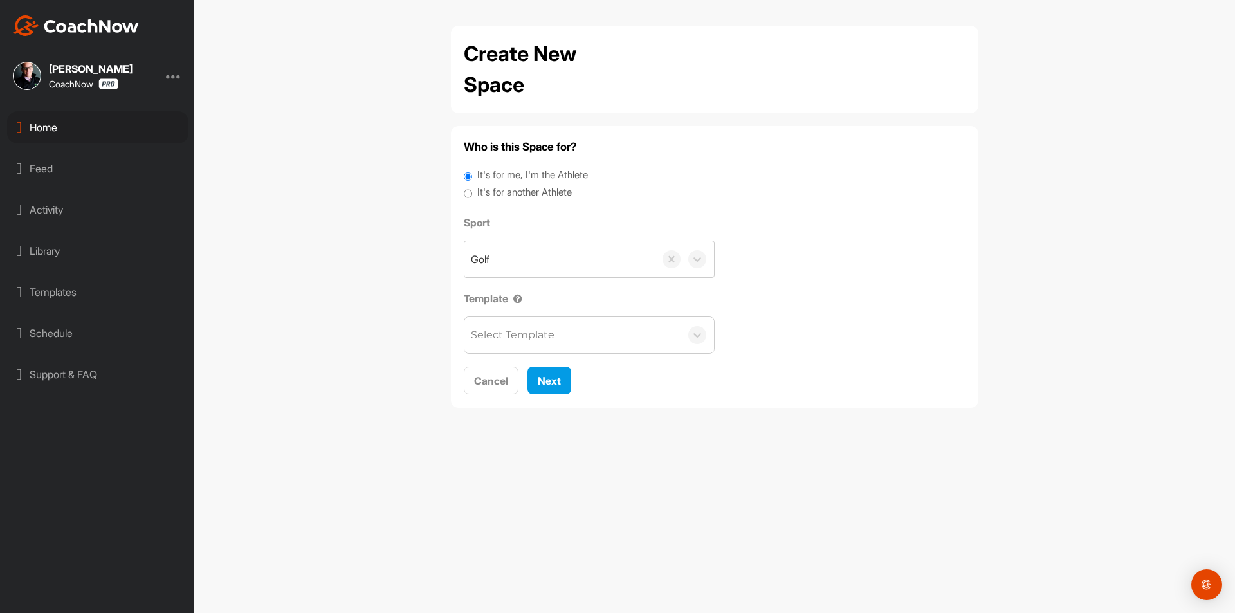
click at [500, 194] on label "It's for another Athlete" at bounding box center [524, 192] width 95 height 15
click at [472, 194] on input "It's for another Athlete" at bounding box center [468, 193] width 8 height 17
radio input "true"
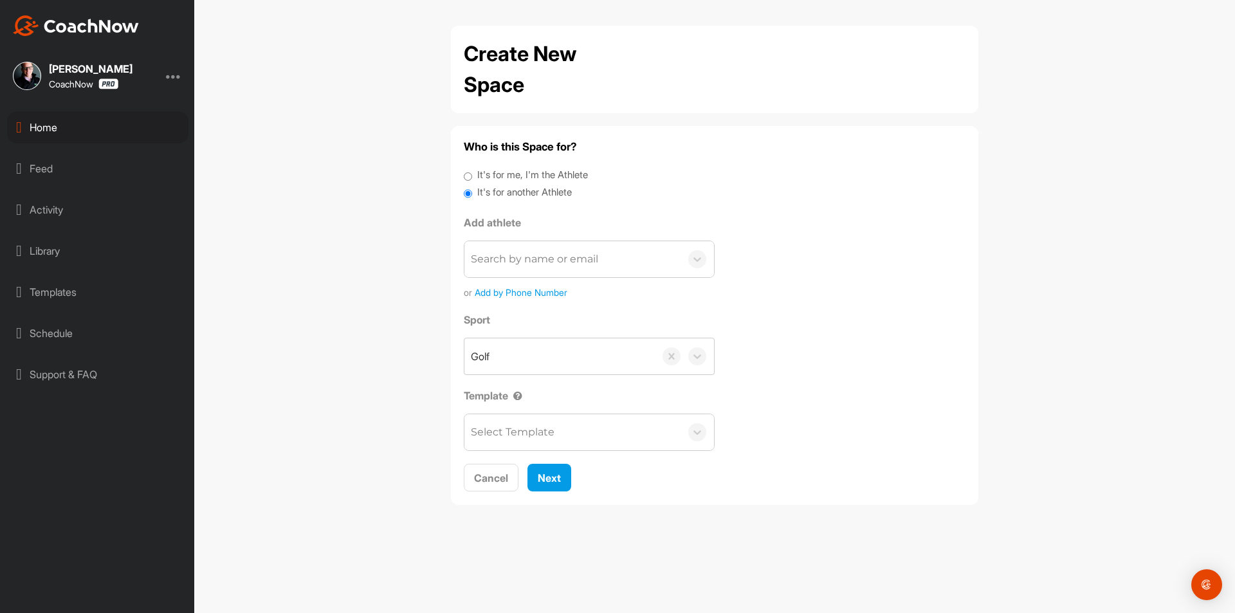
click at [531, 271] on div "Search by name or email" at bounding box center [572, 259] width 216 height 36
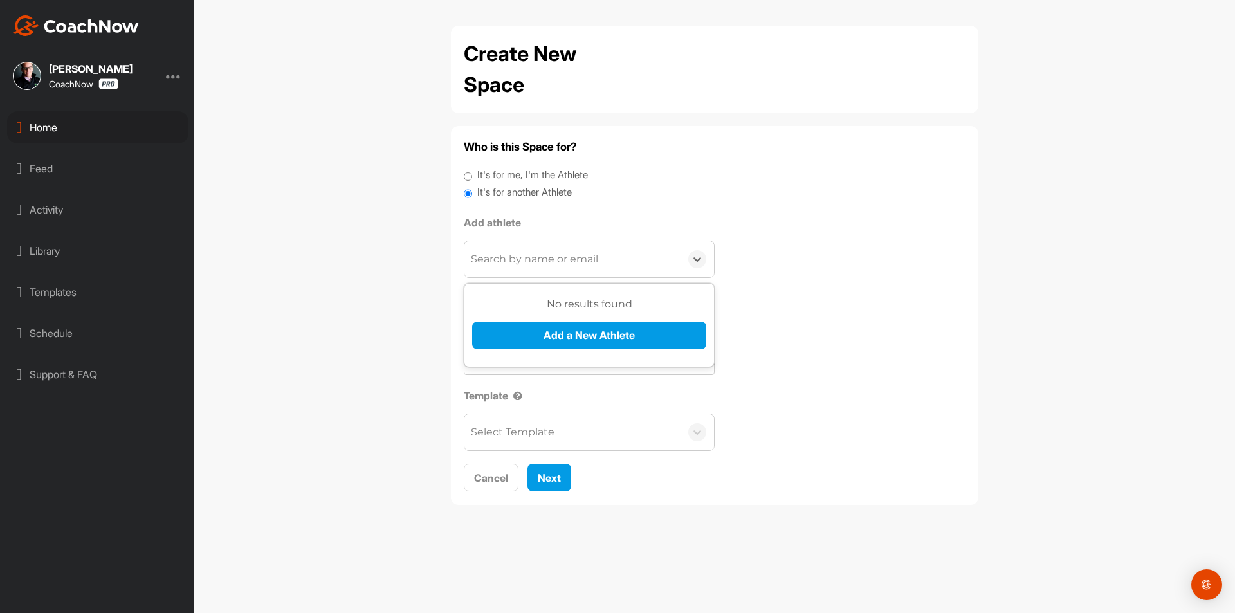
paste input "mabes56@comcast.net"
type input "mabes56@comcast.net"
click at [569, 342] on button "Add a New Athlete" at bounding box center [589, 336] width 234 height 28
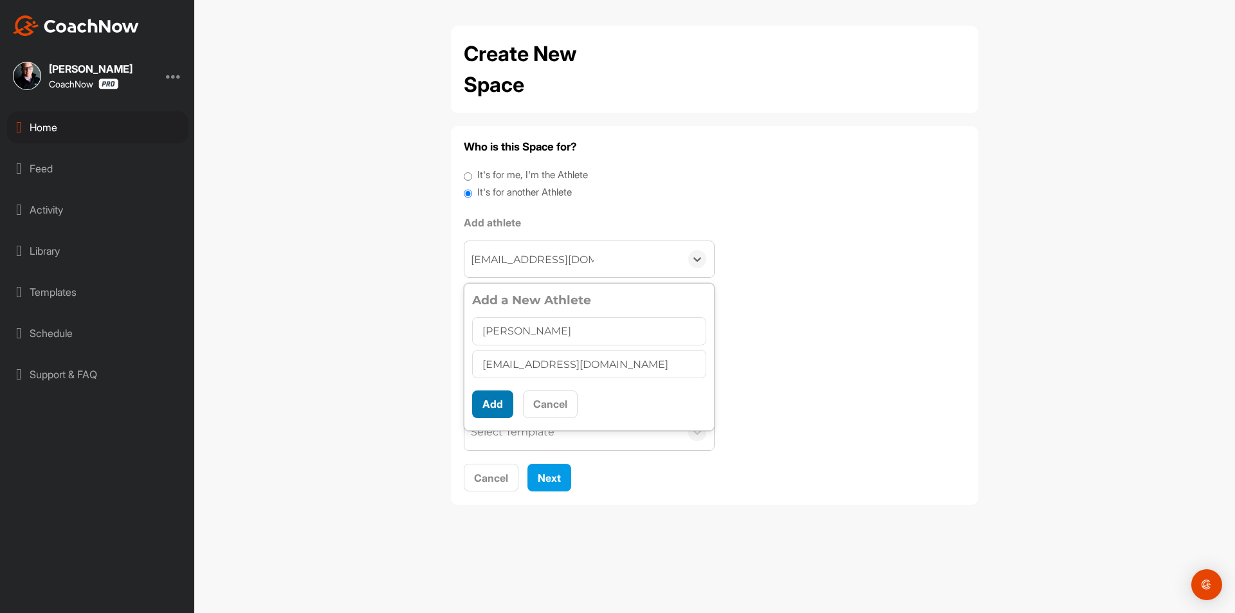
type input "David Maberry"
click at [493, 394] on button "Add" at bounding box center [492, 404] width 41 height 28
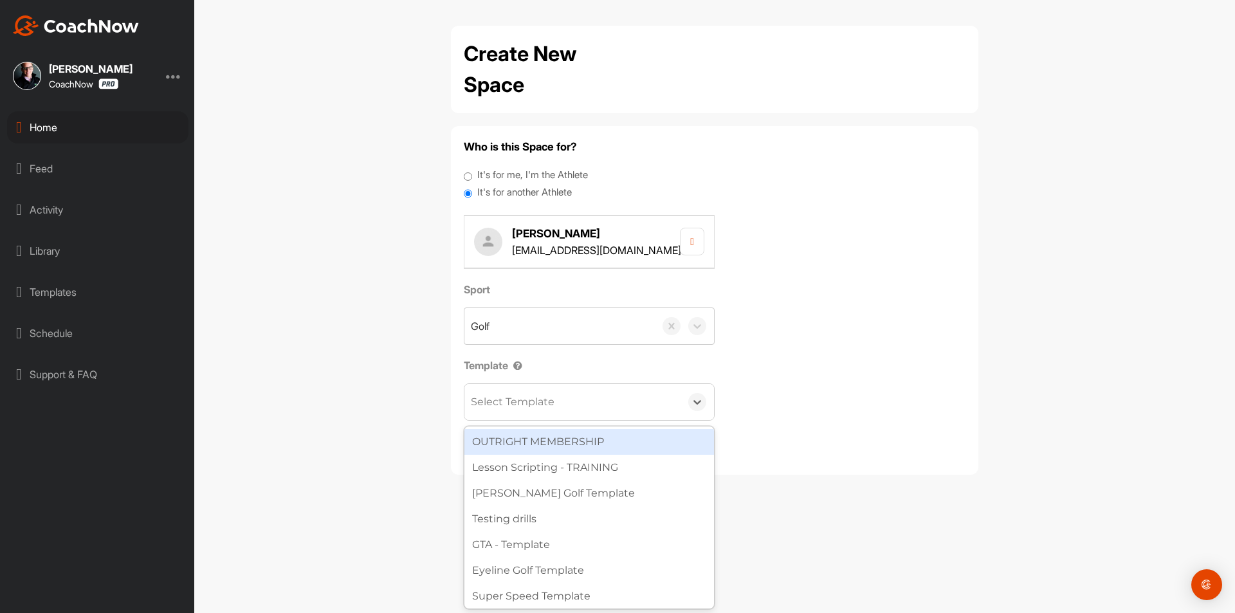
click at [506, 395] on div "Select Template" at bounding box center [513, 401] width 84 height 15
type input "wa"
click at [560, 446] on div "[PERSON_NAME] Golf Template" at bounding box center [589, 442] width 250 height 26
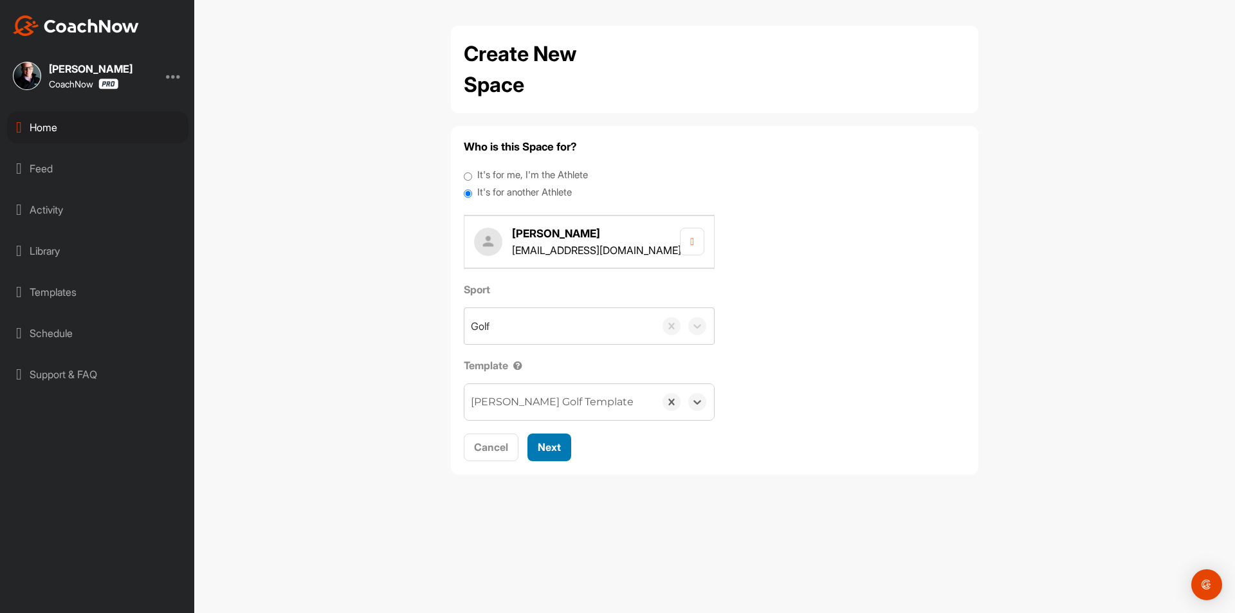
click at [560, 446] on span "Next" at bounding box center [549, 447] width 23 height 13
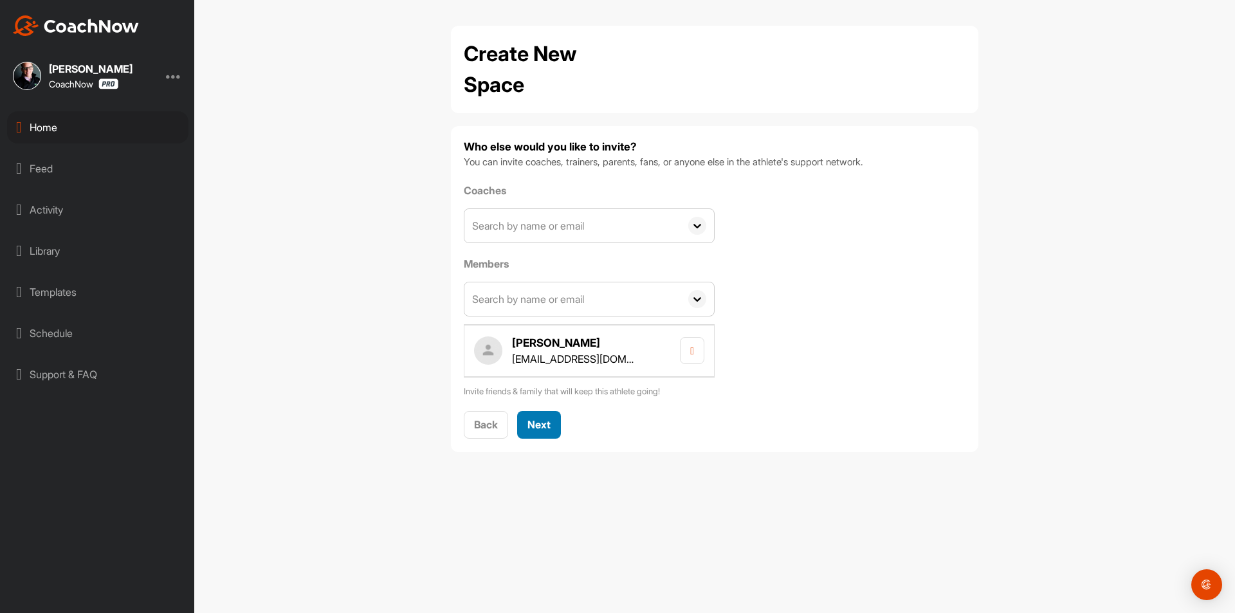
click at [548, 425] on span "Next" at bounding box center [539, 424] width 23 height 13
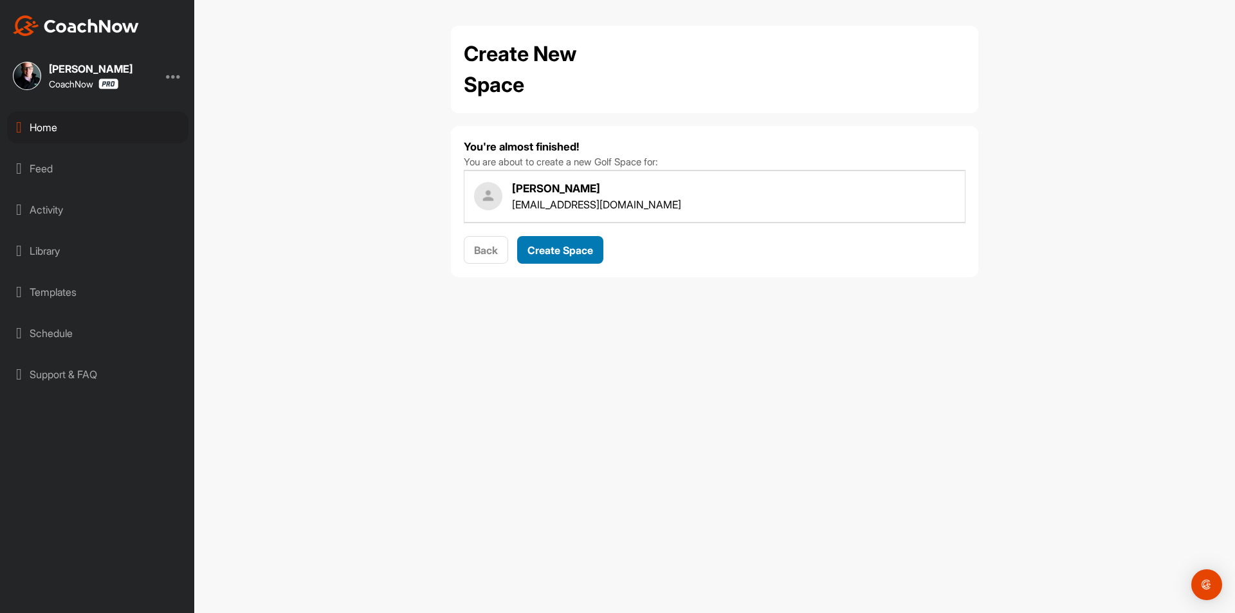
click at [589, 250] on span "Create Space" at bounding box center [561, 250] width 66 height 13
